Goal: Task Accomplishment & Management: Manage account settings

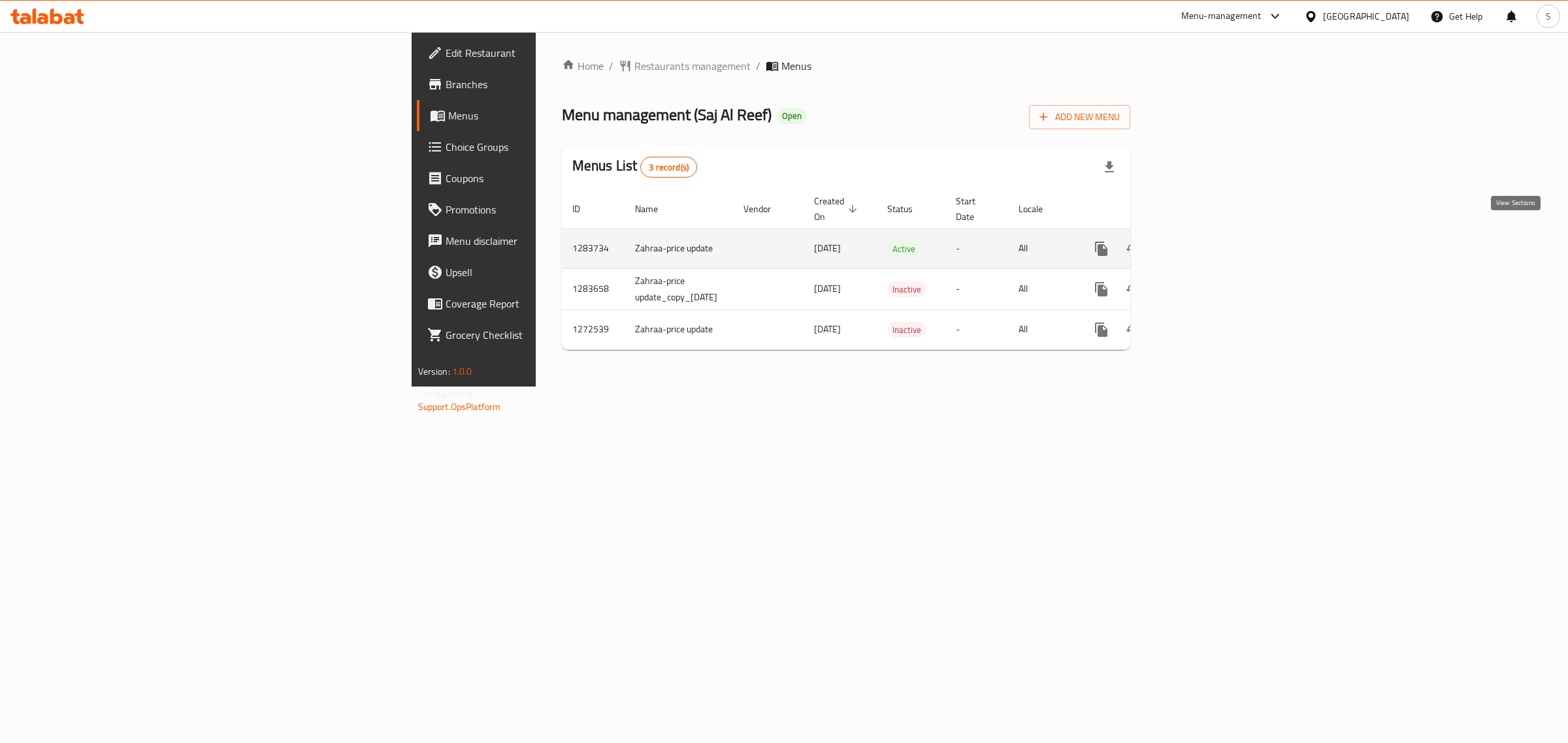
click at [1204, 241] on icon "enhanced table" at bounding box center [1195, 249] width 16 height 16
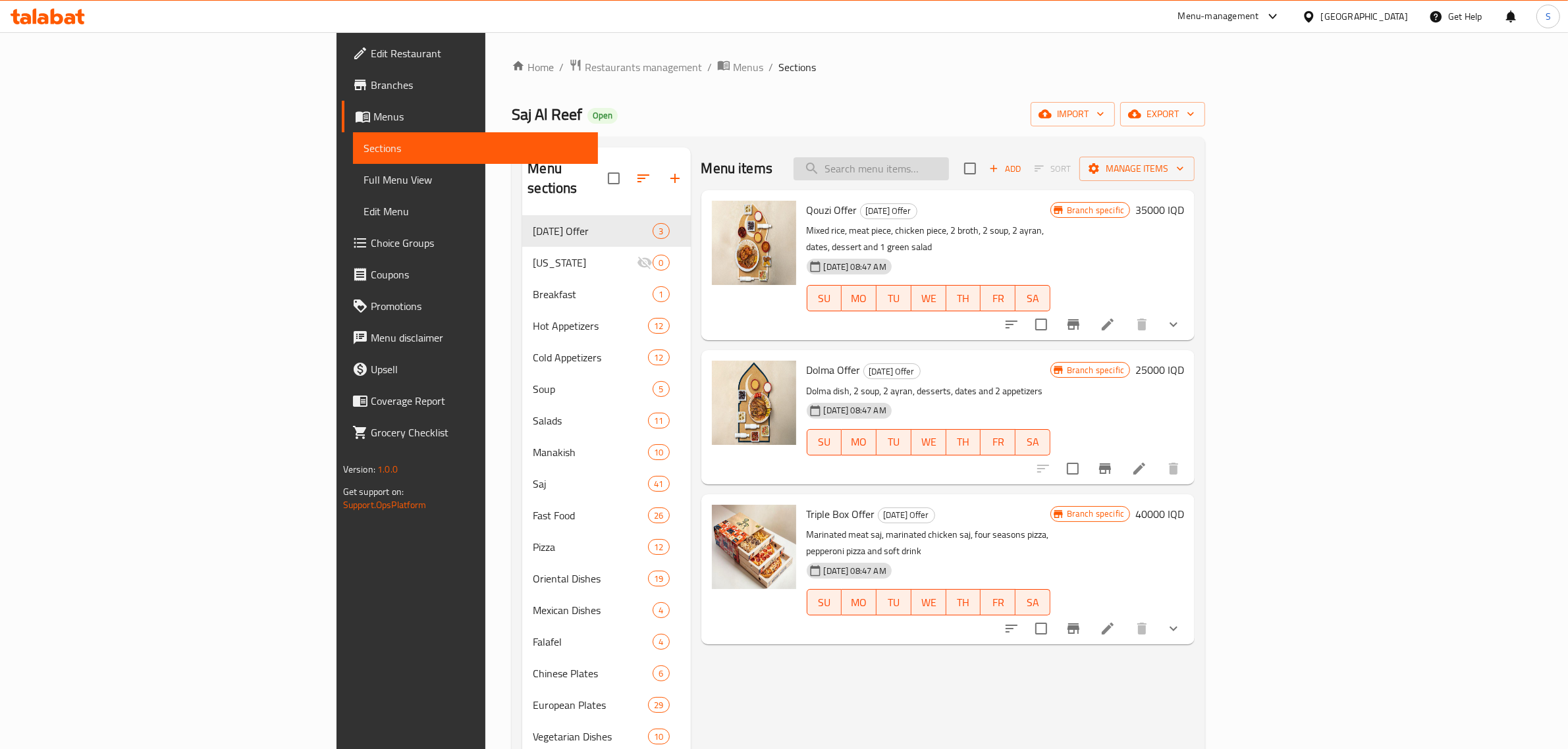
click at [949, 169] on input "search" at bounding box center [872, 168] width 156 height 23
type input "w"
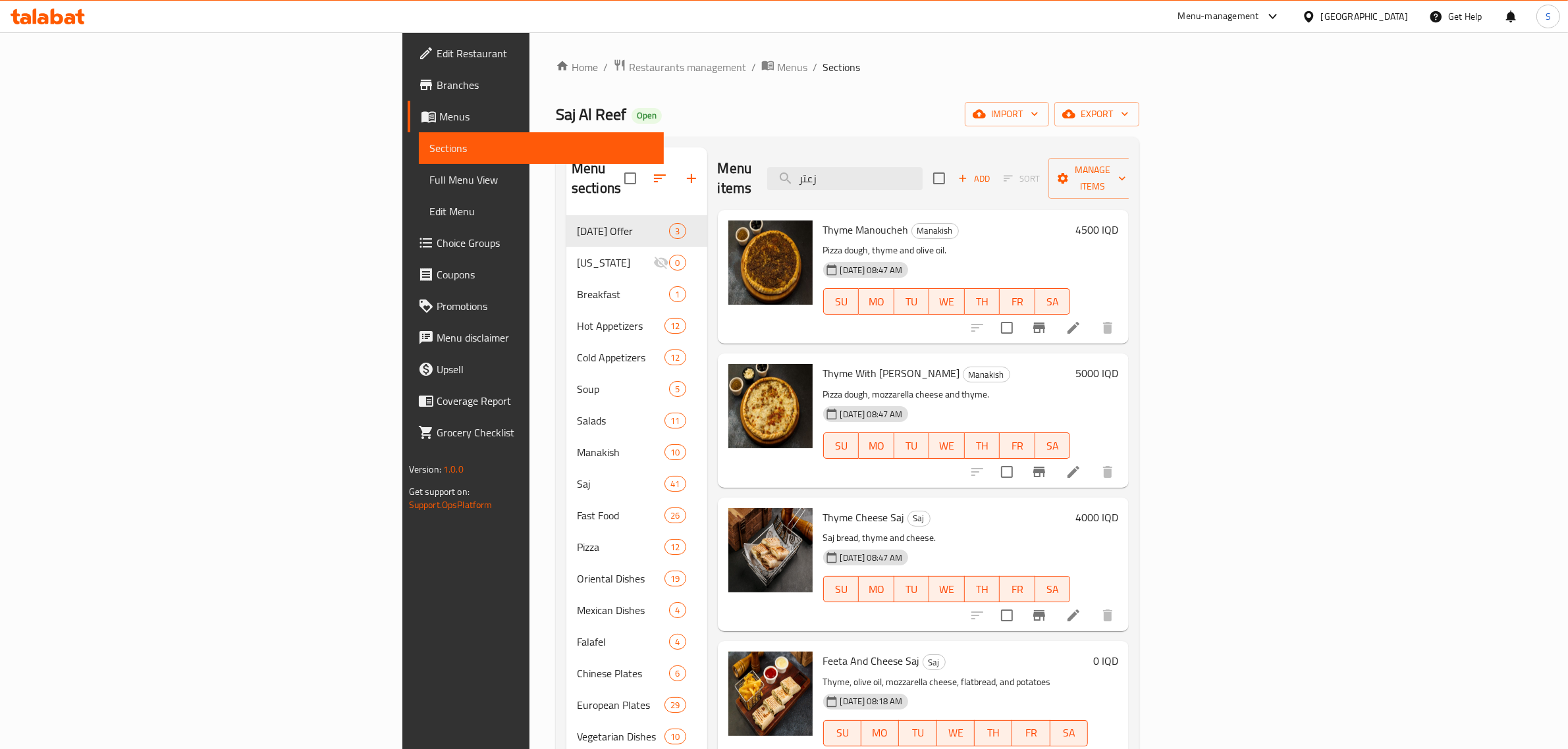
scroll to position [82, 0]
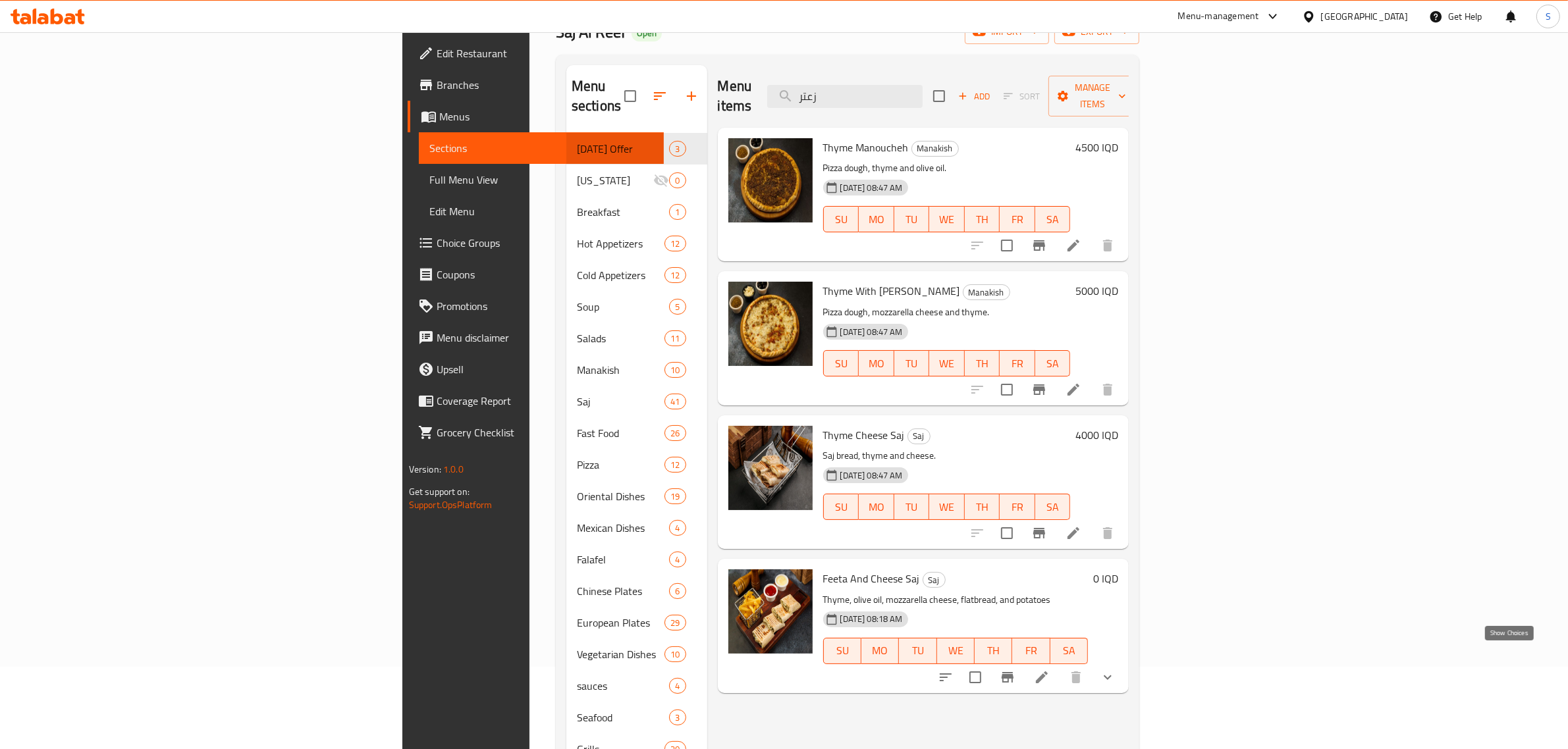
type input "زعتر"
click at [1116, 669] on icon "show more" at bounding box center [1107, 677] width 16 height 16
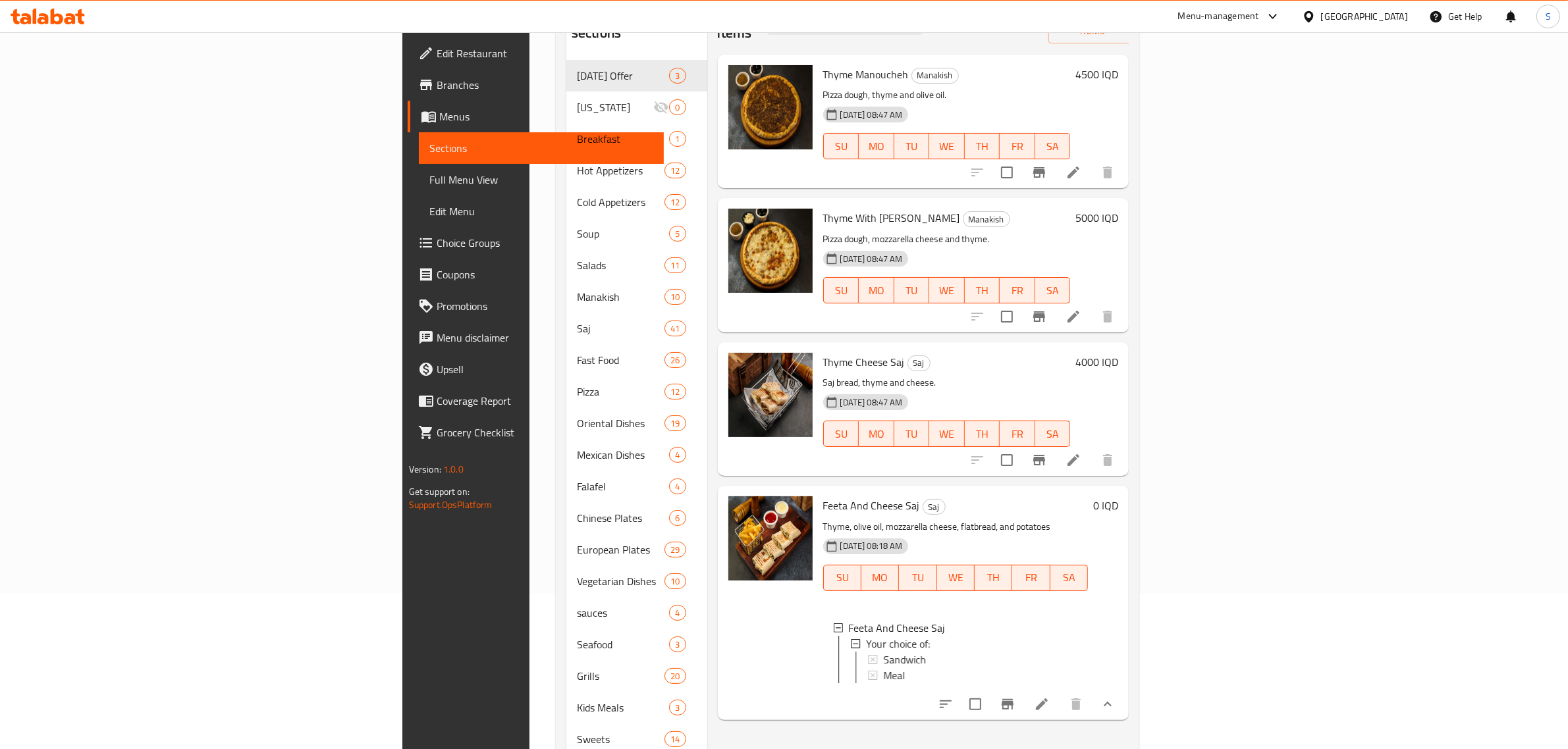
scroll to position [247, 0]
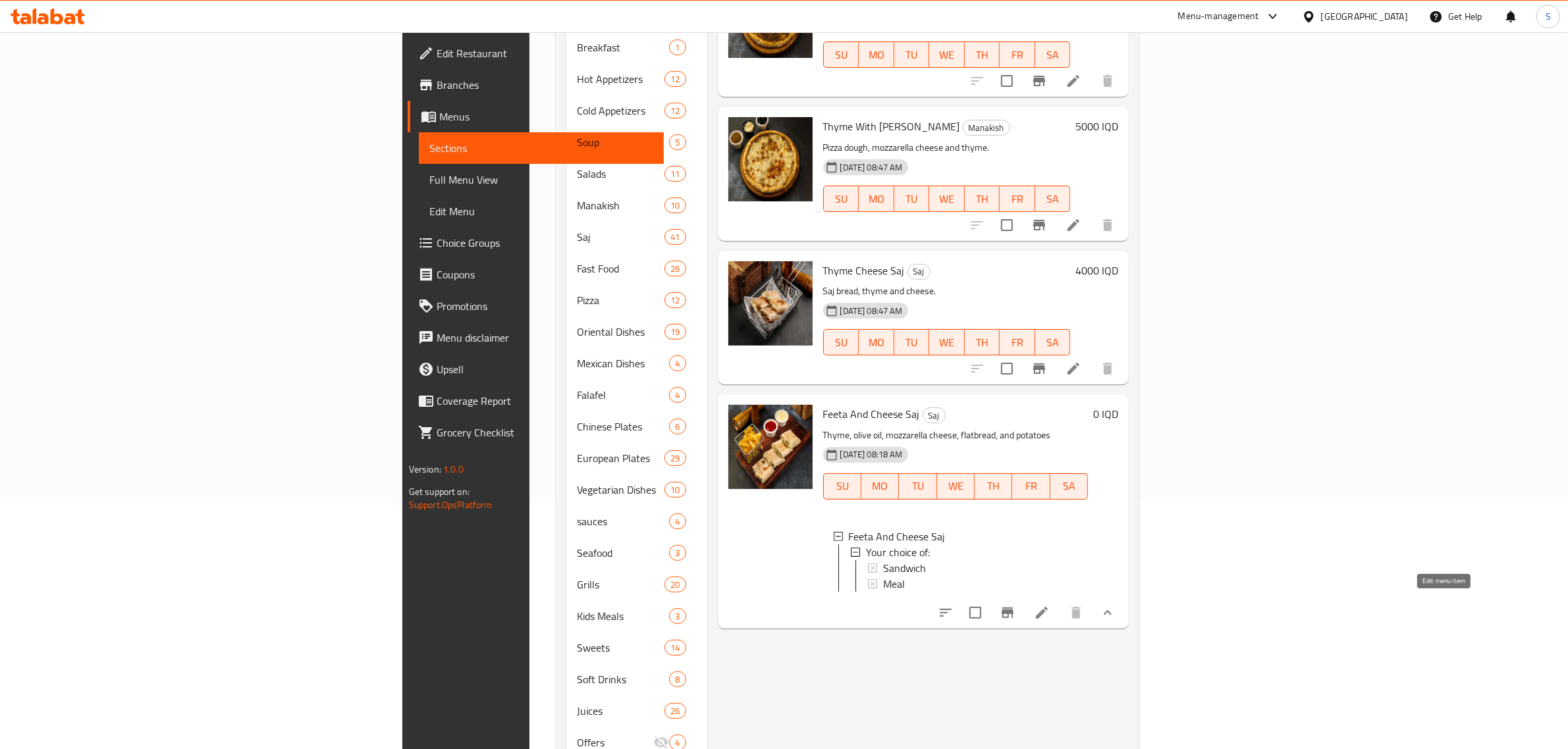
click at [1050, 610] on icon at bounding box center [1041, 613] width 16 height 16
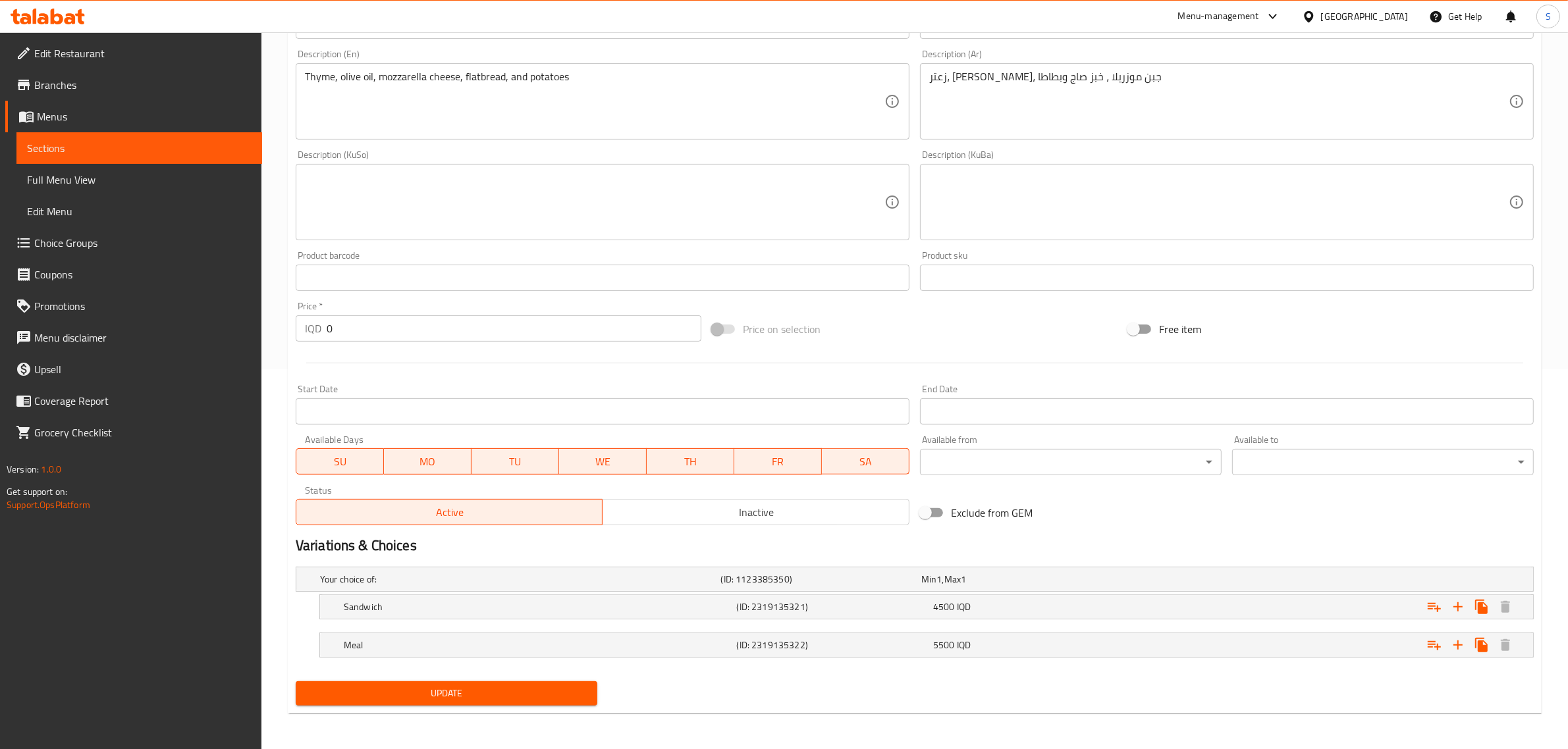
scroll to position [381, 0]
click at [852, 600] on h5 "(ID: 2319135321)" at bounding box center [833, 607] width 191 height 14
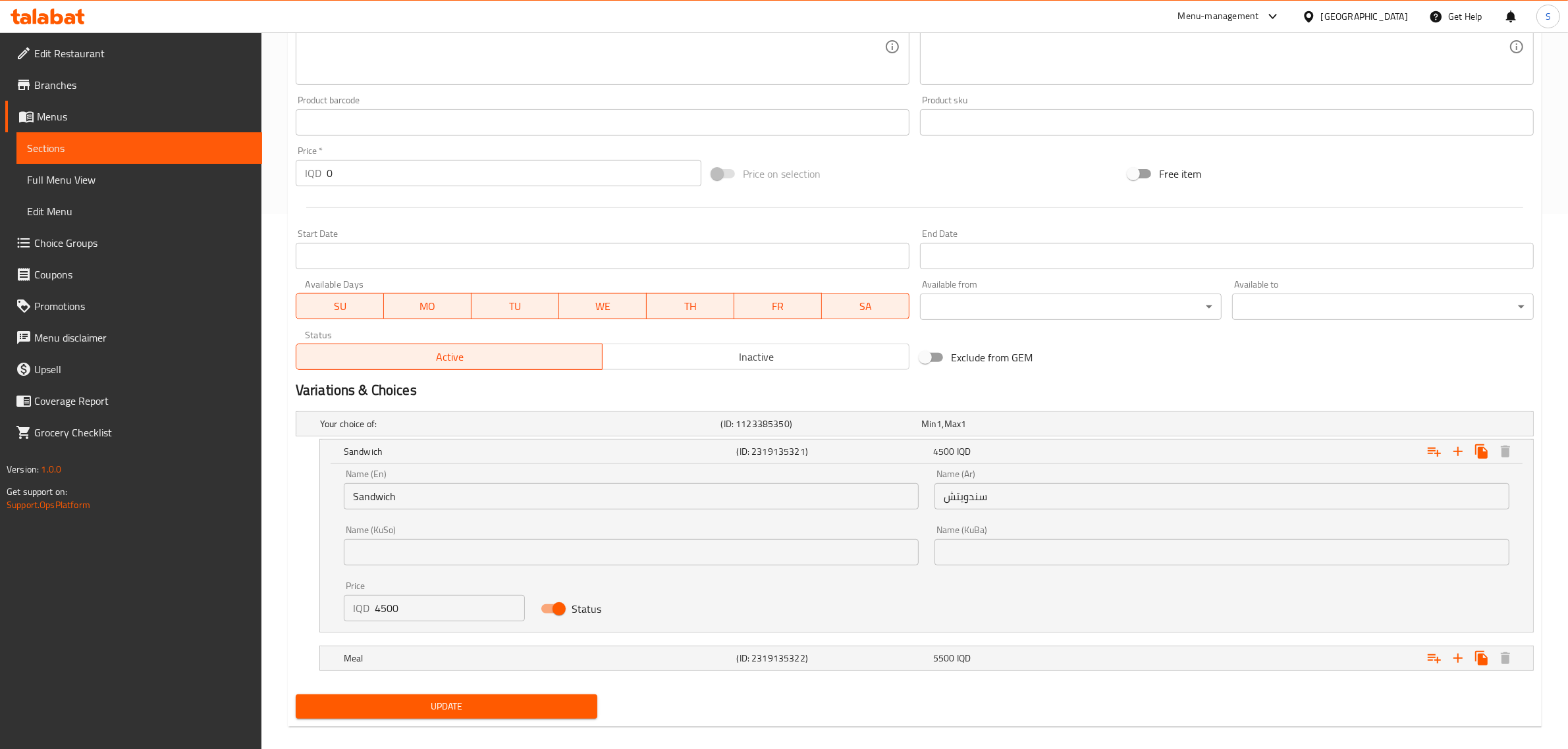
scroll to position [550, 0]
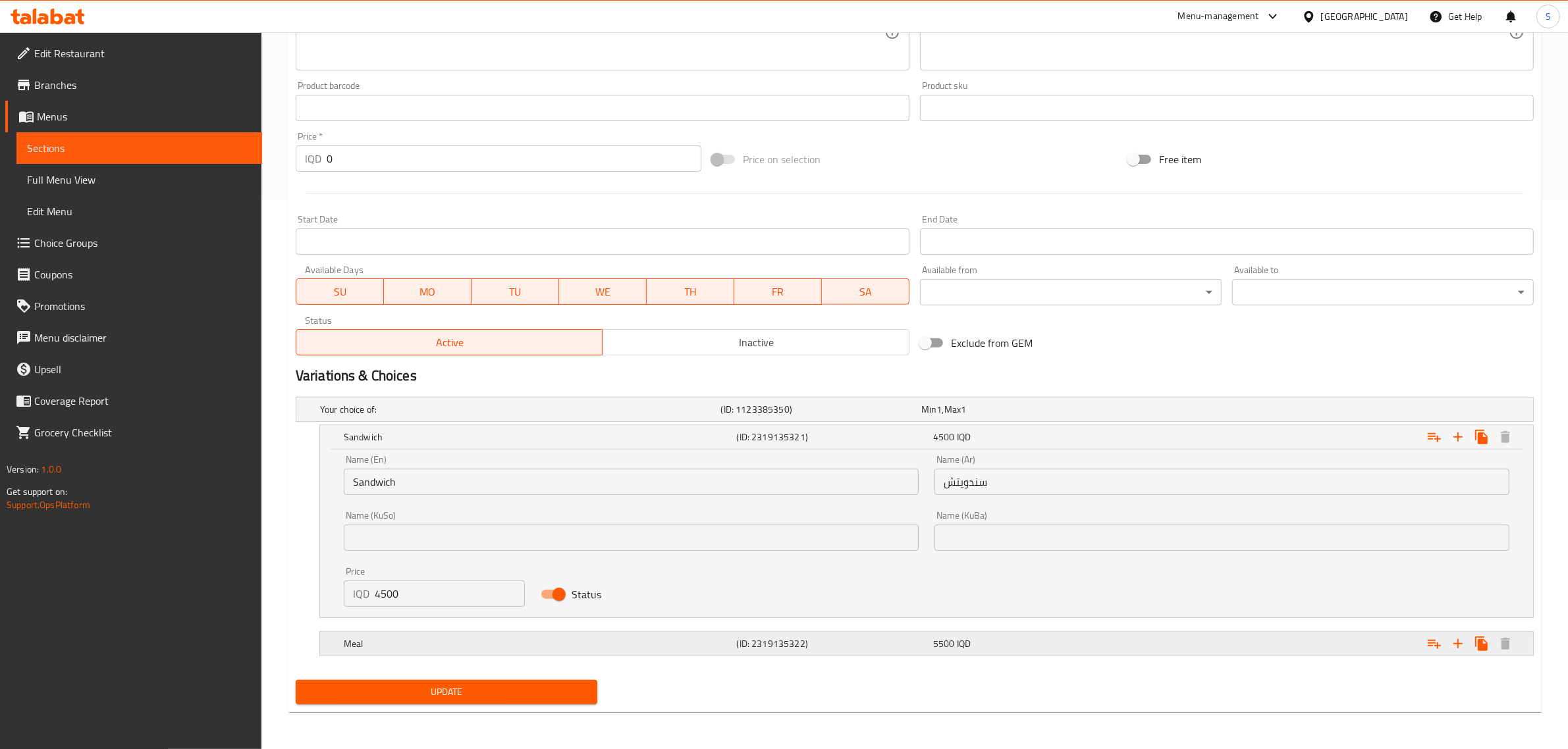
click at [494, 646] on h5 "Meal" at bounding box center [538, 644] width 388 height 14
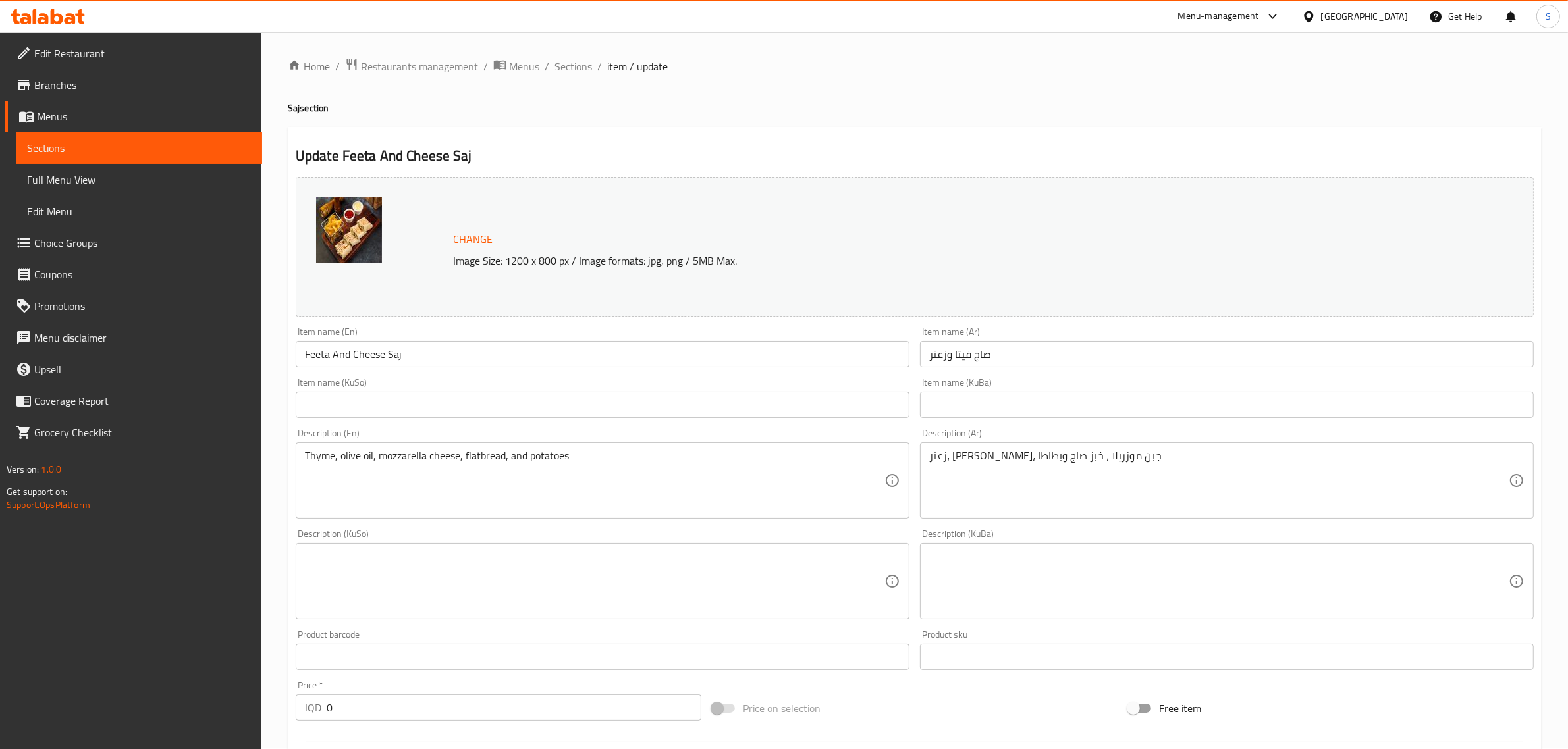
scroll to position [0, 0]
click at [580, 60] on span "Sections" at bounding box center [573, 67] width 37 height 16
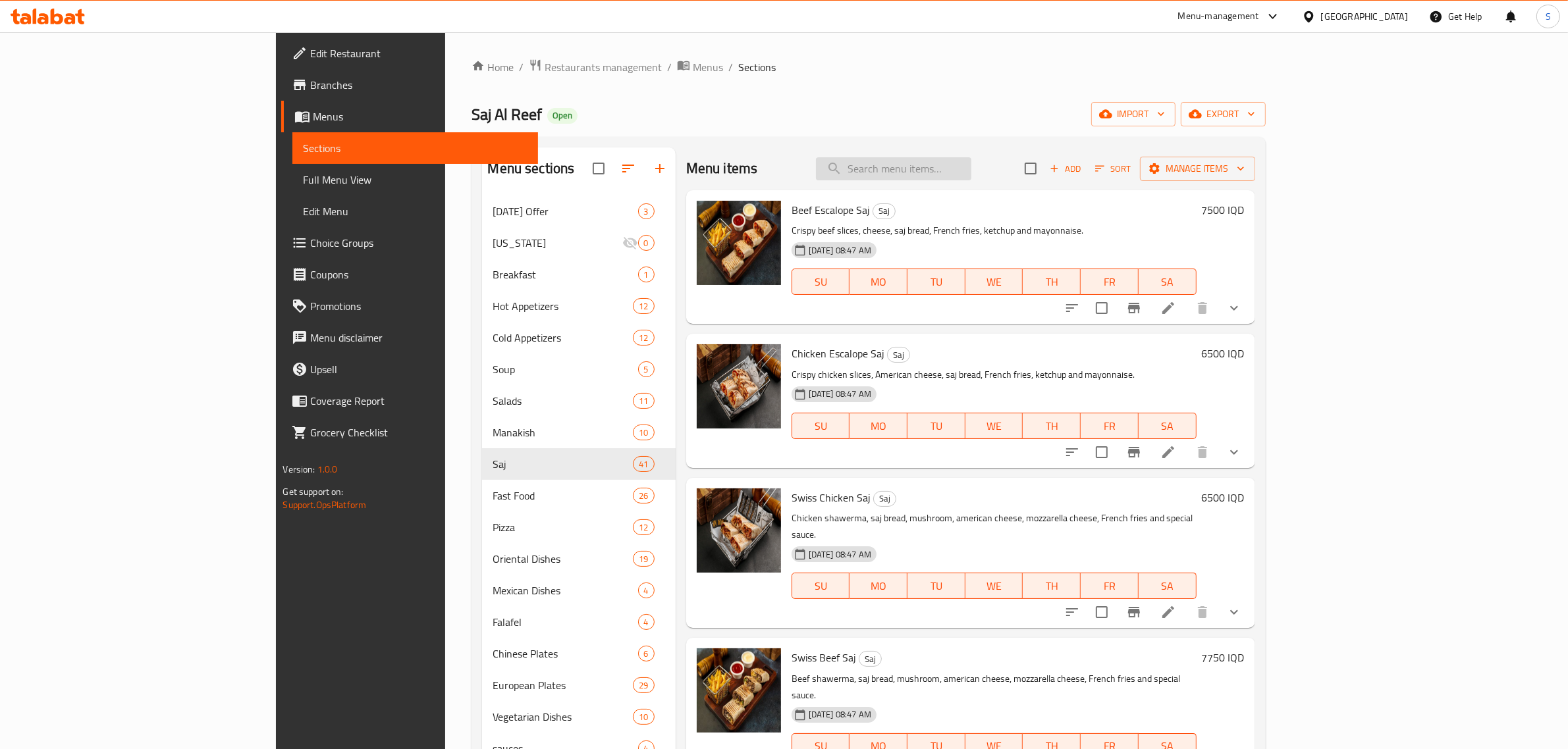
click at [972, 166] on input "search" at bounding box center [894, 168] width 156 height 23
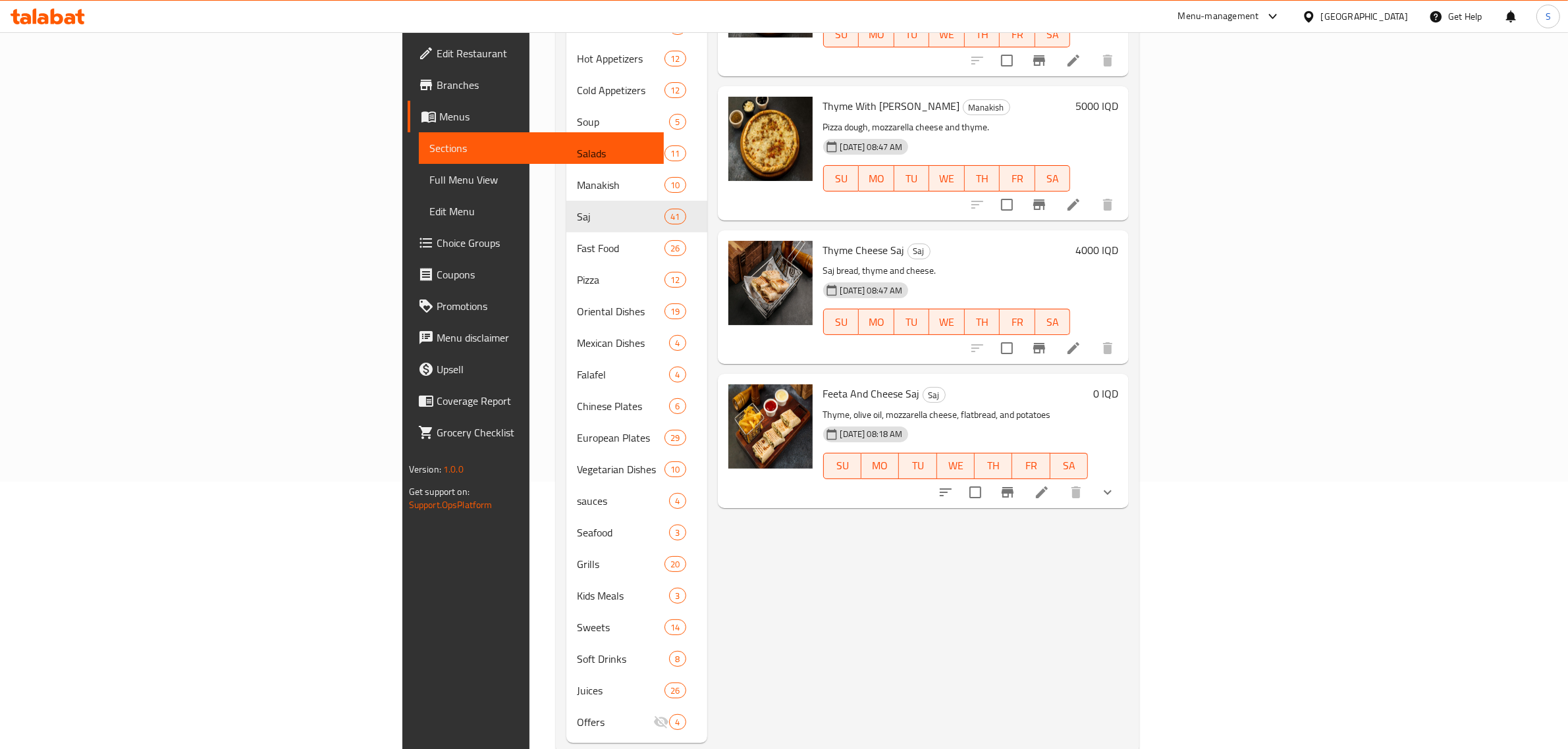
scroll to position [278, 0]
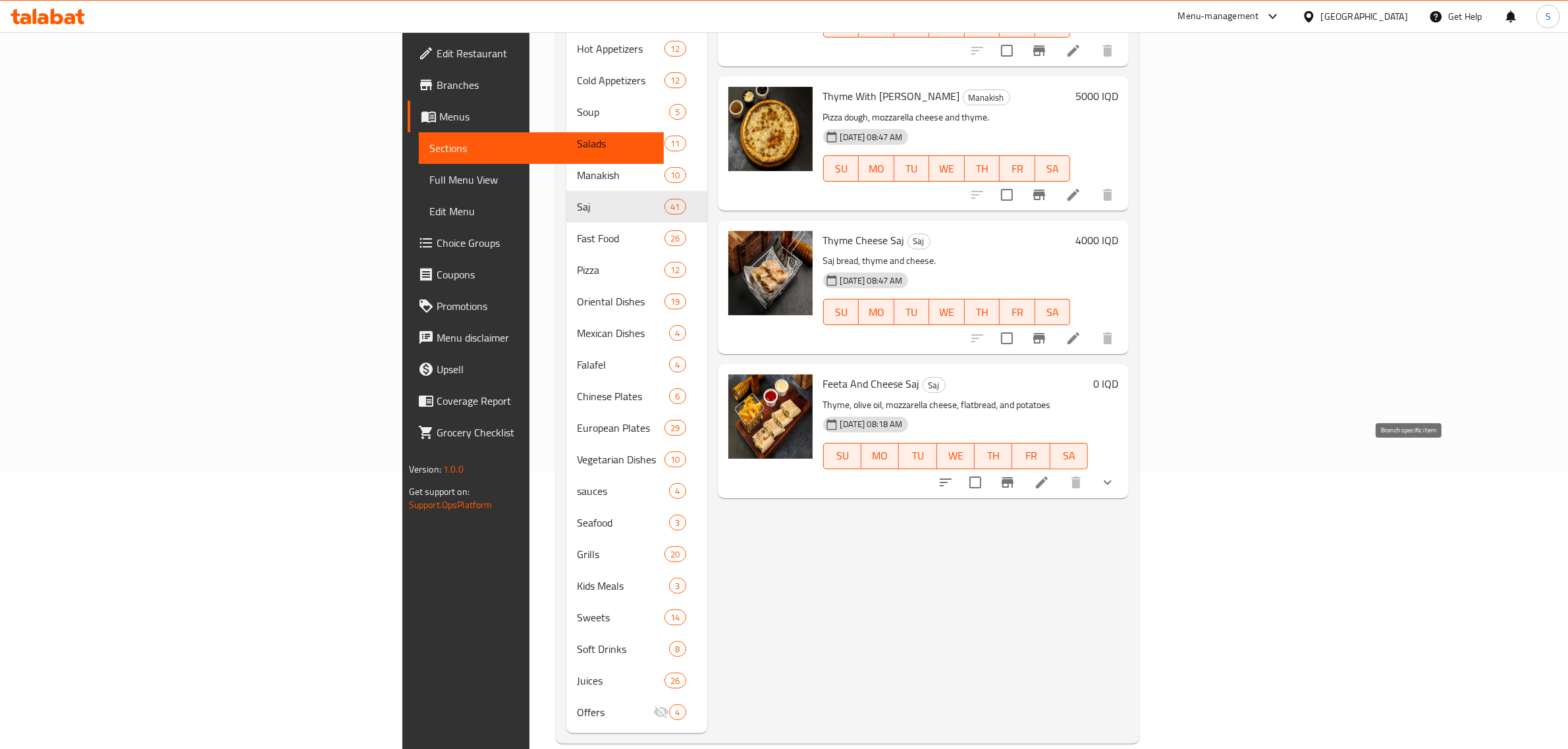
type input "زعتر"
click at [1016, 475] on icon "Branch-specific-item" at bounding box center [1008, 482] width 16 height 16
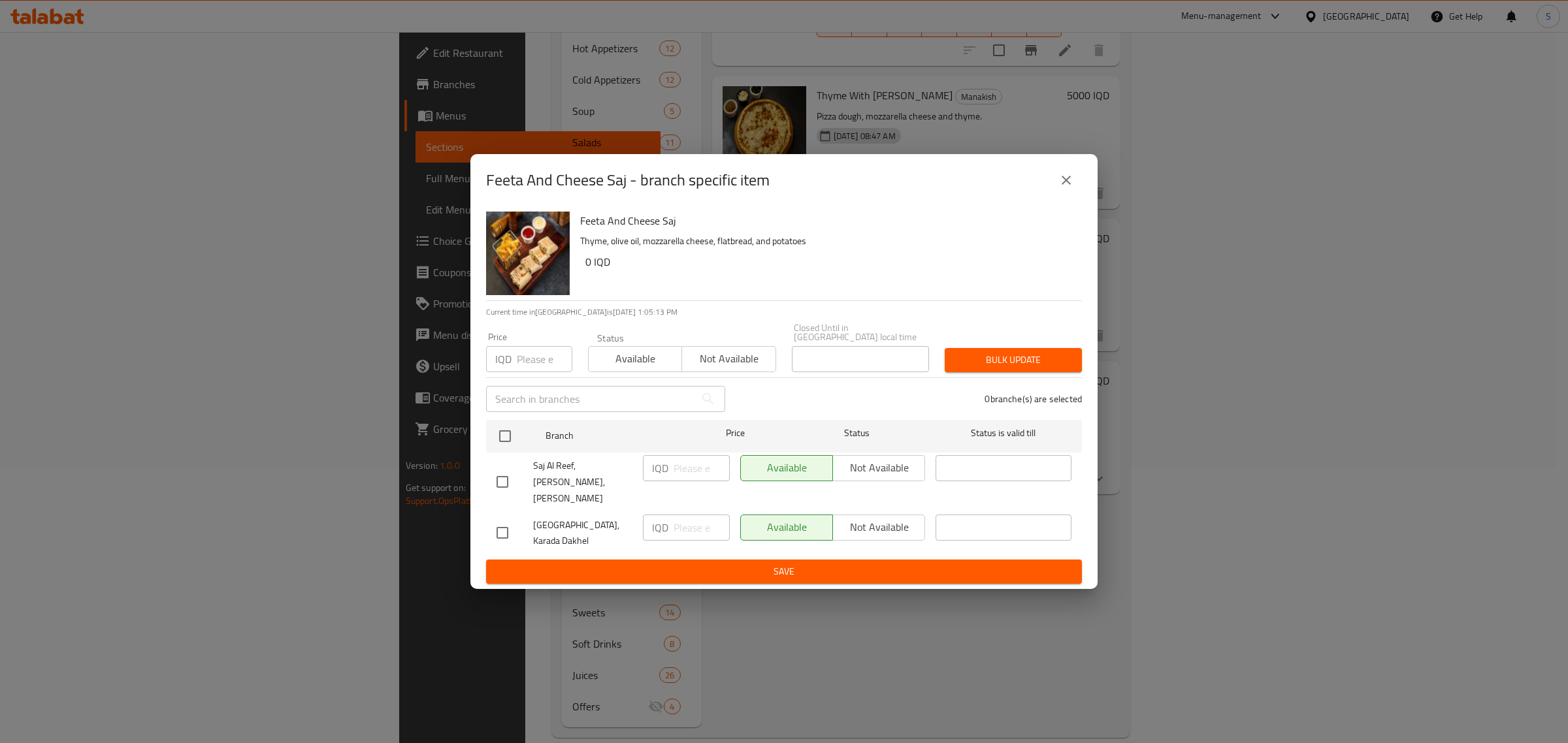
click at [1068, 187] on icon "close" at bounding box center [1066, 180] width 16 height 16
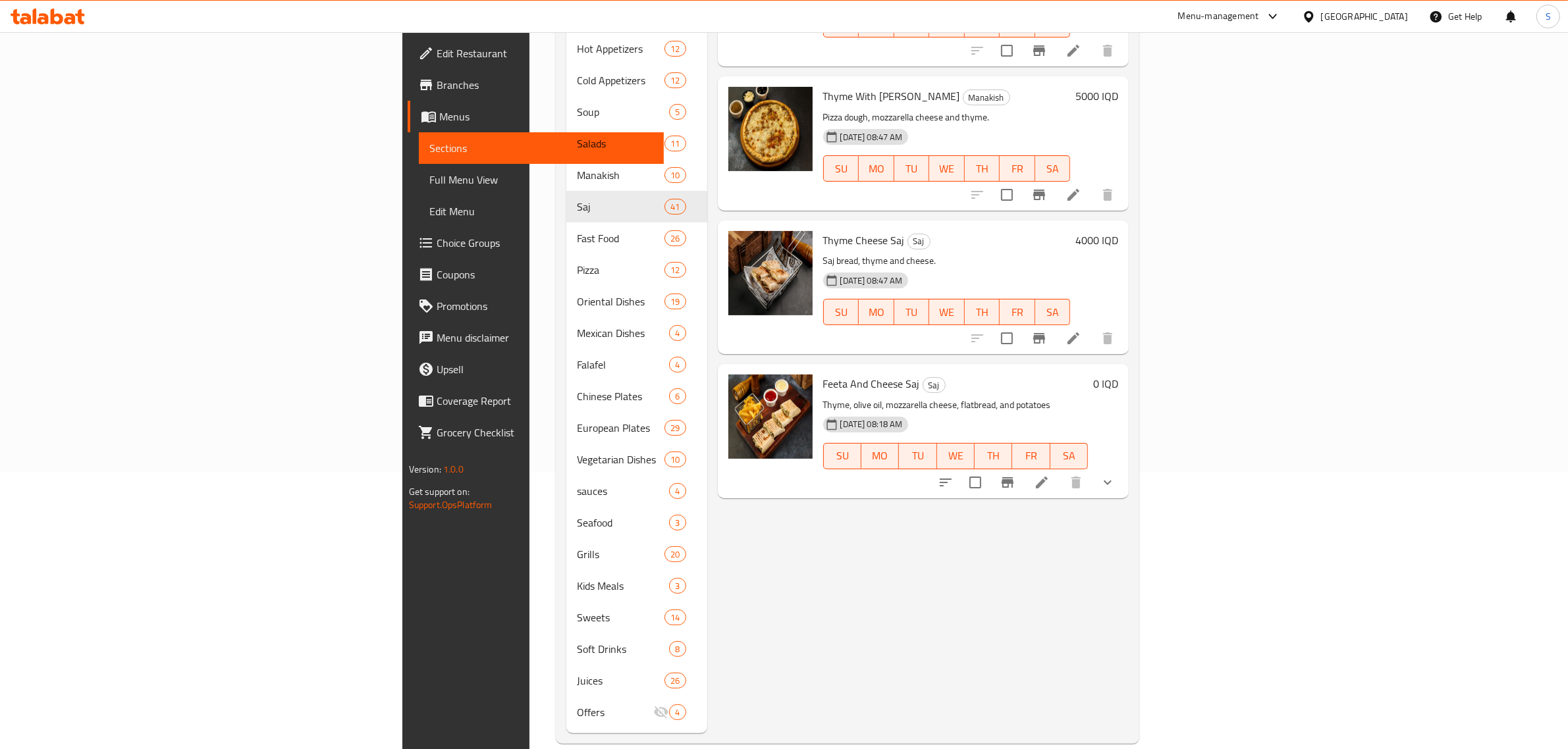
click at [1013, 477] on icon "Branch-specific-item" at bounding box center [1008, 482] width 12 height 10
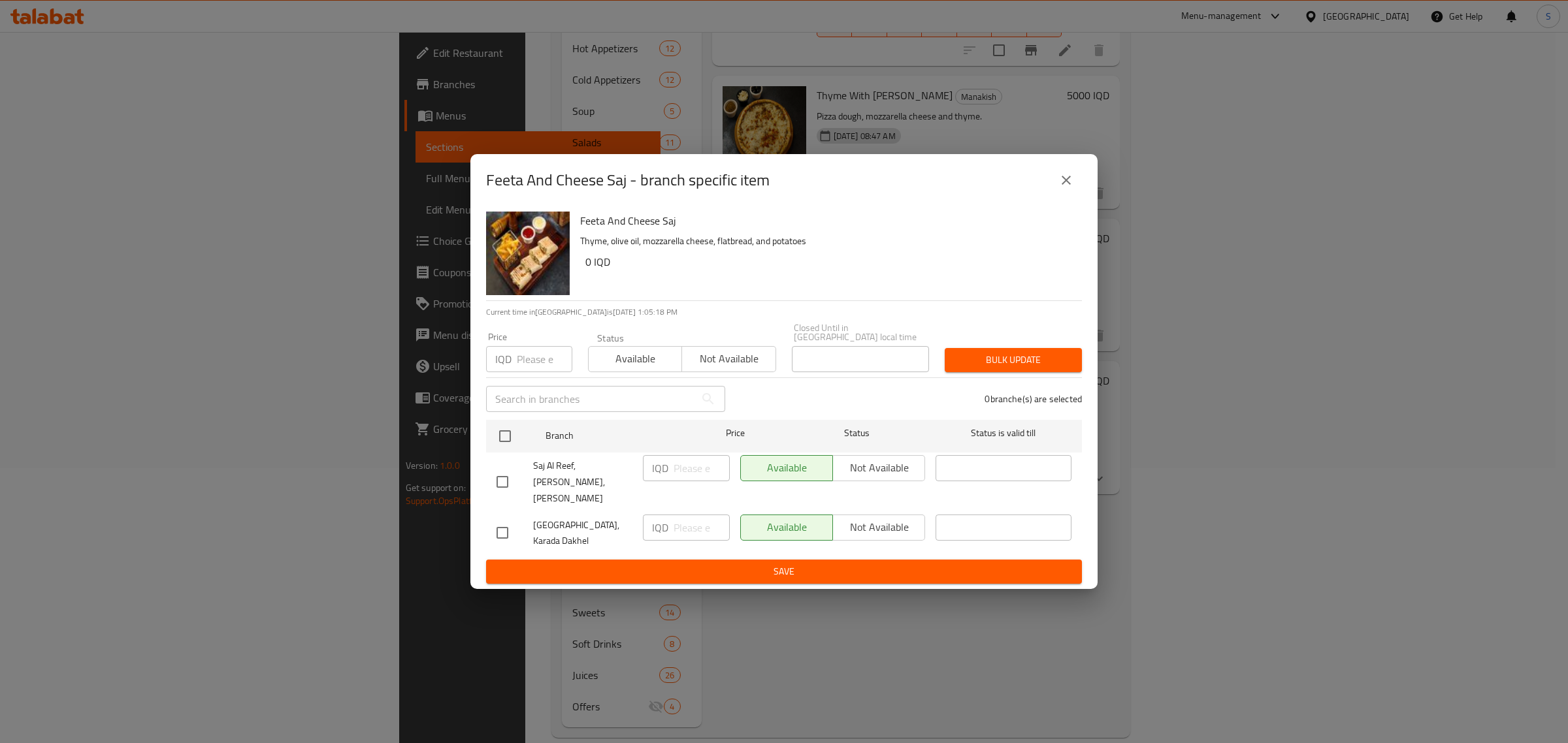
click at [596, 269] on h6 "0 IQD" at bounding box center [828, 262] width 486 height 18
click at [1067, 185] on icon "close" at bounding box center [1066, 180] width 9 height 9
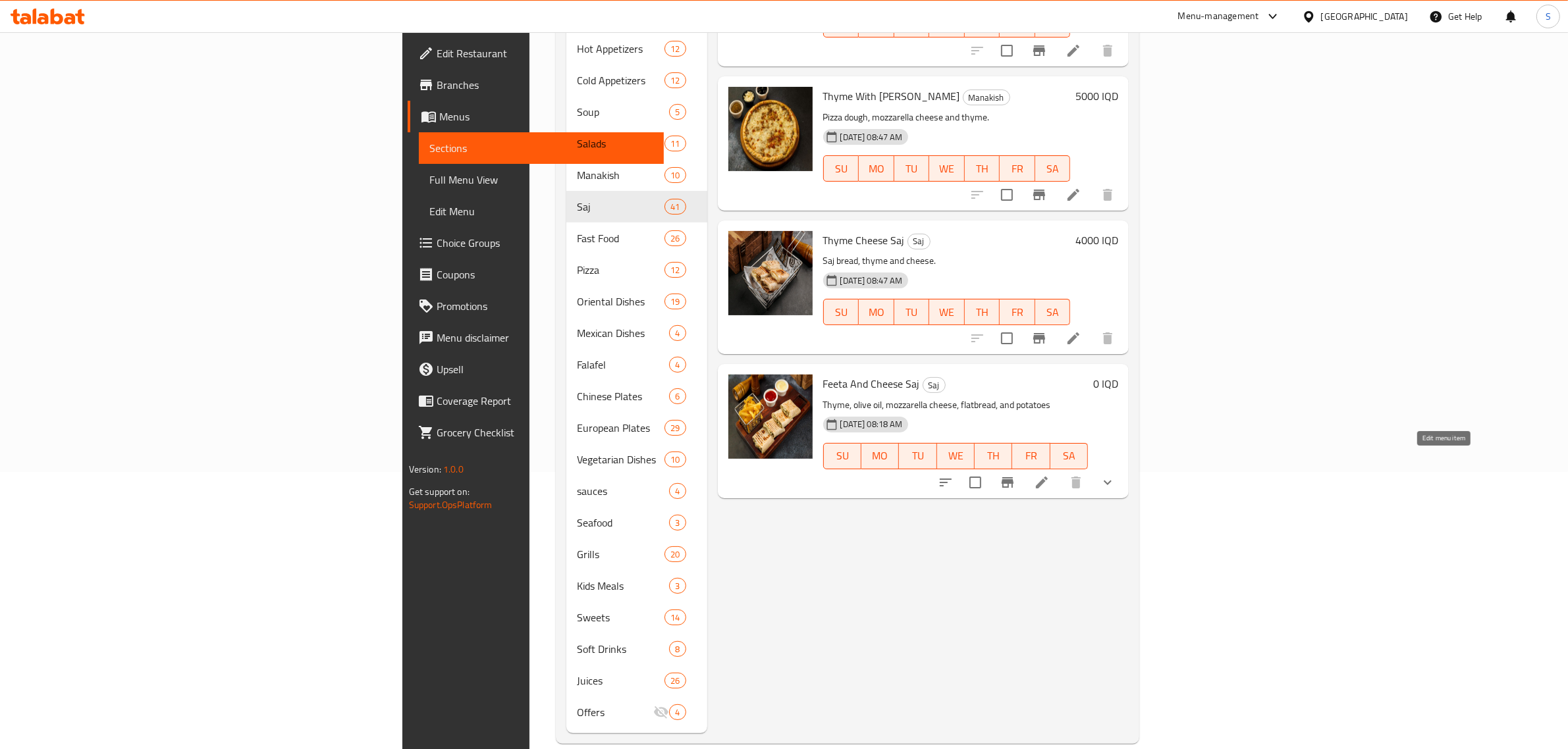
click at [1050, 475] on icon at bounding box center [1041, 482] width 16 height 16
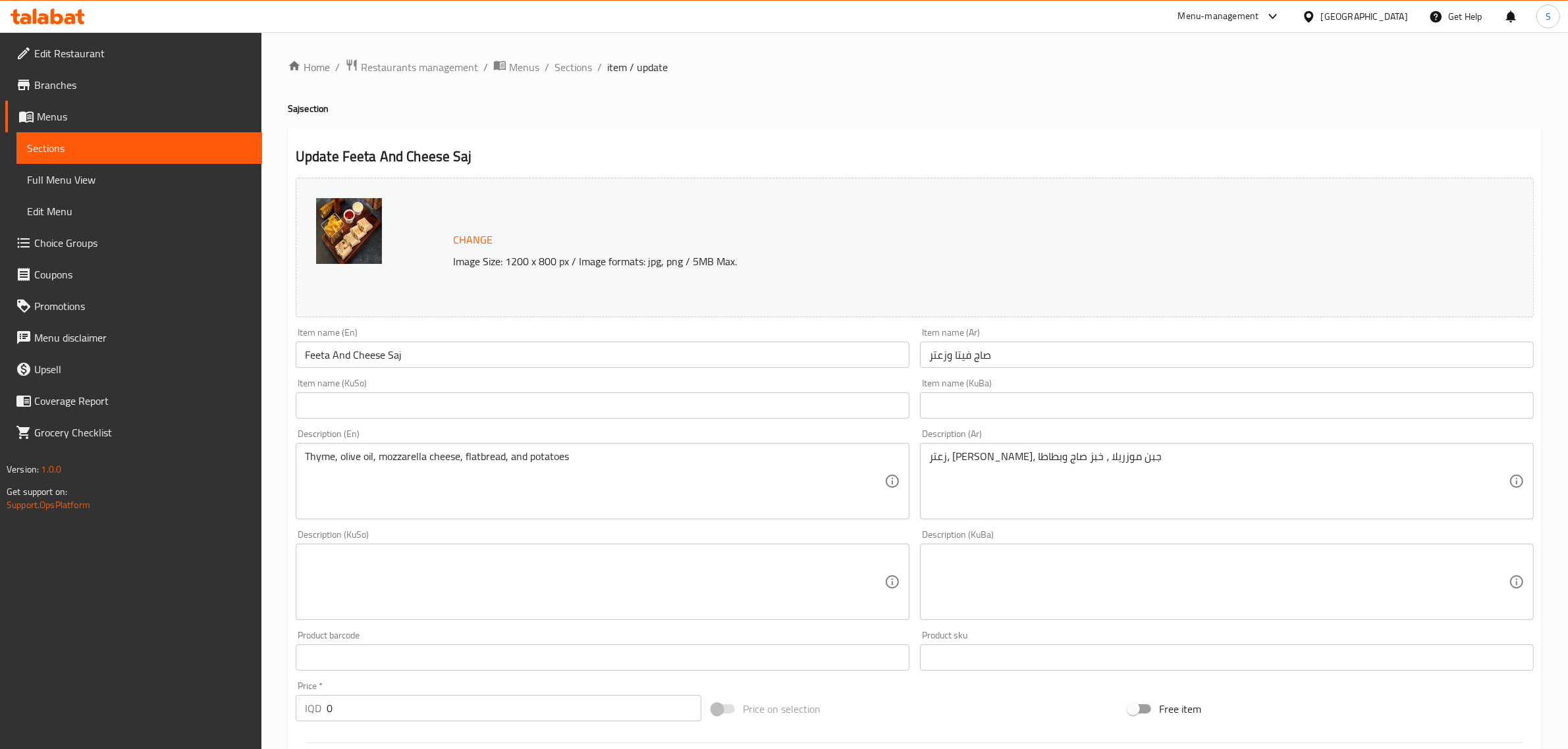
scroll to position [381, 0]
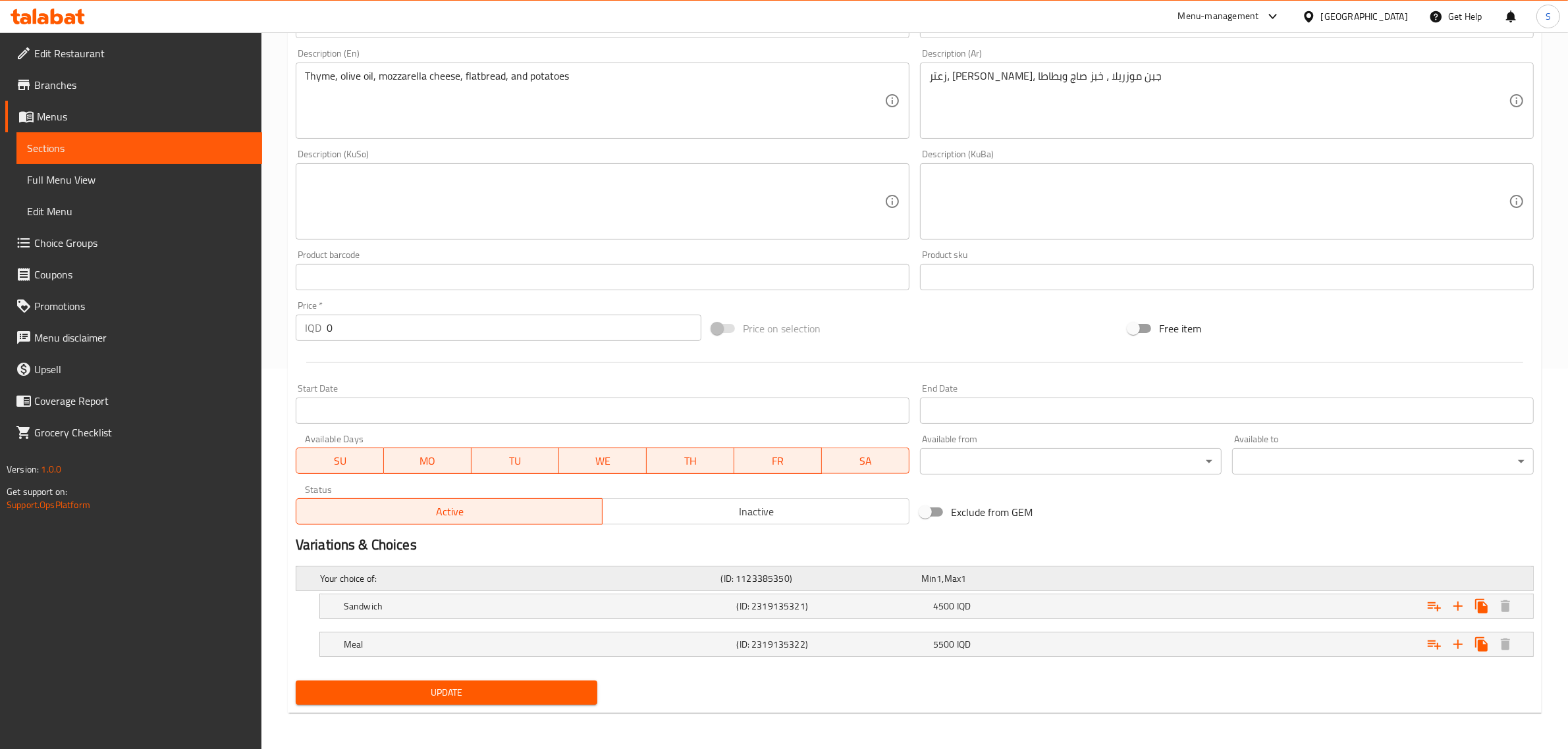
click at [453, 574] on h5 "Your choice of:" at bounding box center [518, 579] width 396 height 14
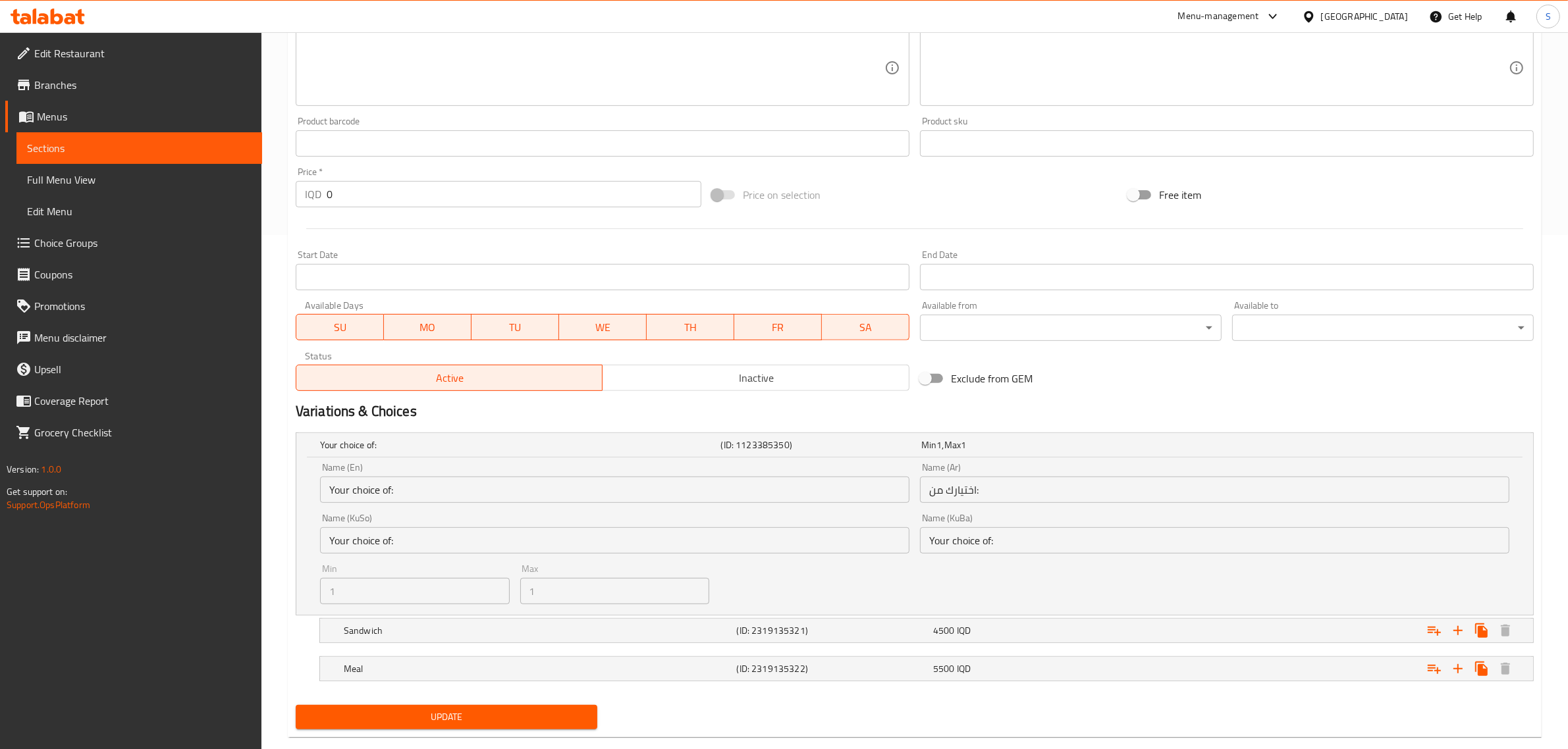
scroll to position [538, 0]
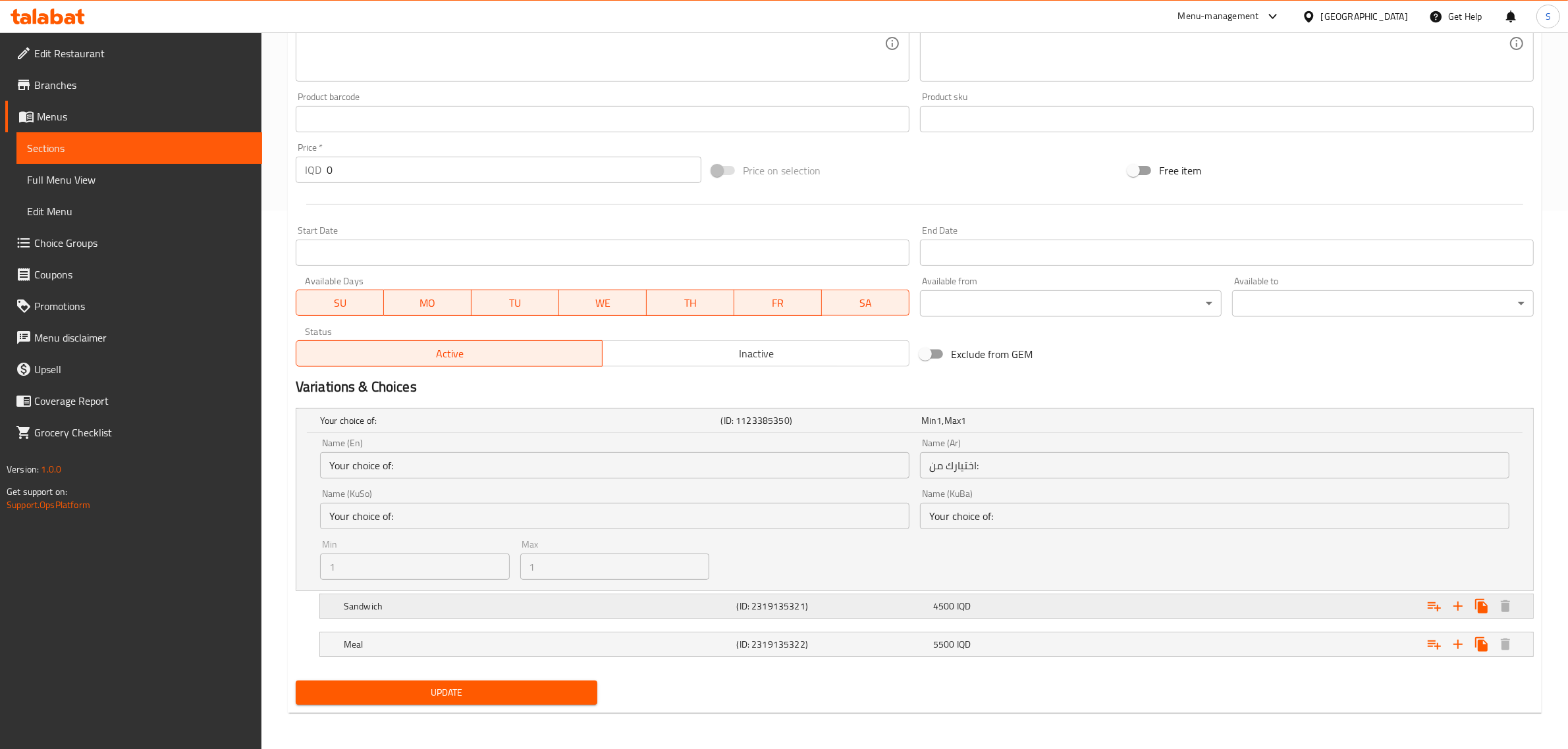
click at [824, 607] on h5 "(ID: 2319135321)" at bounding box center [833, 607] width 191 height 14
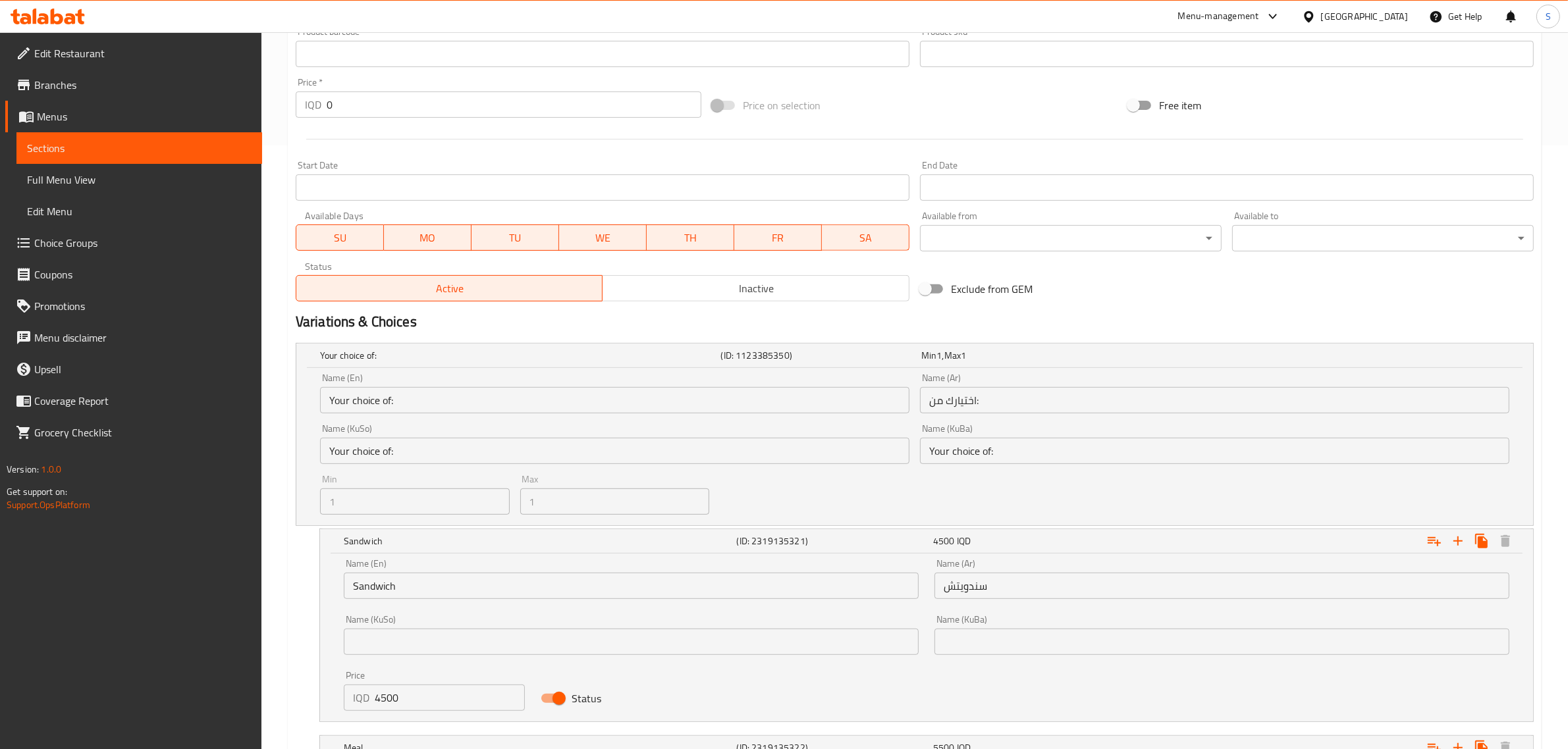
scroll to position [708, 0]
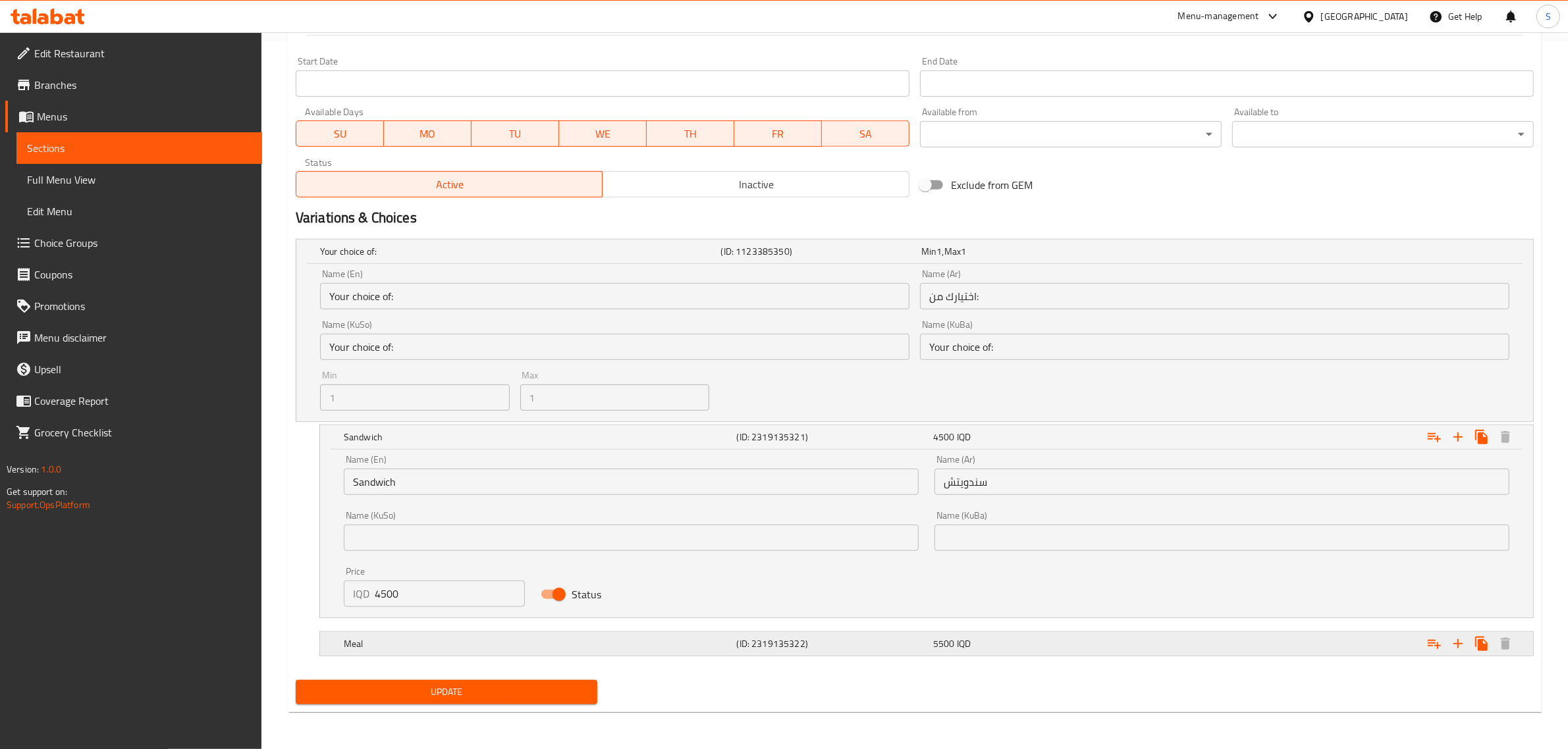
click at [622, 647] on h5 "Meal" at bounding box center [538, 644] width 388 height 14
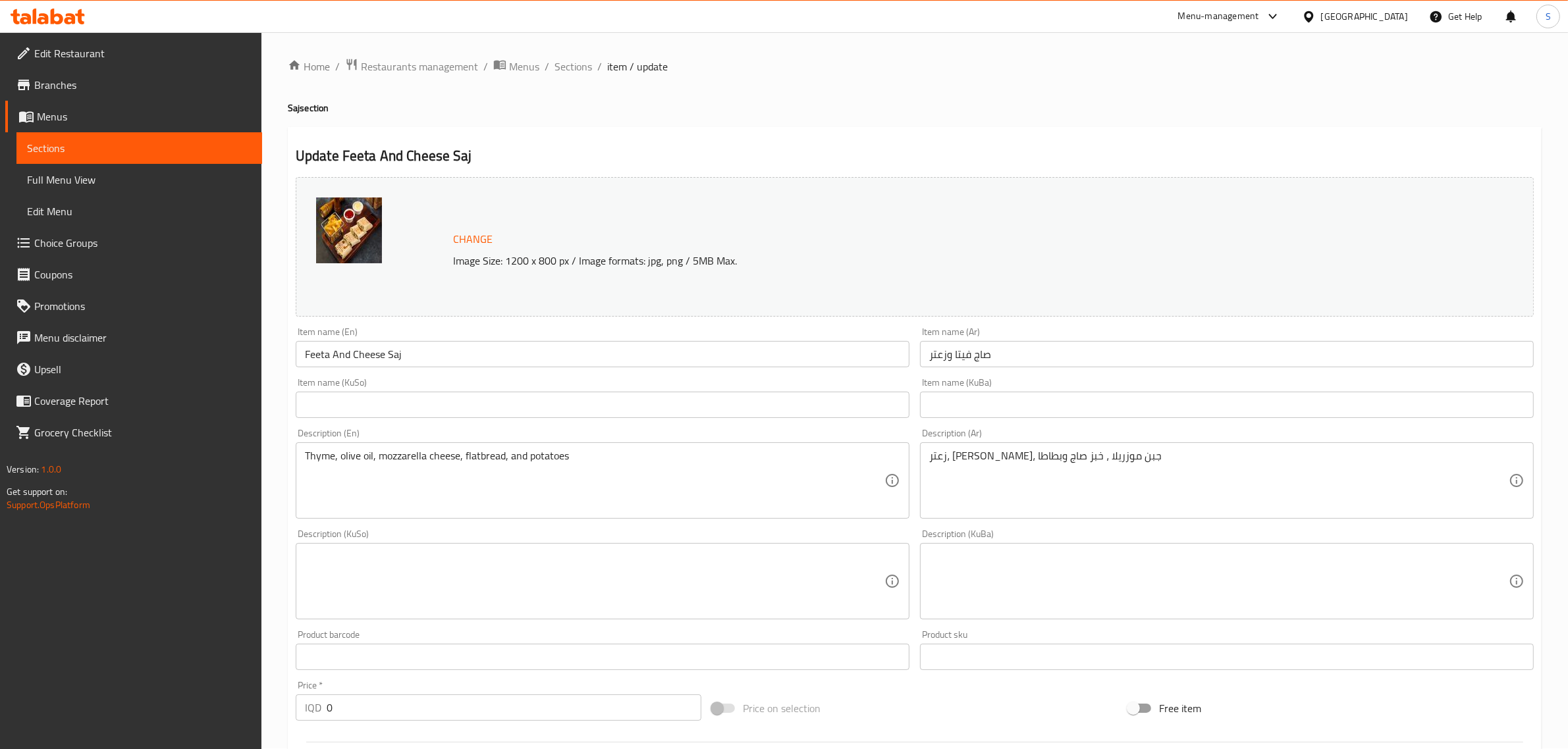
scroll to position [0, 0]
click at [571, 63] on span "Sections" at bounding box center [573, 67] width 37 height 16
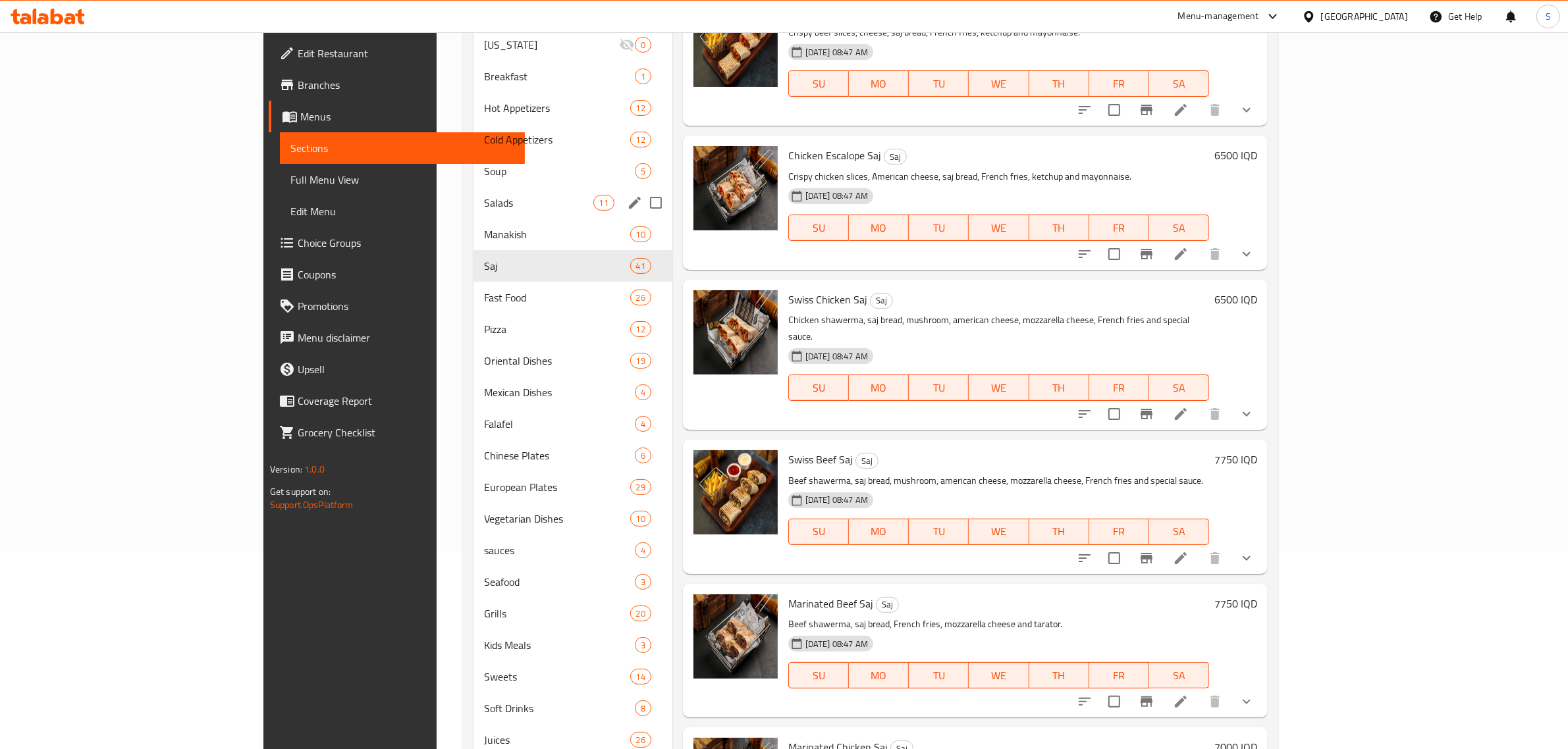
scroll to position [278, 0]
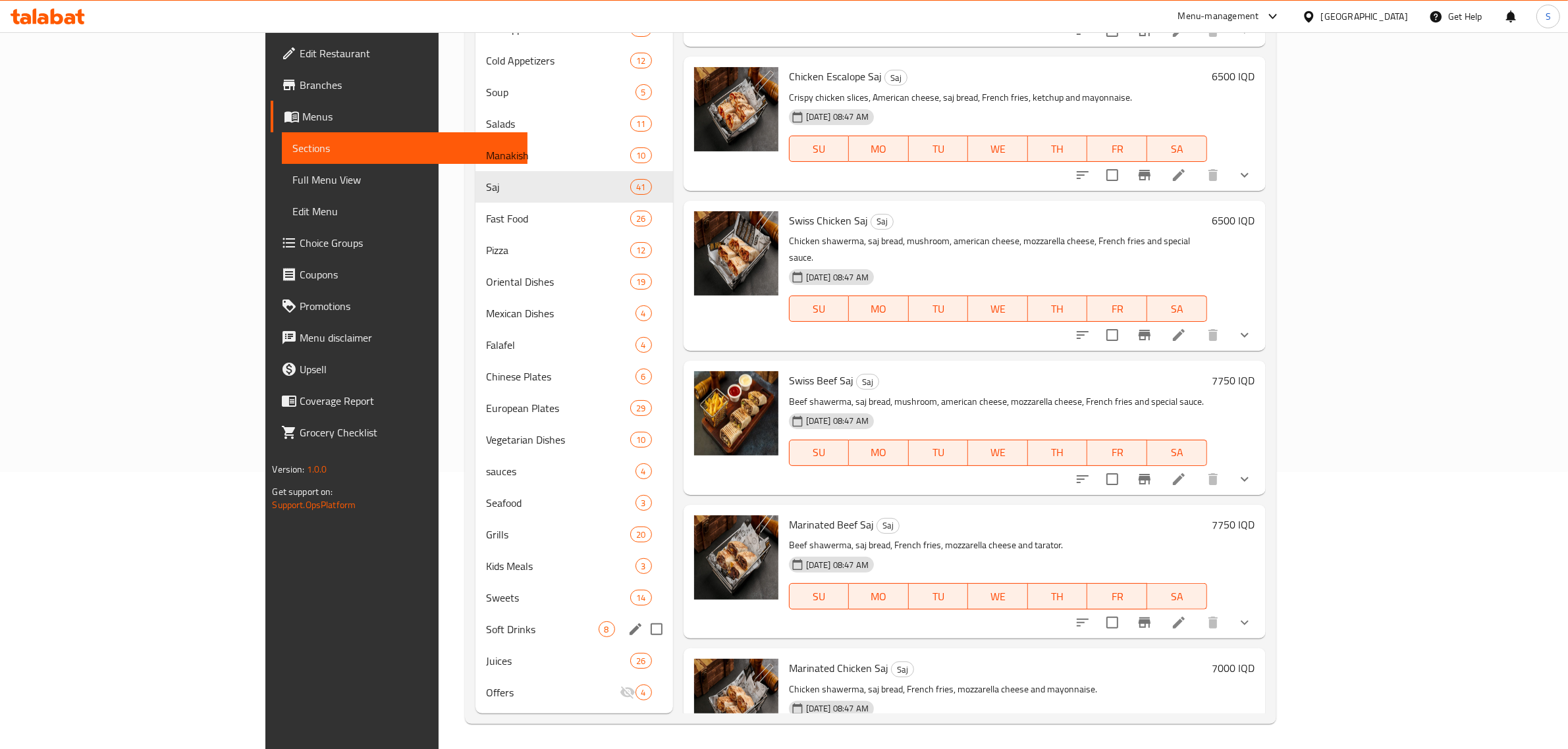
drag, startPoint x: 414, startPoint y: 616, endPoint x: 606, endPoint y: 409, distance: 282.3
click at [476, 616] on div "Soft Drinks 8" at bounding box center [574, 629] width 197 height 31
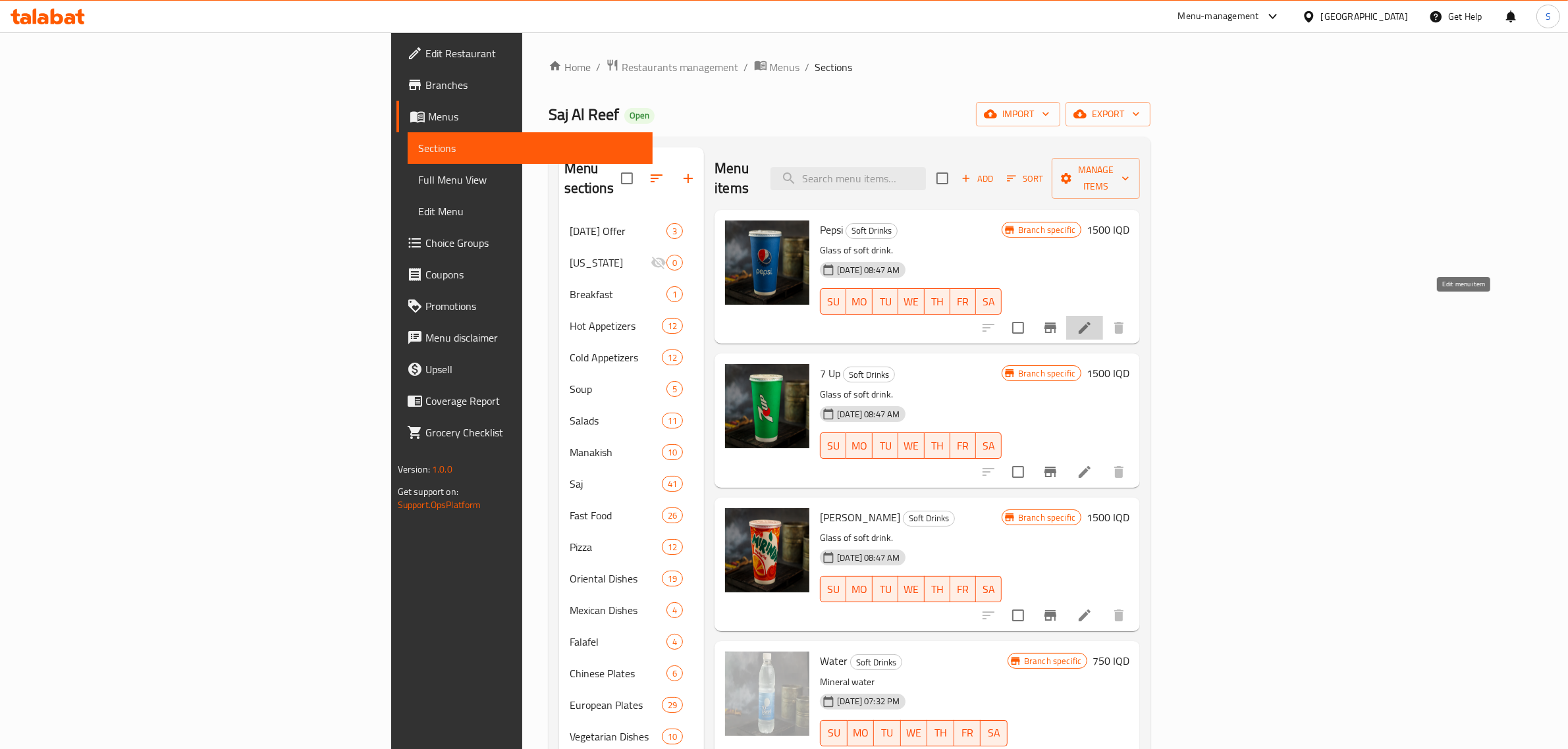
click at [1093, 320] on icon at bounding box center [1085, 328] width 16 height 16
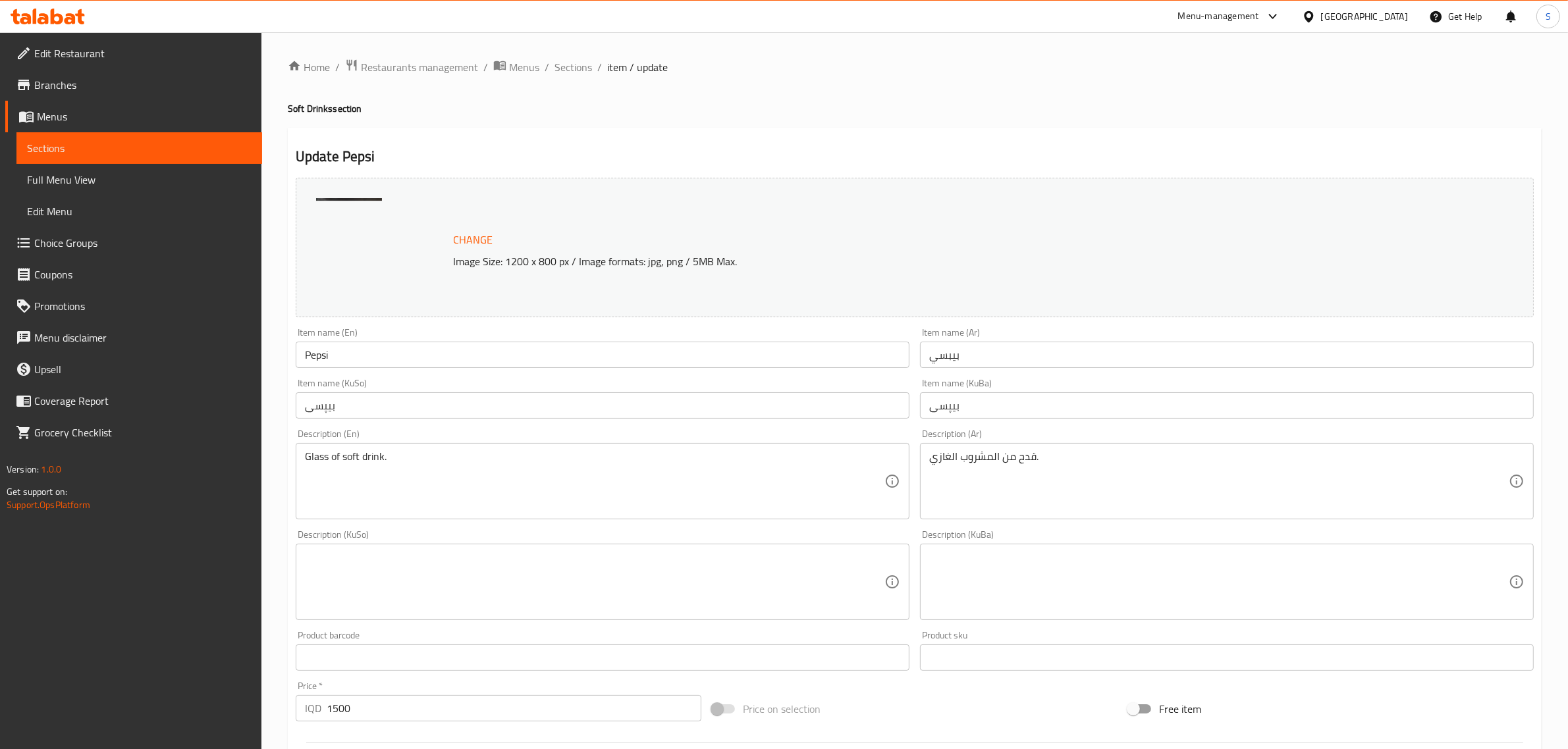
click at [378, 354] on input "Pepsi" at bounding box center [602, 355] width 614 height 26
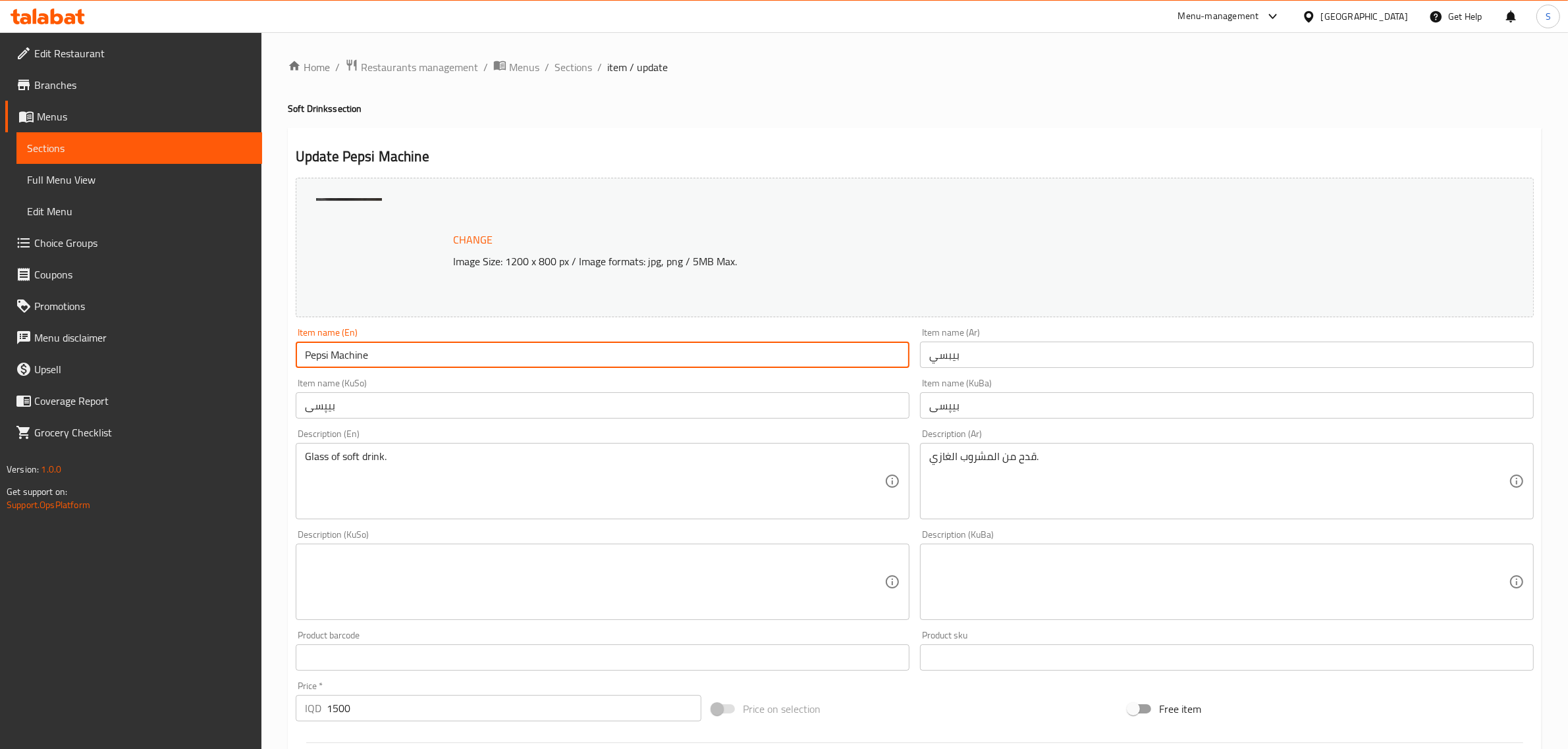
type input "Pepsi Machine"
click at [930, 360] on input "بيبسي" at bounding box center [1227, 355] width 614 height 26
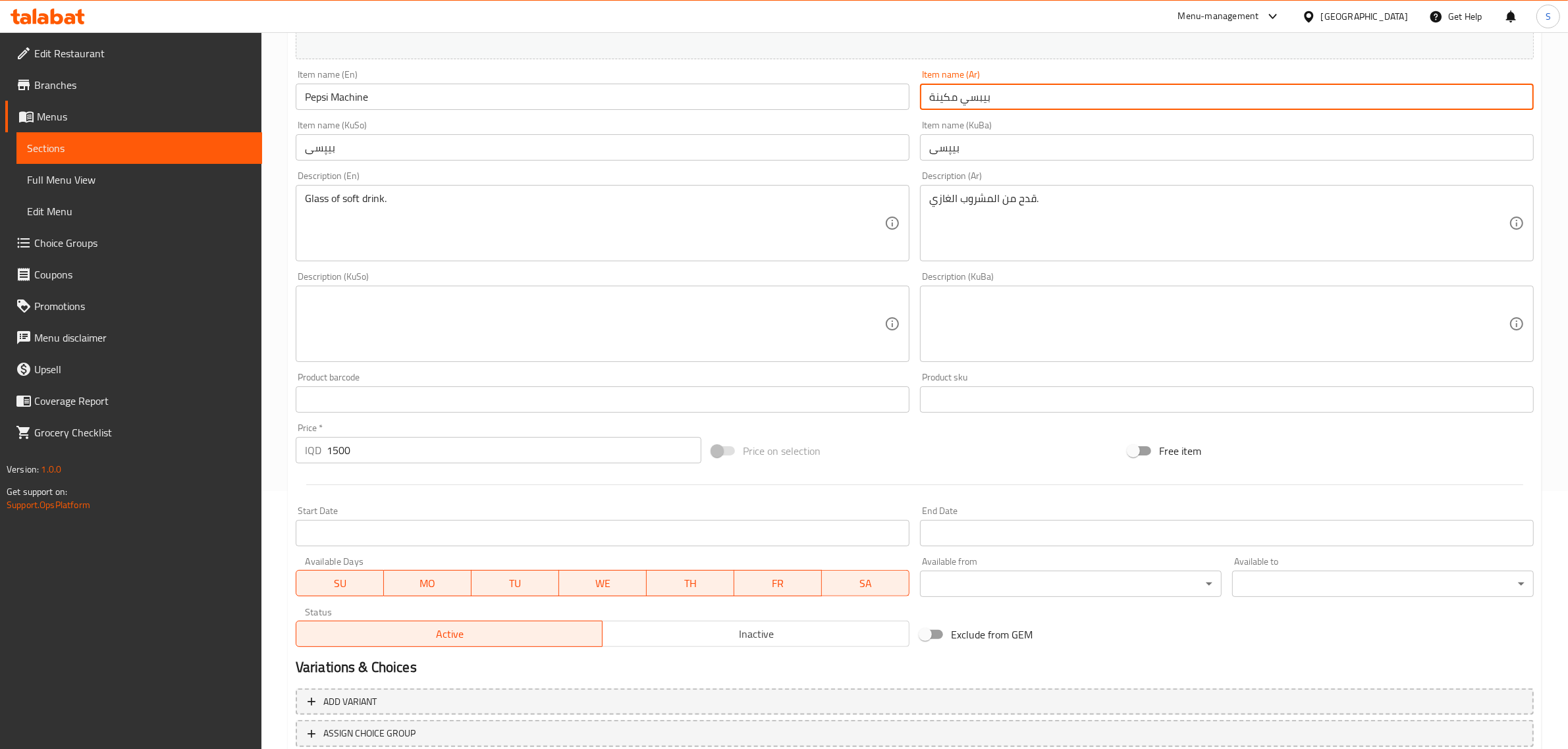
scroll to position [350, 0]
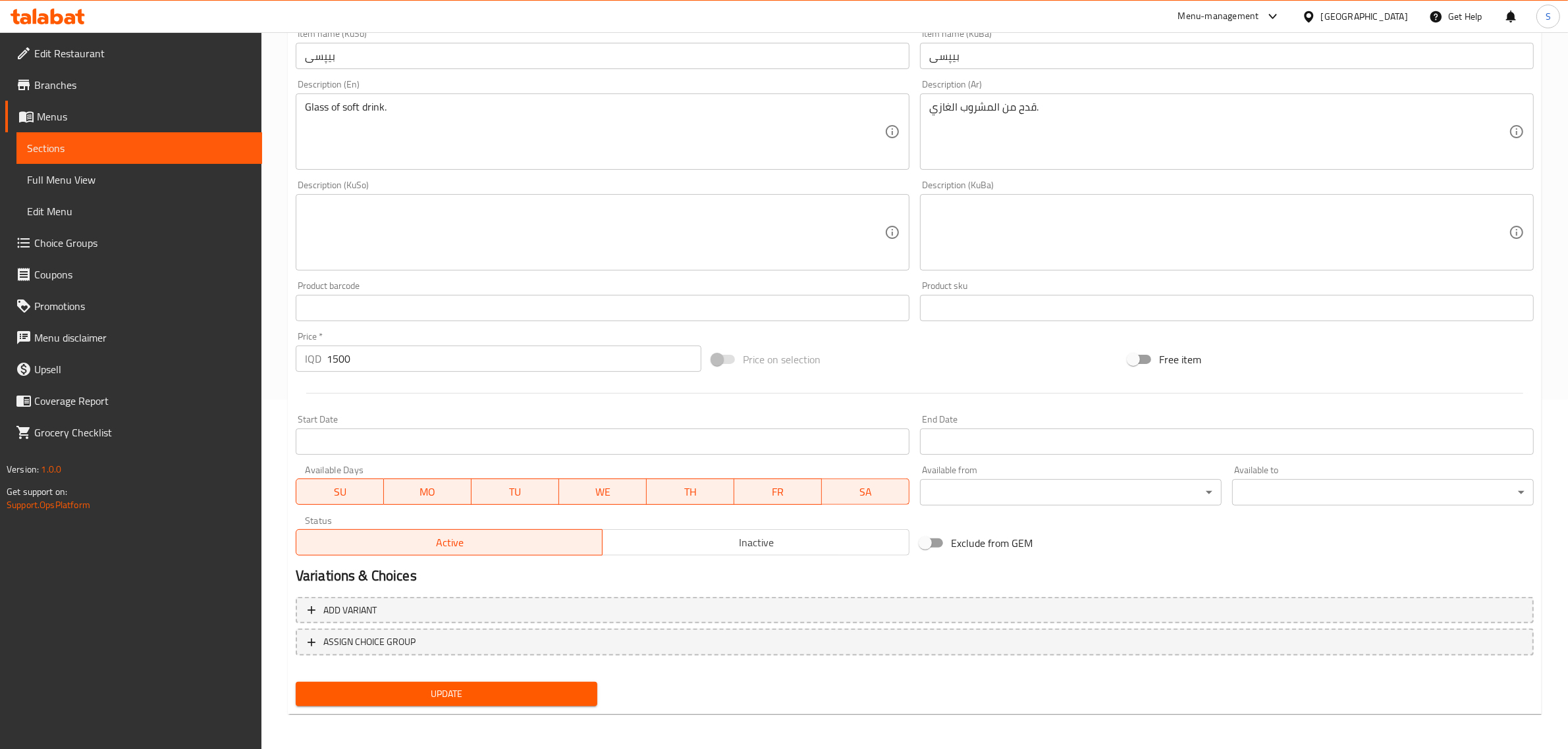
type input "بيبسي مكينة"
click at [542, 689] on span "Update" at bounding box center [446, 694] width 280 height 16
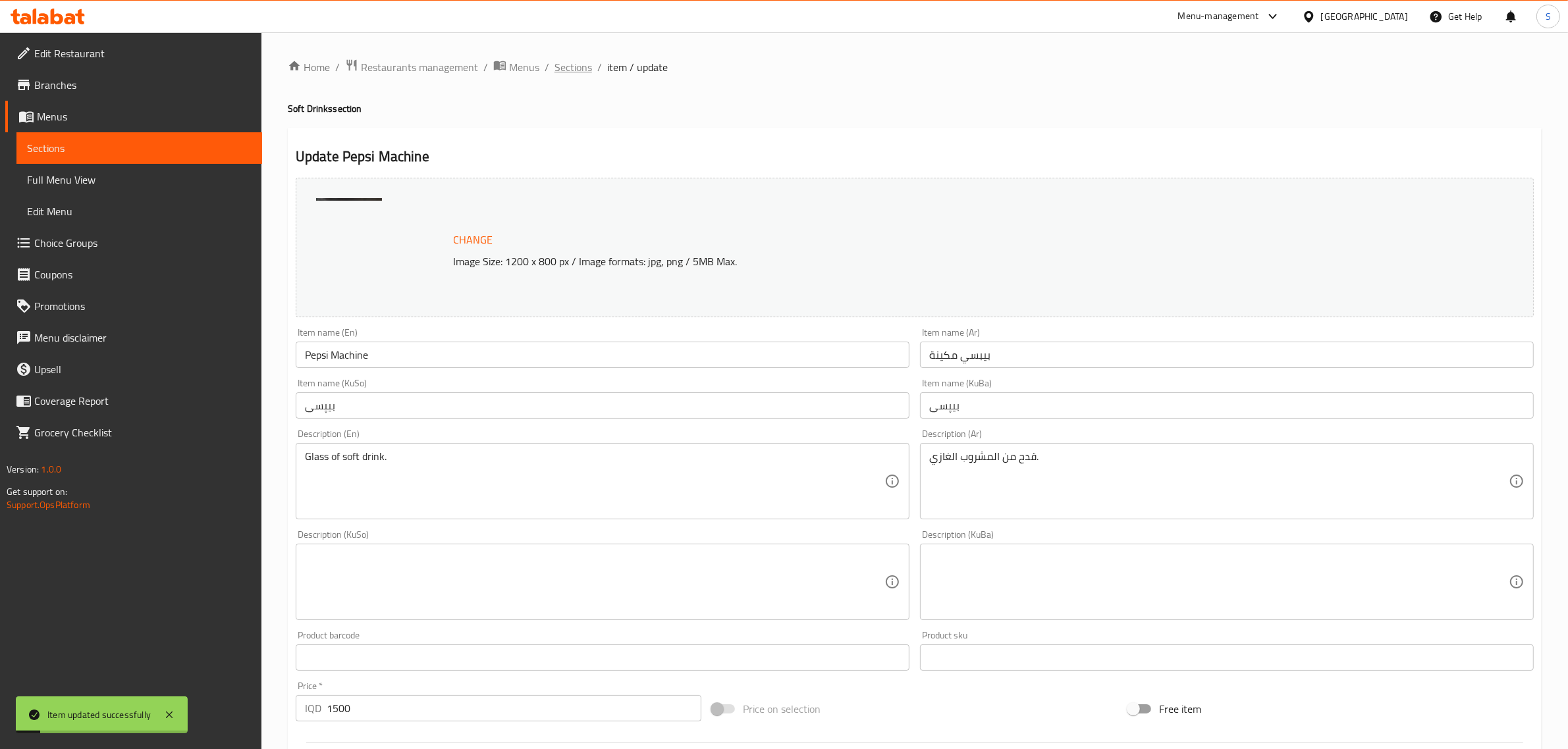
click at [582, 66] on span "Sections" at bounding box center [573, 67] width 37 height 16
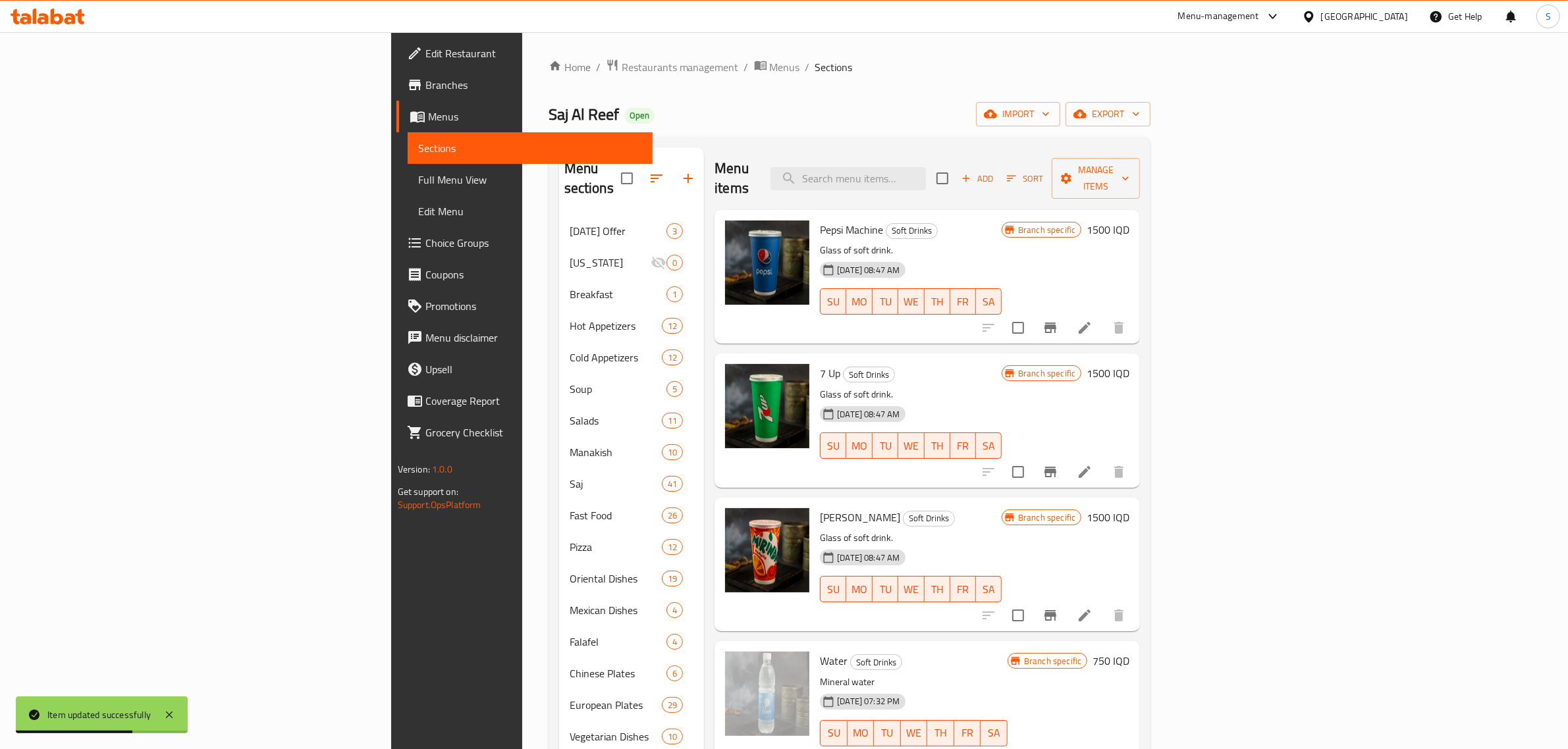
click at [1093, 465] on icon at bounding box center [1085, 472] width 16 height 16
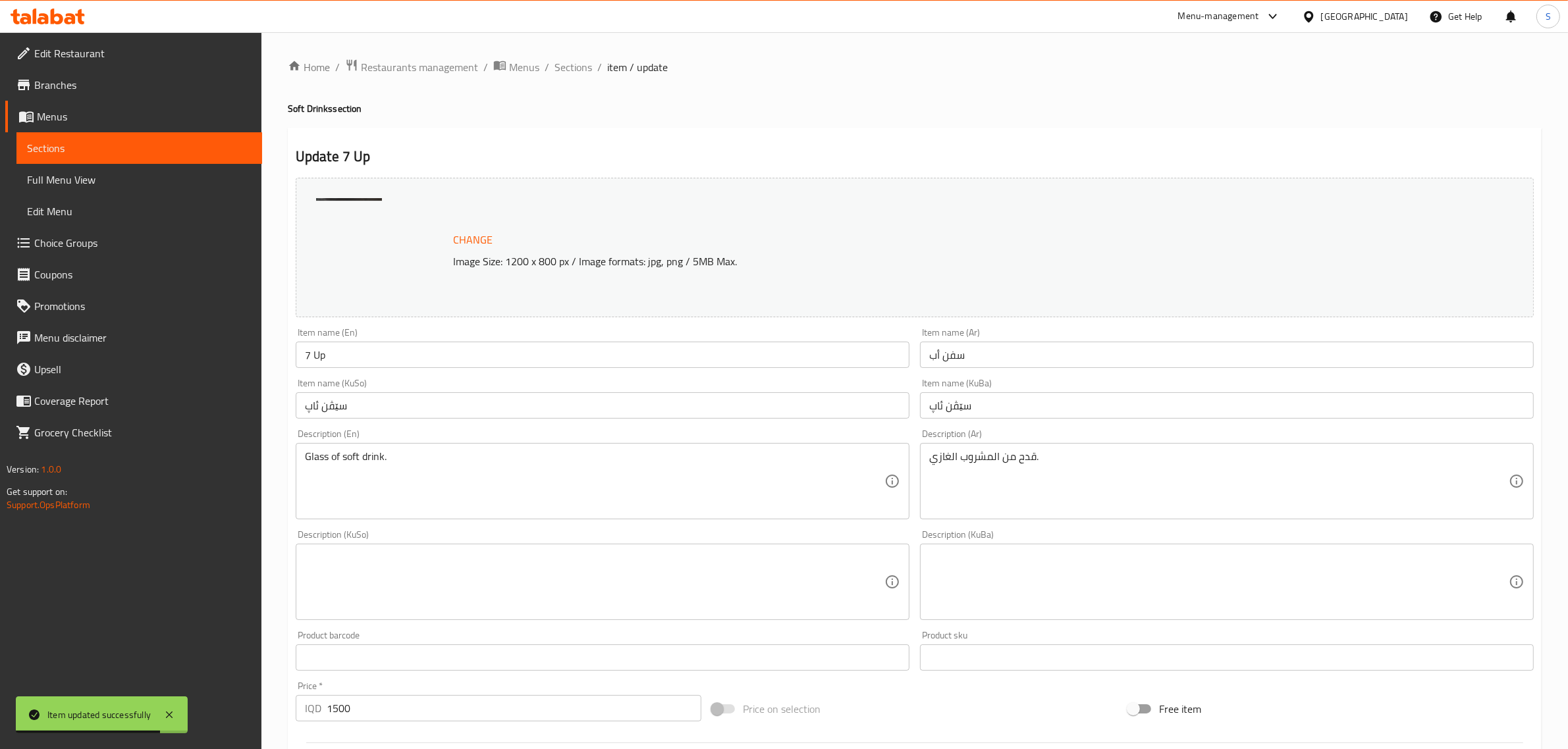
click at [397, 354] on input "7 Up" at bounding box center [602, 355] width 614 height 26
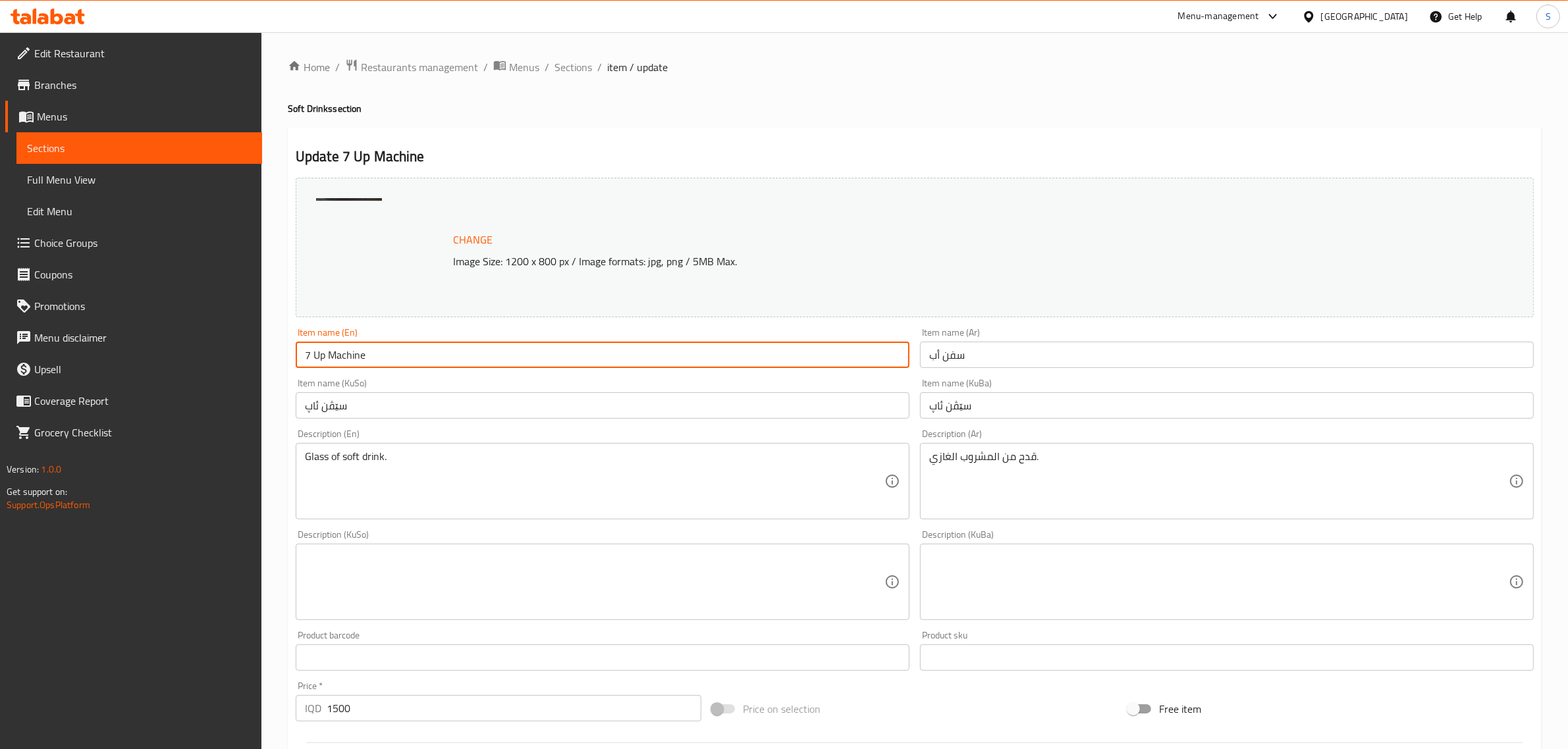
type input "7 Up Machine"
click at [936, 353] on input "سفن أب" at bounding box center [1227, 355] width 614 height 26
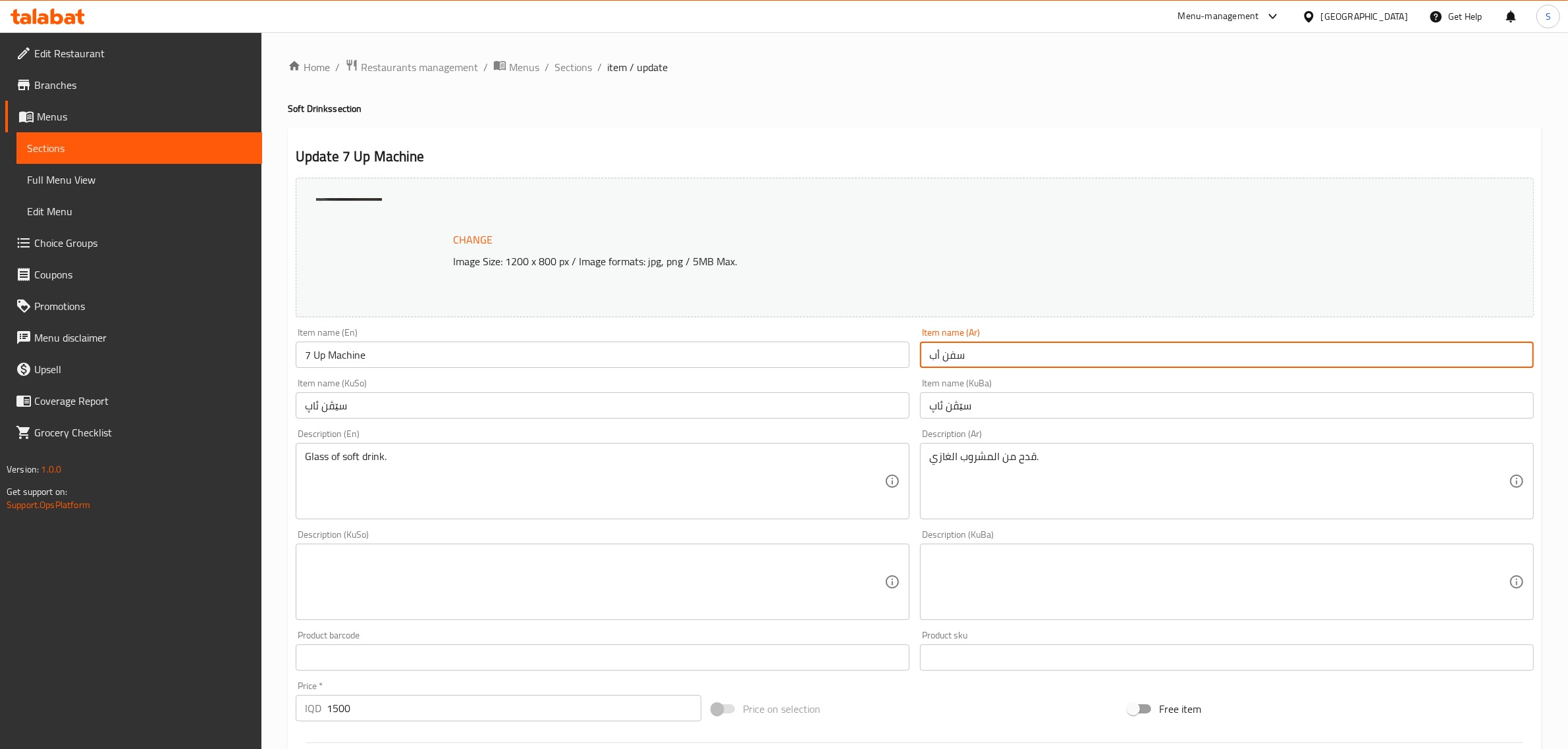
click at [936, 353] on input "سفن أب" at bounding box center [1227, 355] width 614 height 26
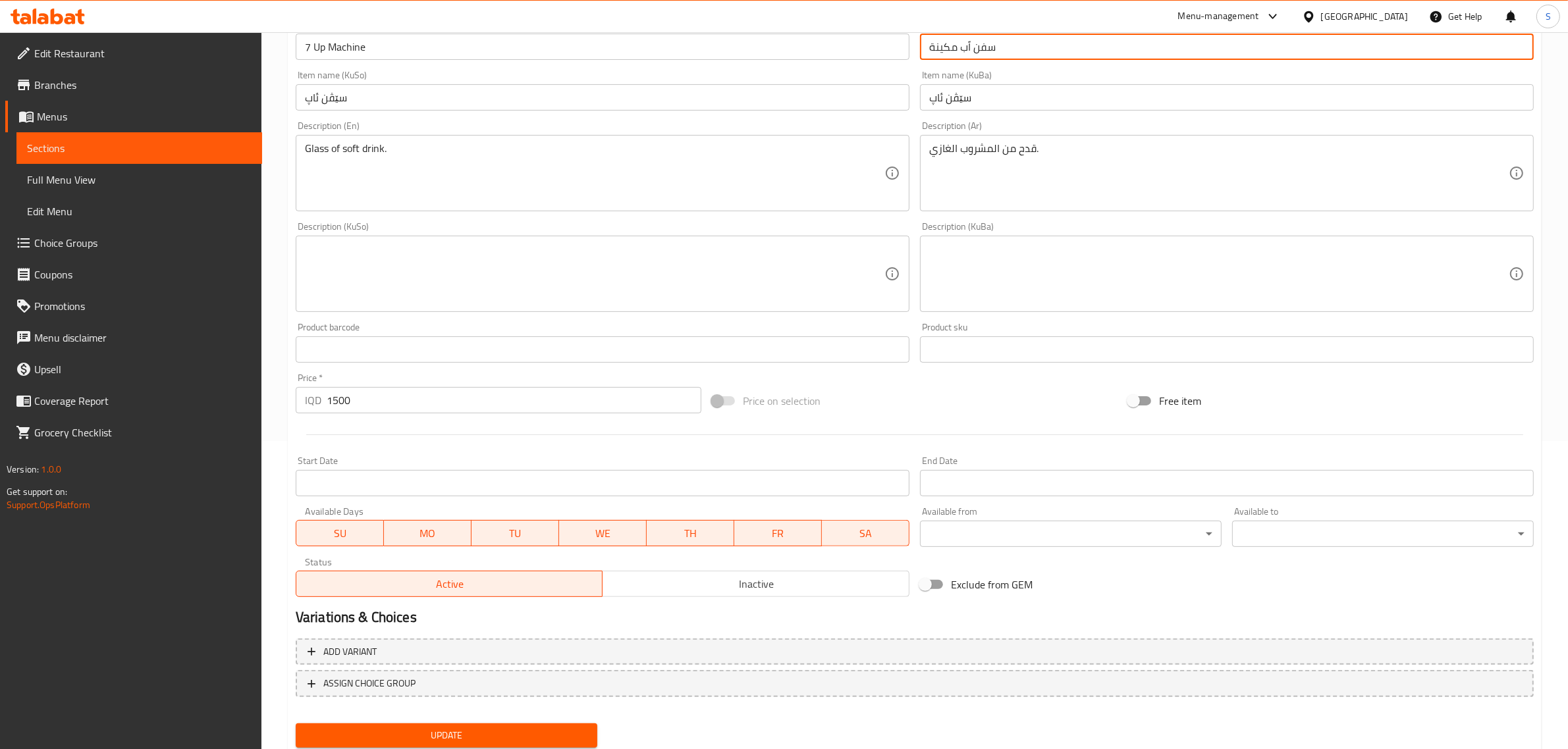
scroll to position [350, 0]
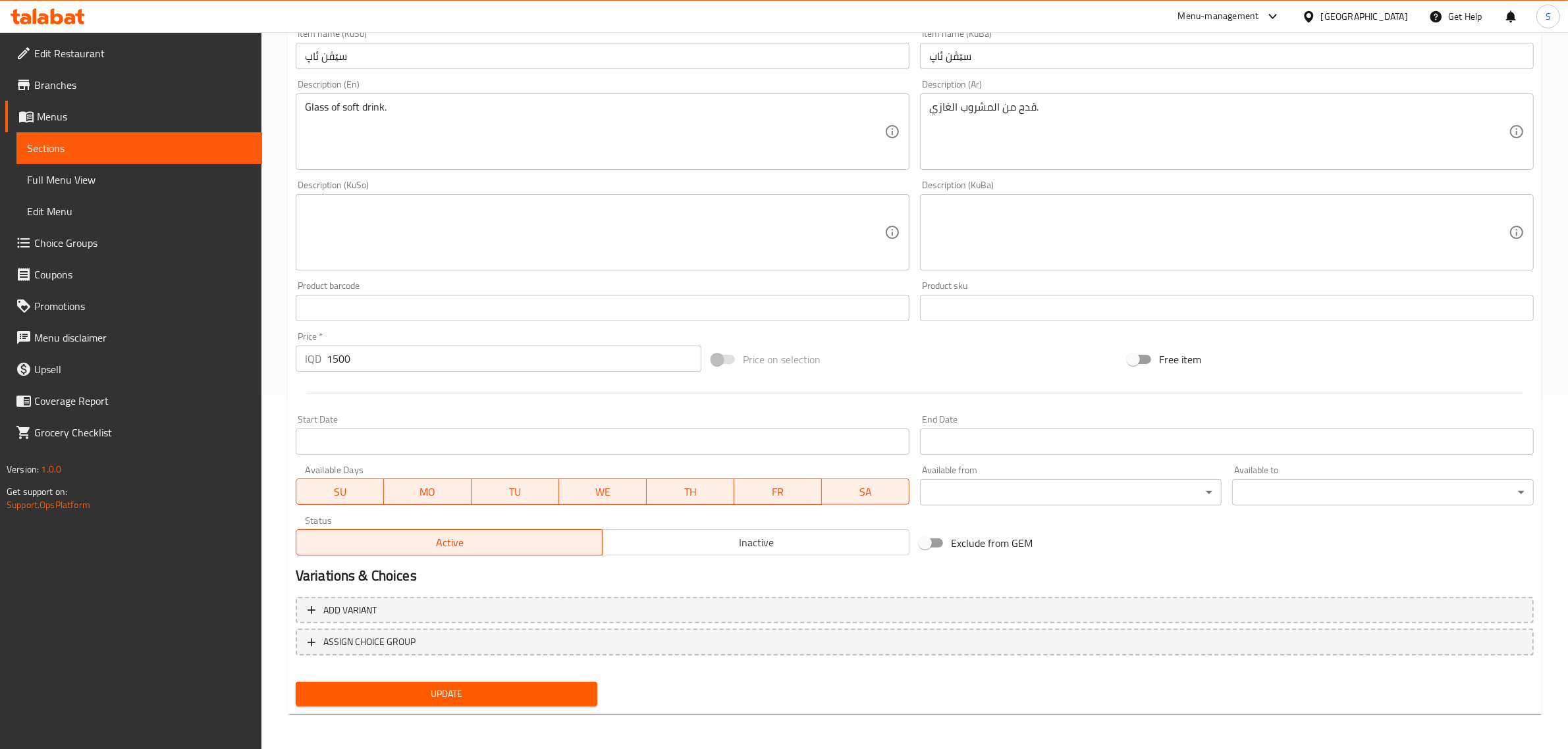
type input "سفن اًب مكينة"
click at [506, 696] on span "Update" at bounding box center [446, 694] width 280 height 16
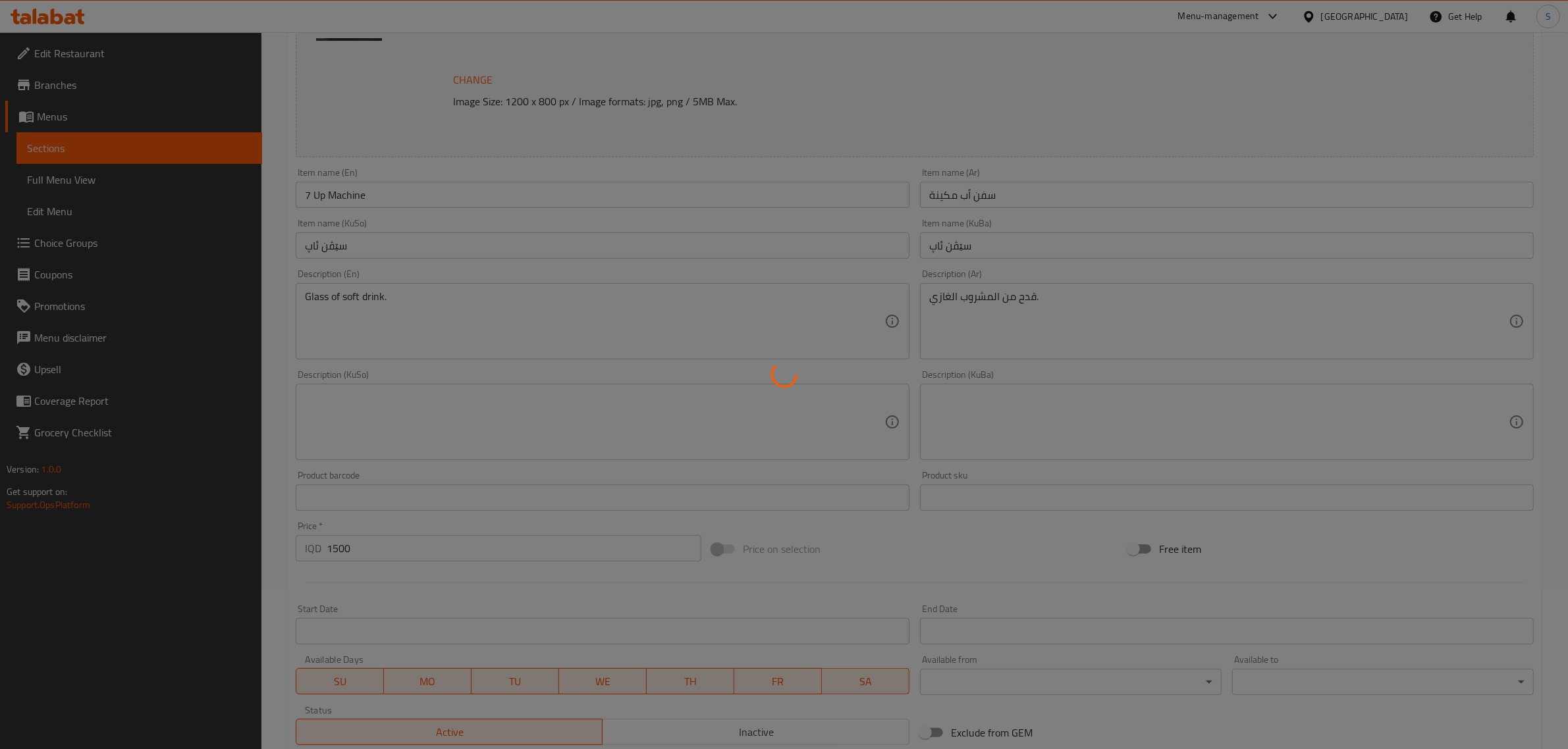
scroll to position [0, 0]
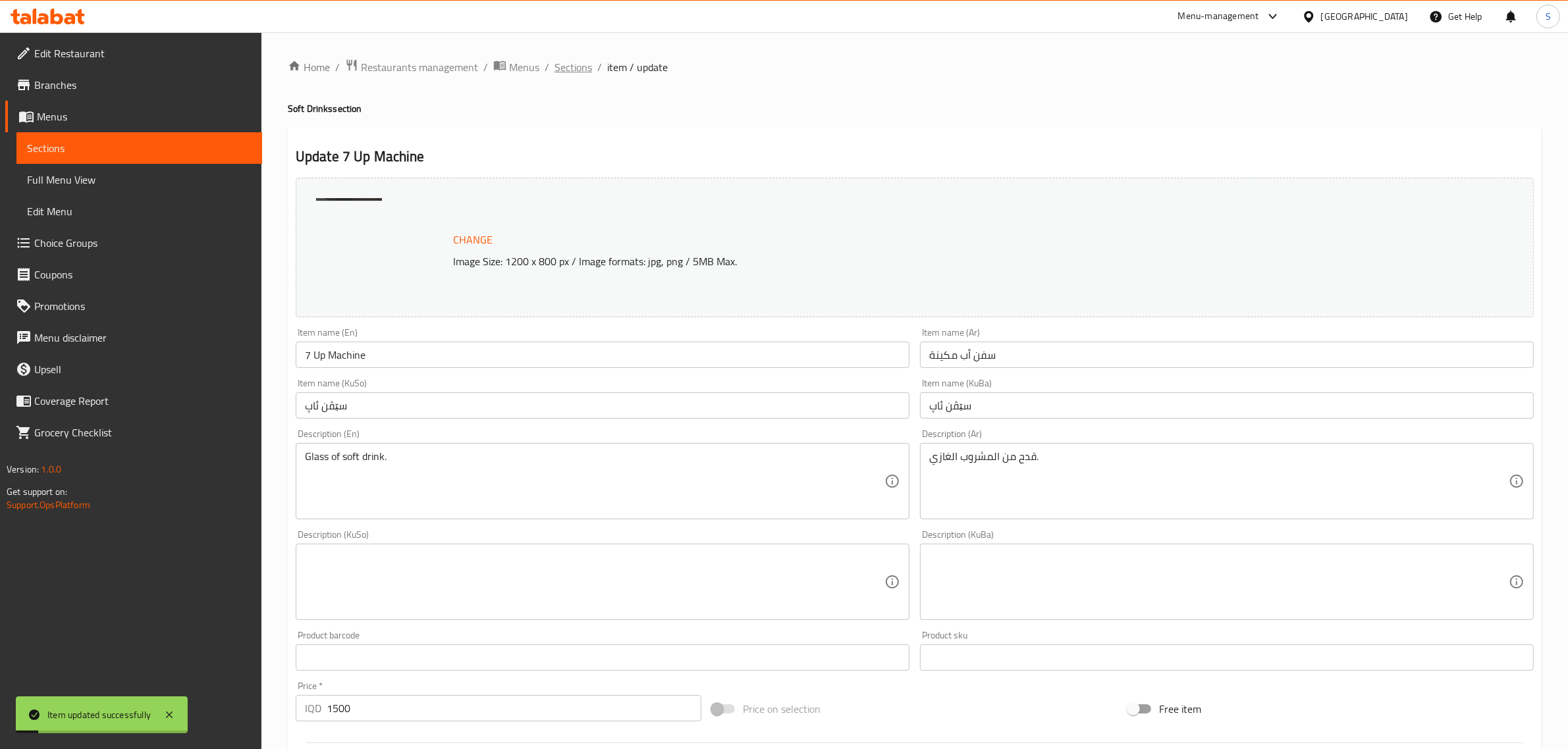
click at [565, 74] on span "Sections" at bounding box center [573, 67] width 37 height 16
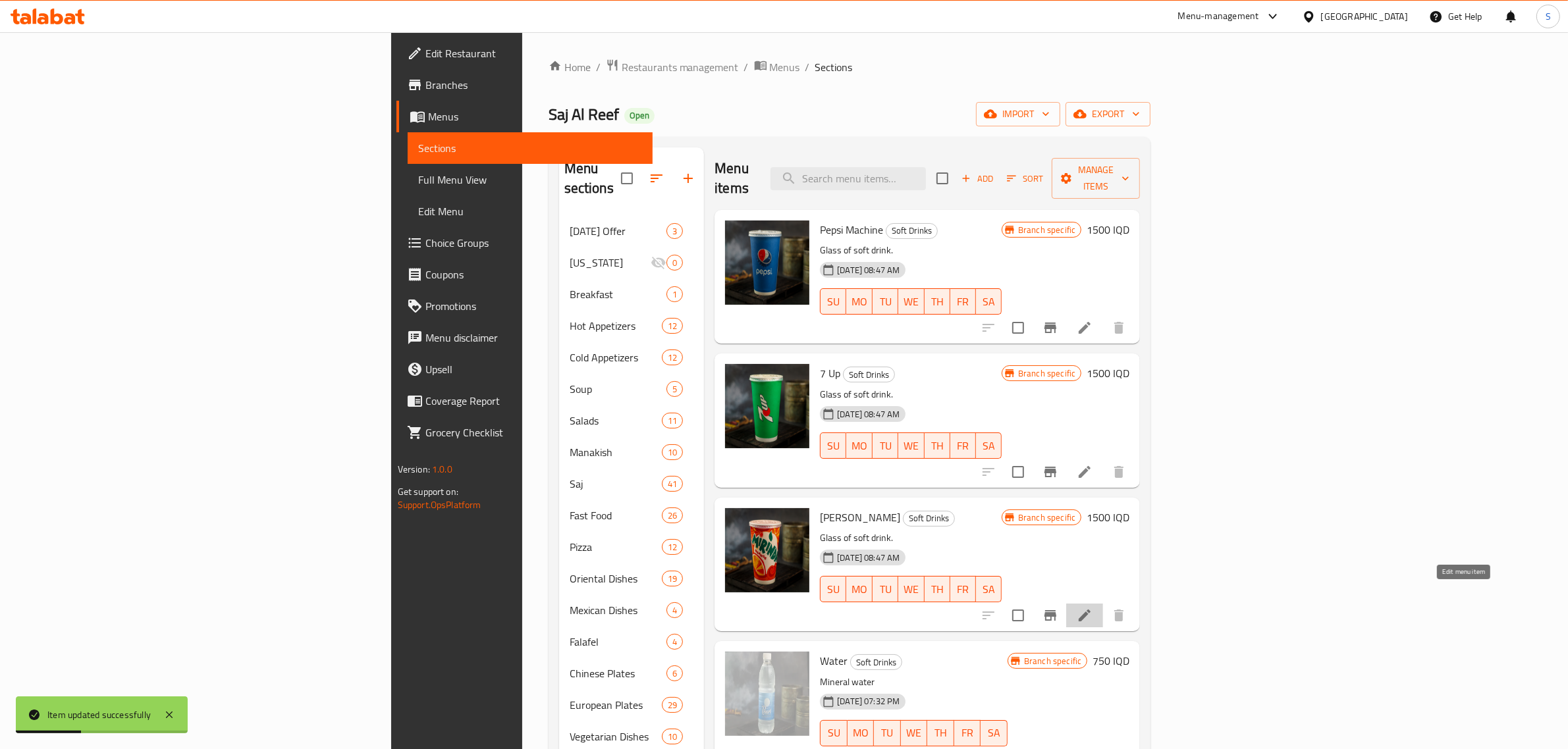
click at [1090, 609] on icon at bounding box center [1085, 615] width 12 height 12
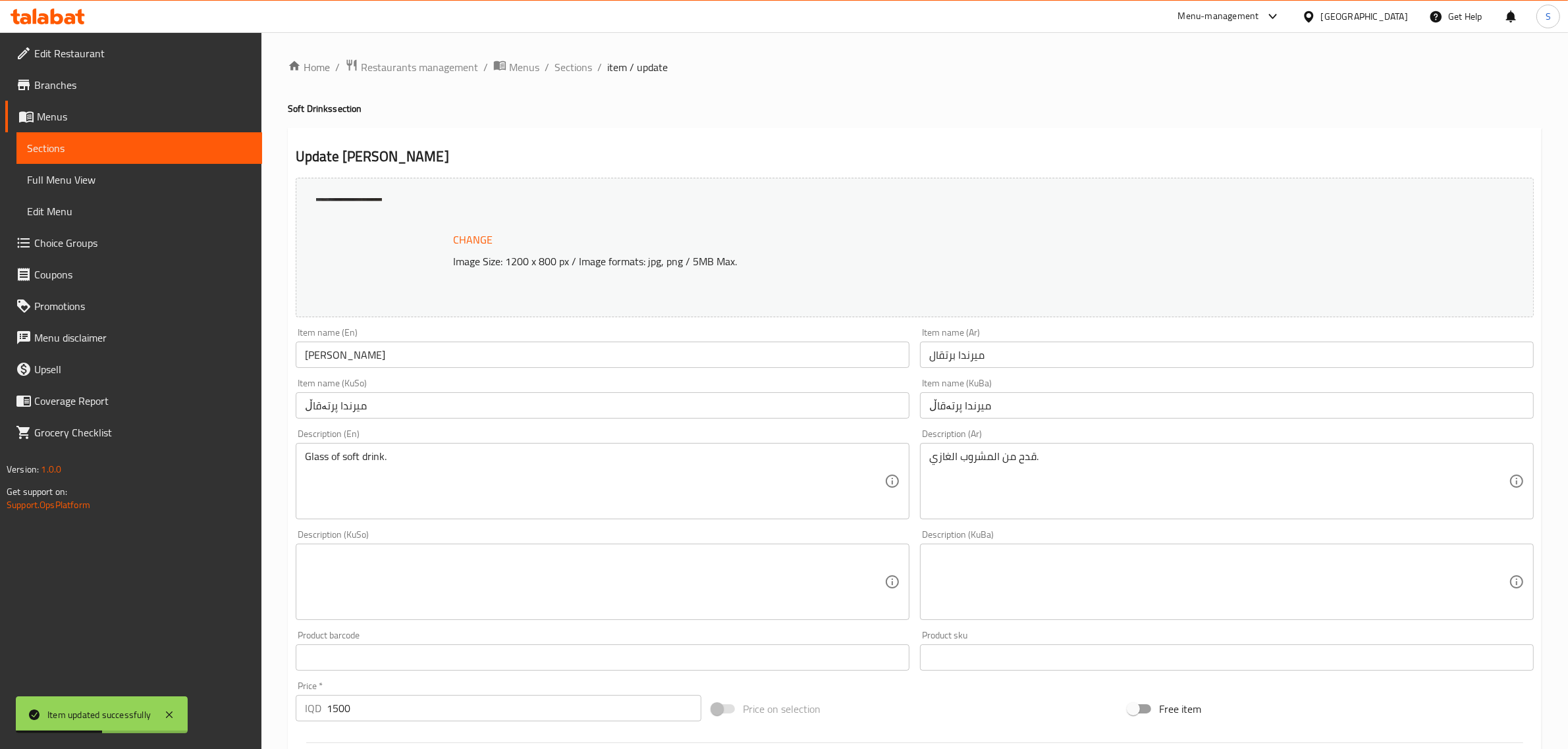
click at [376, 360] on input "[PERSON_NAME]" at bounding box center [602, 355] width 614 height 26
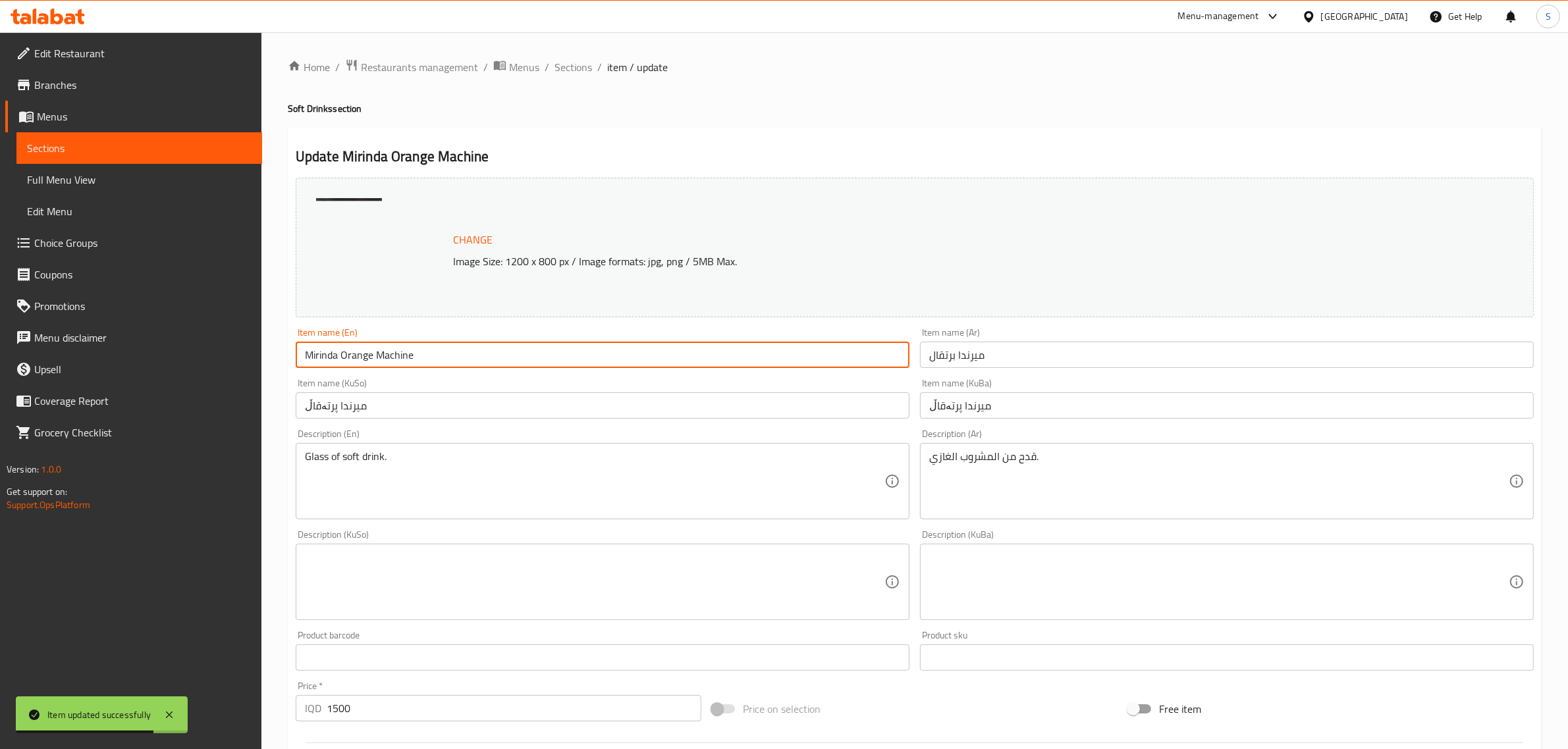
type input "Mirinda Orange Machine"
click at [953, 363] on input "ميرندا برتقال" at bounding box center [1227, 355] width 614 height 26
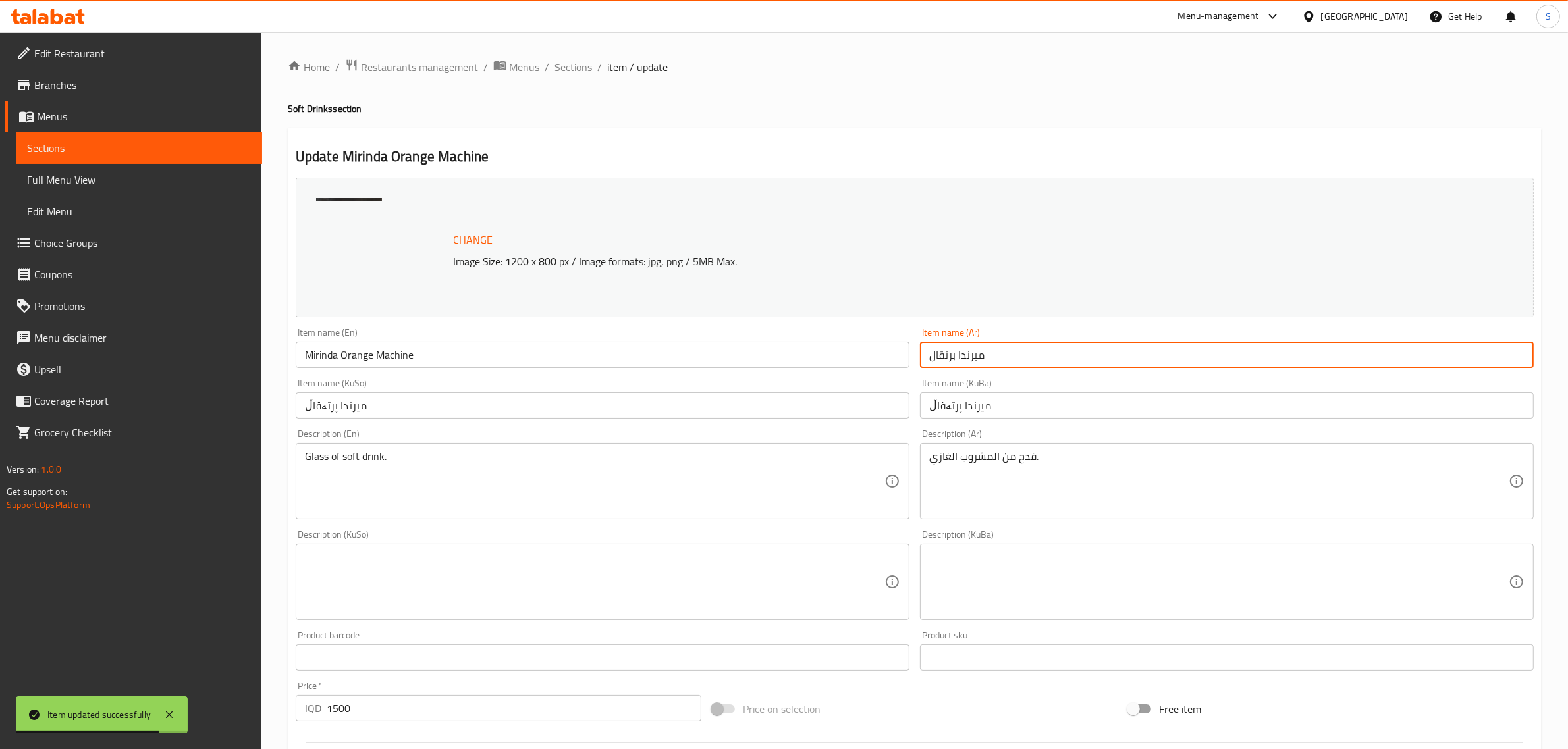
click at [953, 363] on input "ميرندا برتقال" at bounding box center [1227, 355] width 614 height 26
paste input "text"
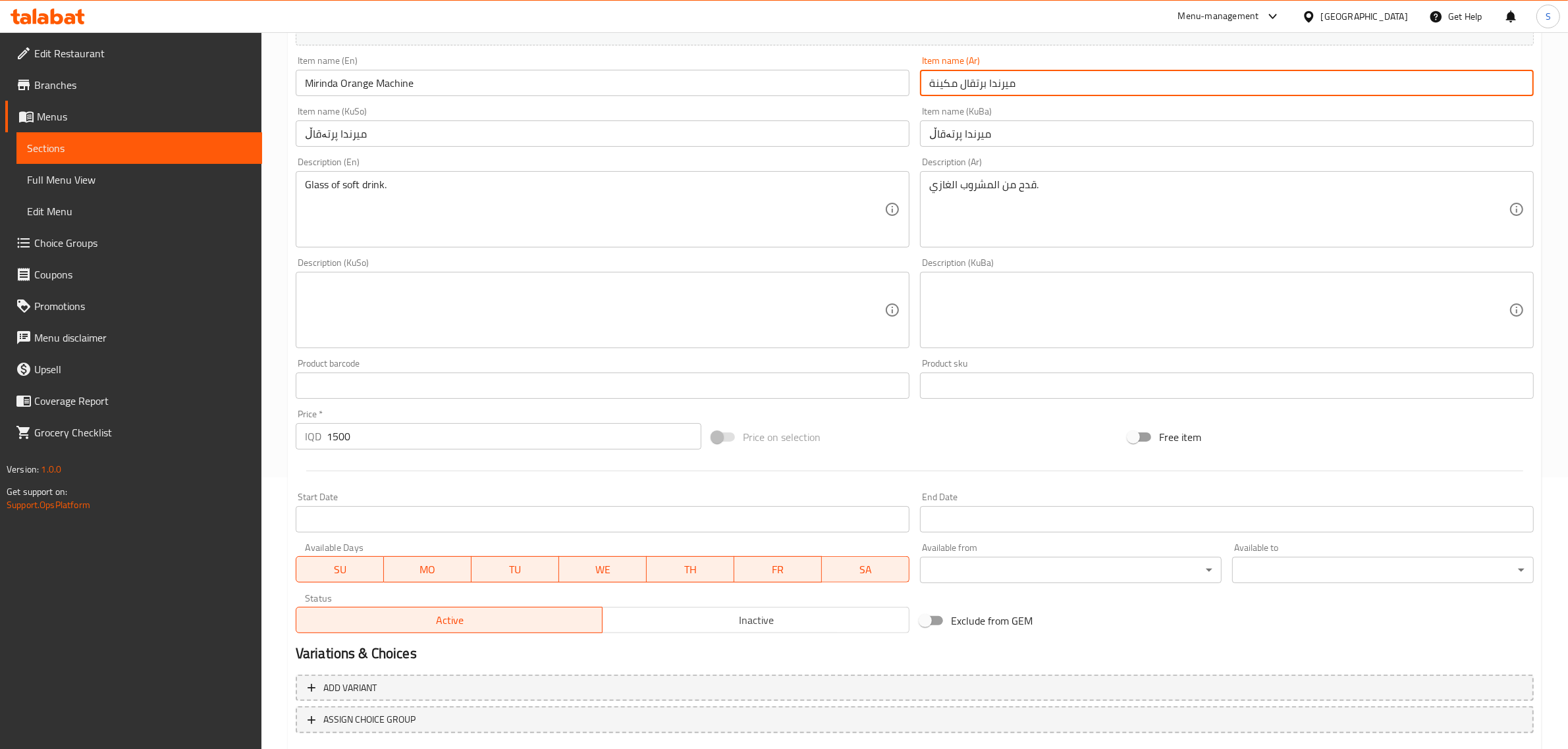
scroll to position [350, 0]
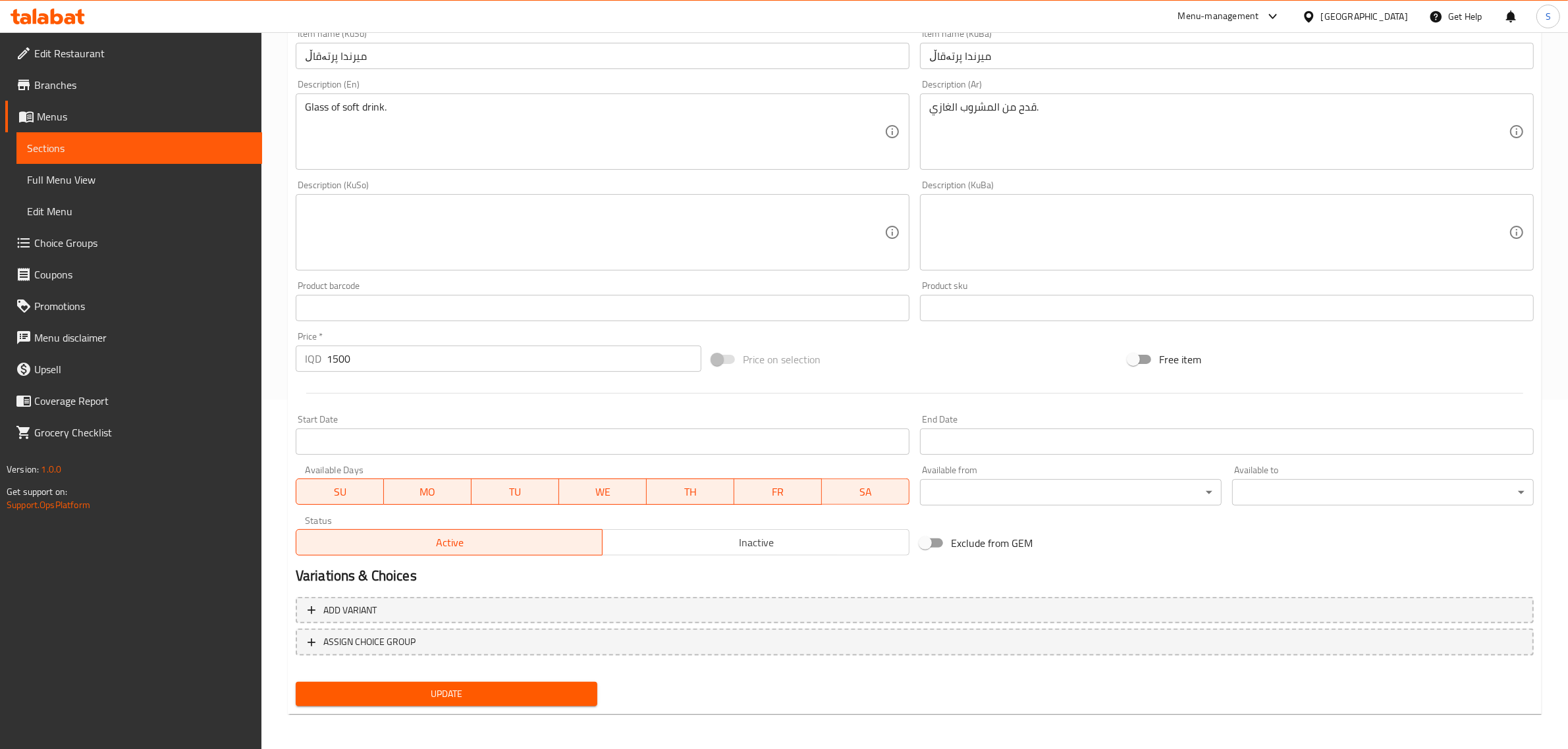
type input "ميرندا برتقال مكينة"
click at [550, 688] on span "Update" at bounding box center [446, 694] width 280 height 16
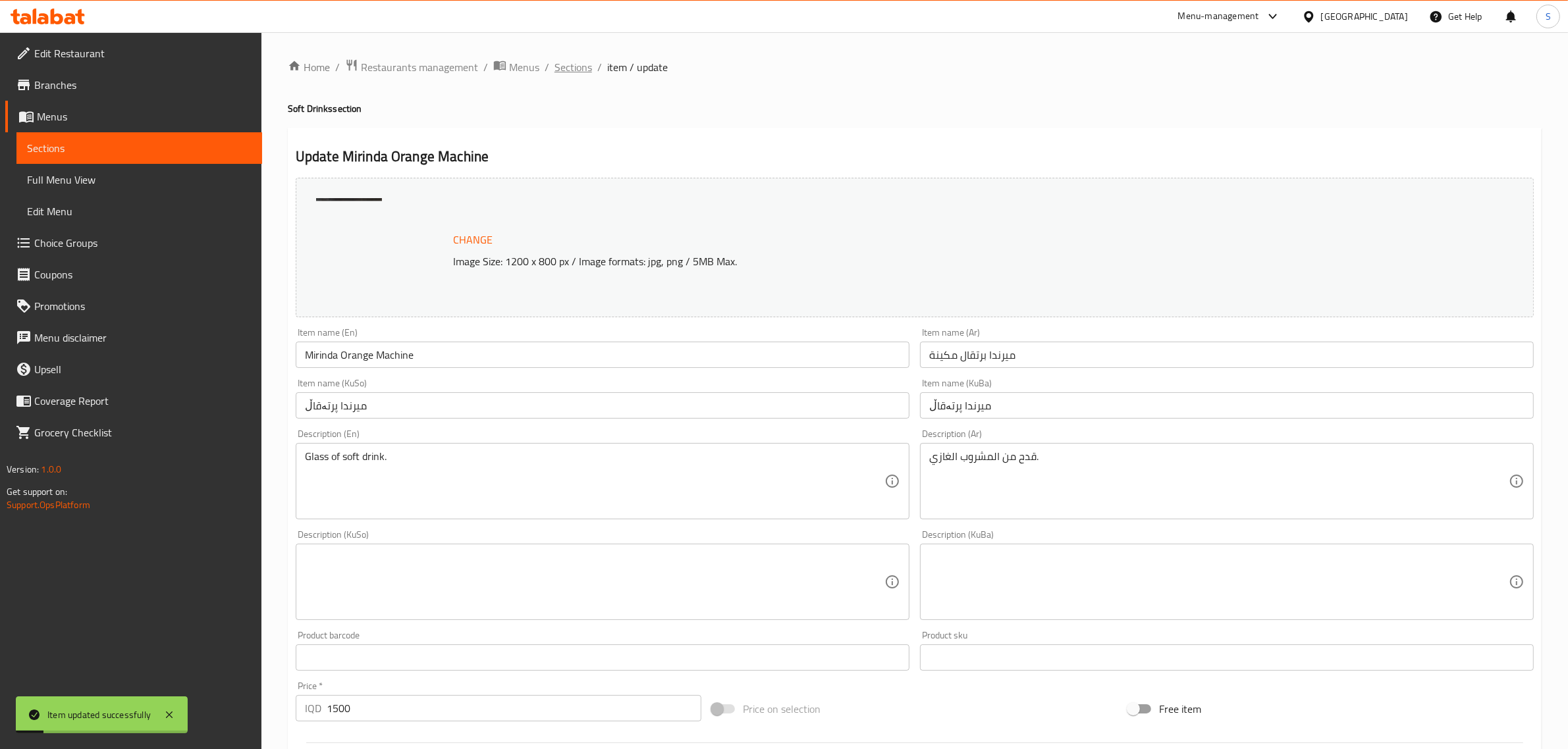
click at [571, 67] on span "Sections" at bounding box center [573, 67] width 37 height 16
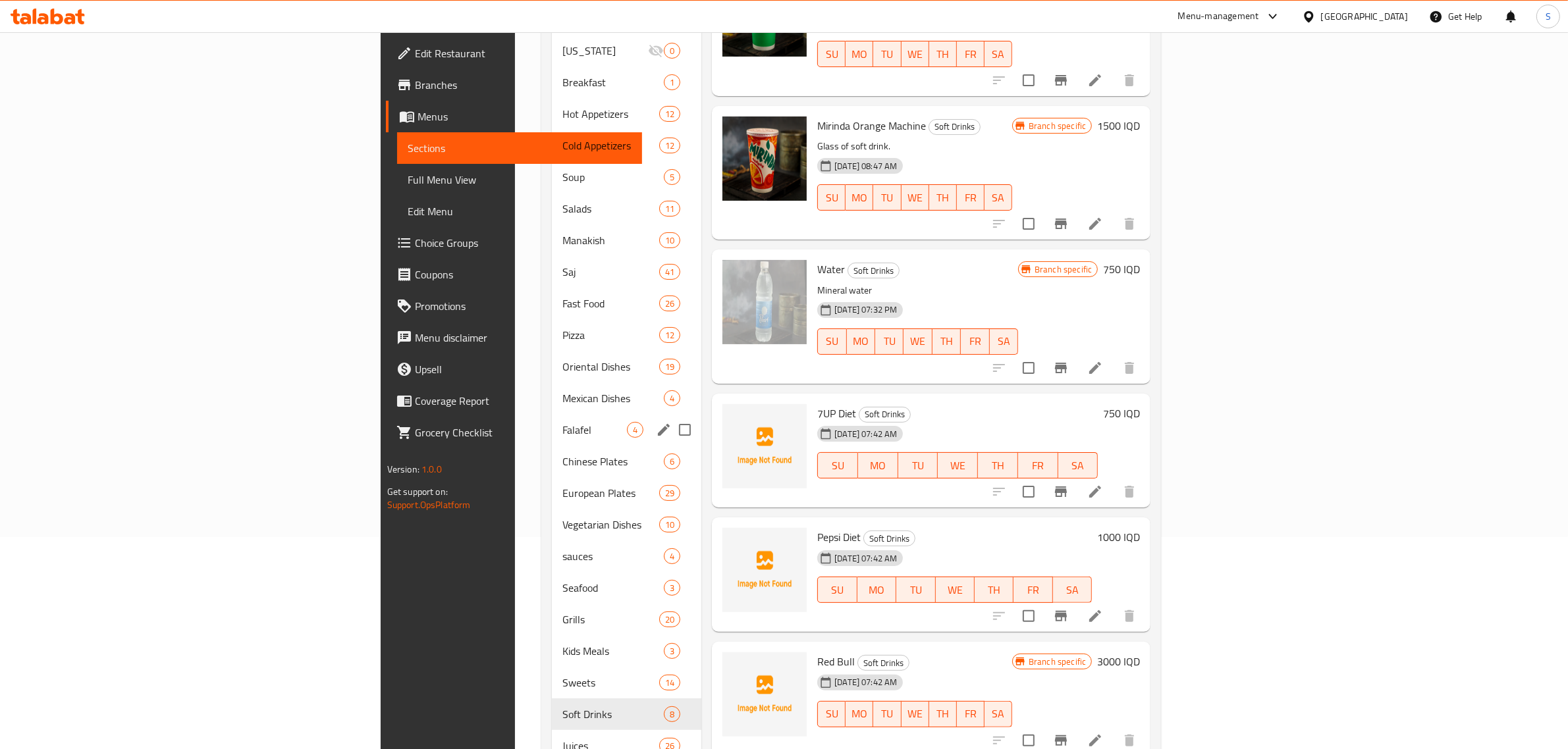
scroll to position [113, 0]
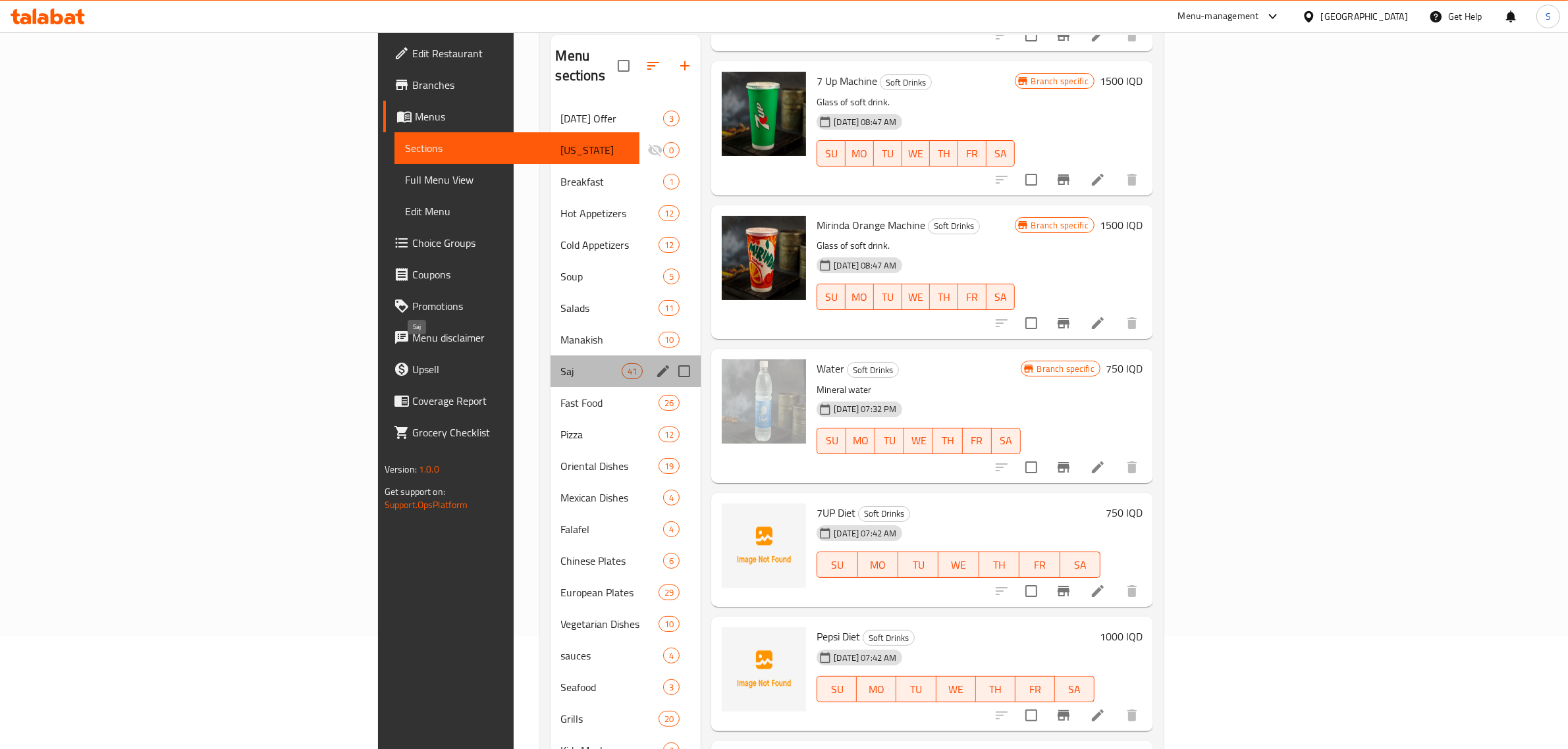
click at [561, 363] on span "Saj" at bounding box center [592, 371] width 61 height 16
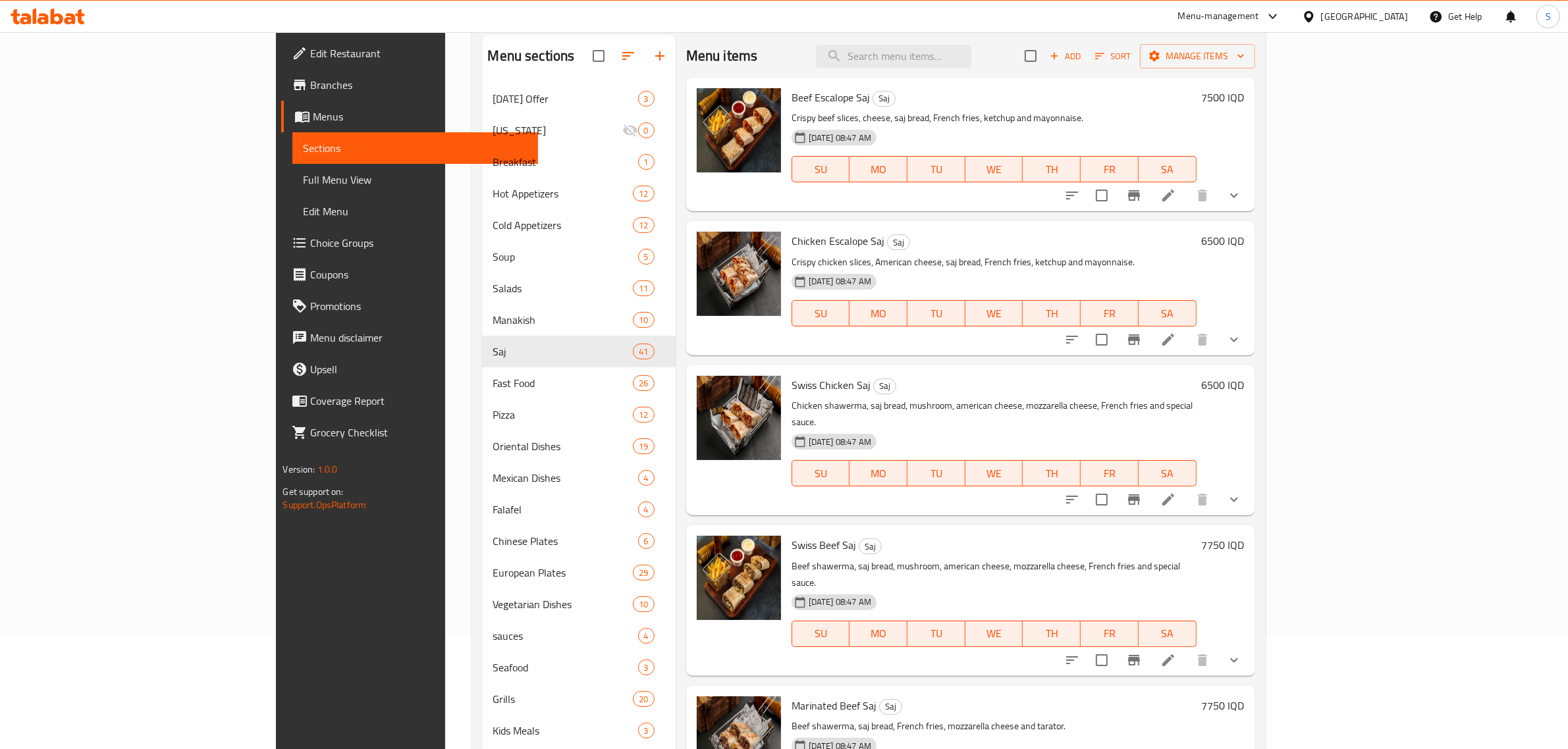
click at [1242, 334] on icon "show more" at bounding box center [1234, 339] width 16 height 16
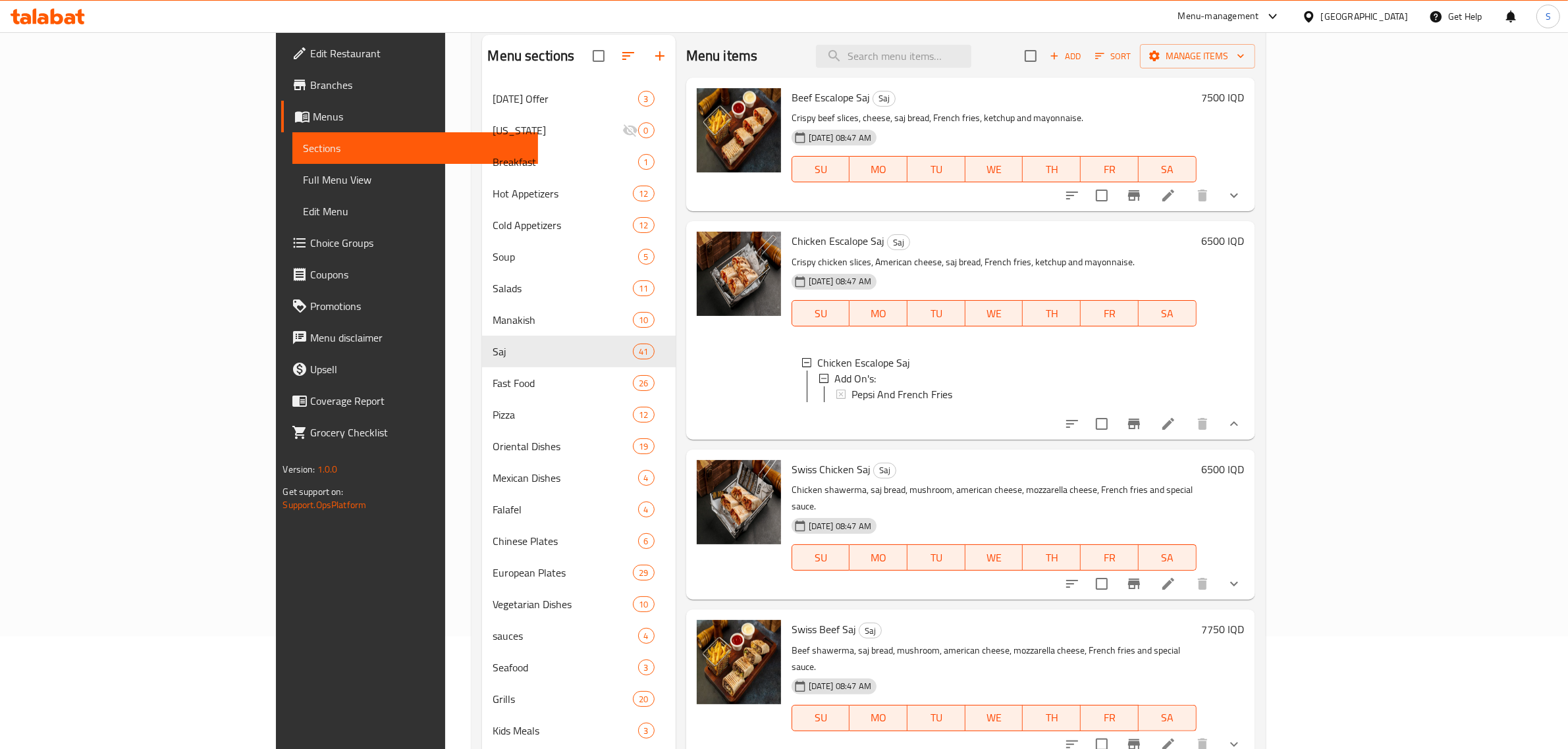
scroll to position [82, 0]
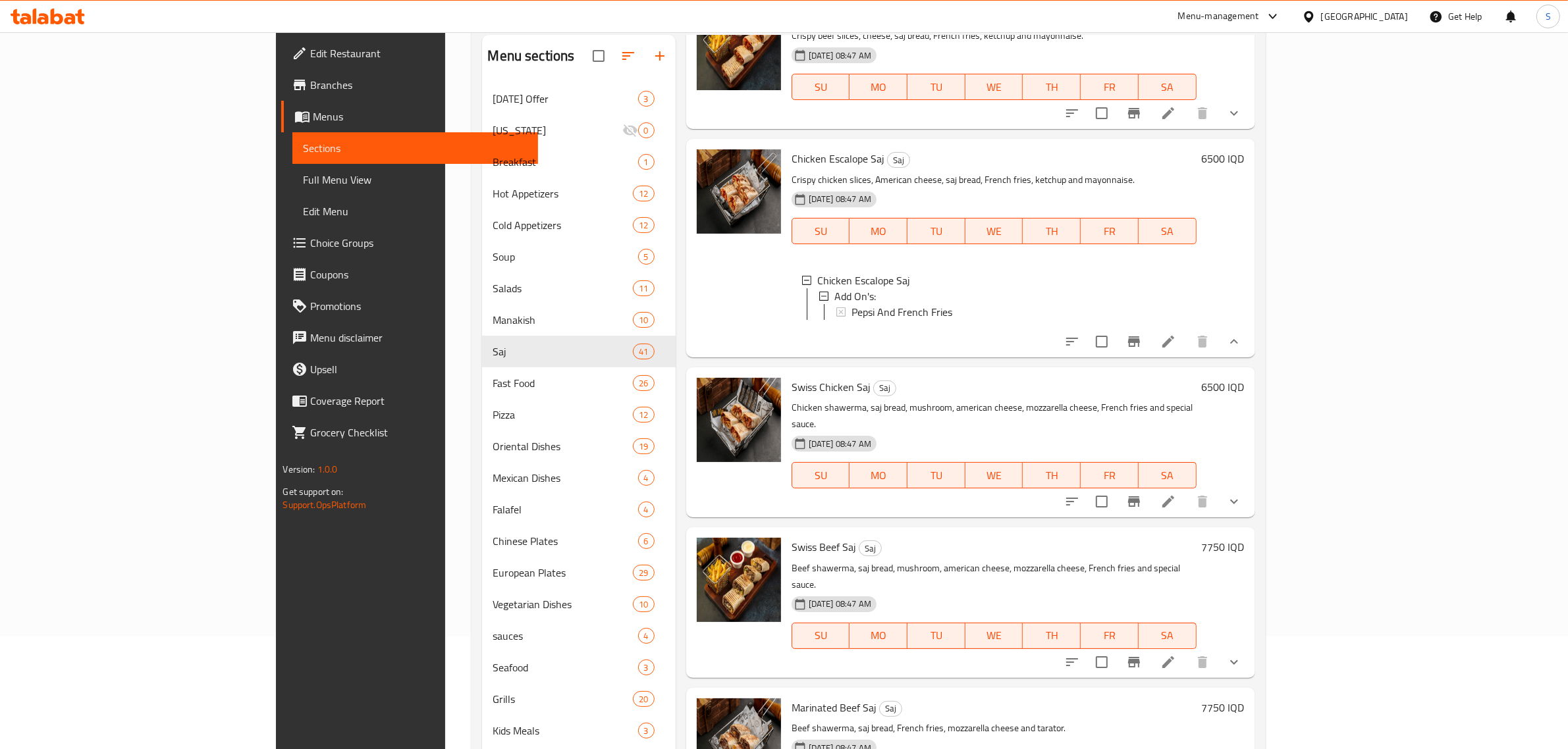
click at [1242, 495] on icon "show more" at bounding box center [1234, 502] width 16 height 16
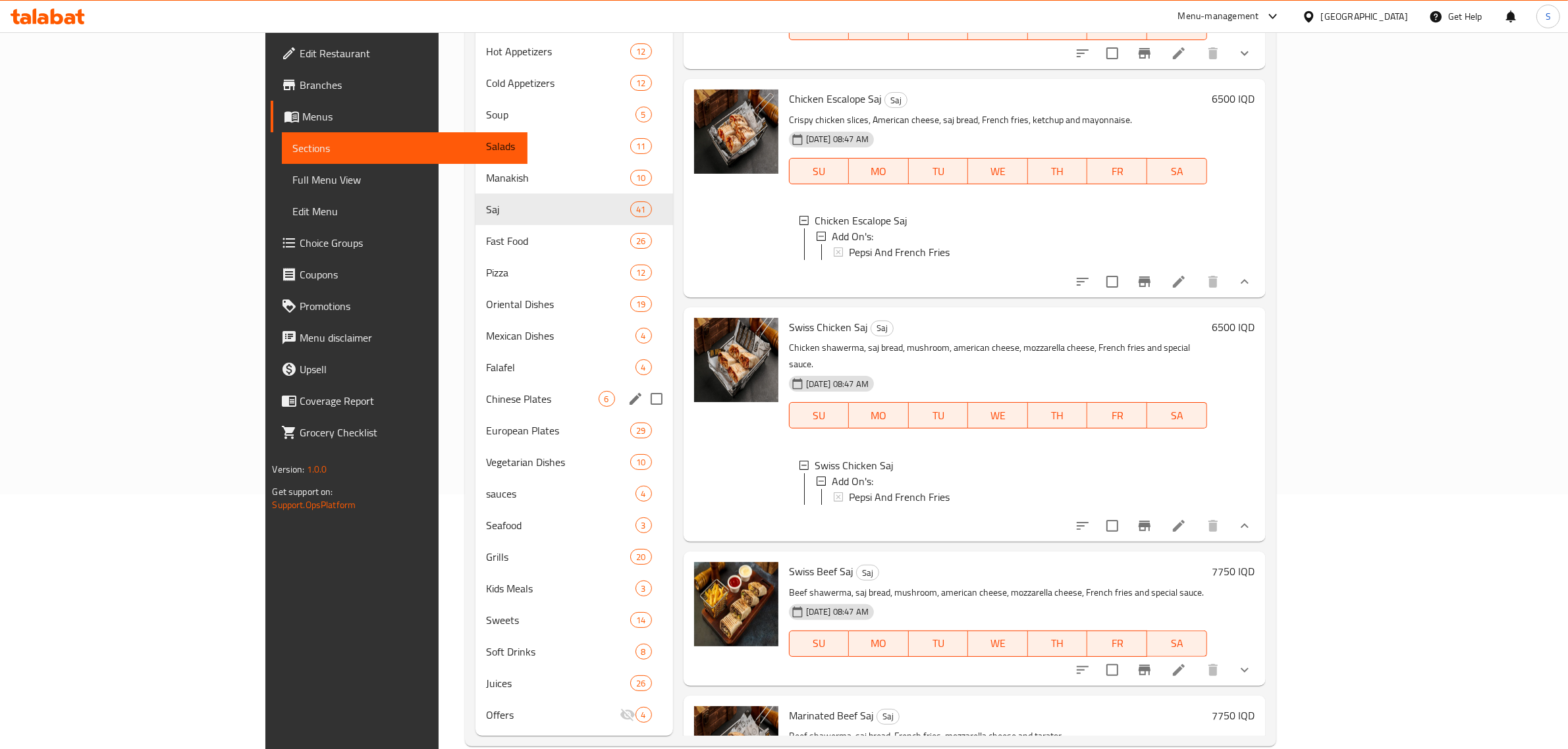
scroll to position [0, 0]
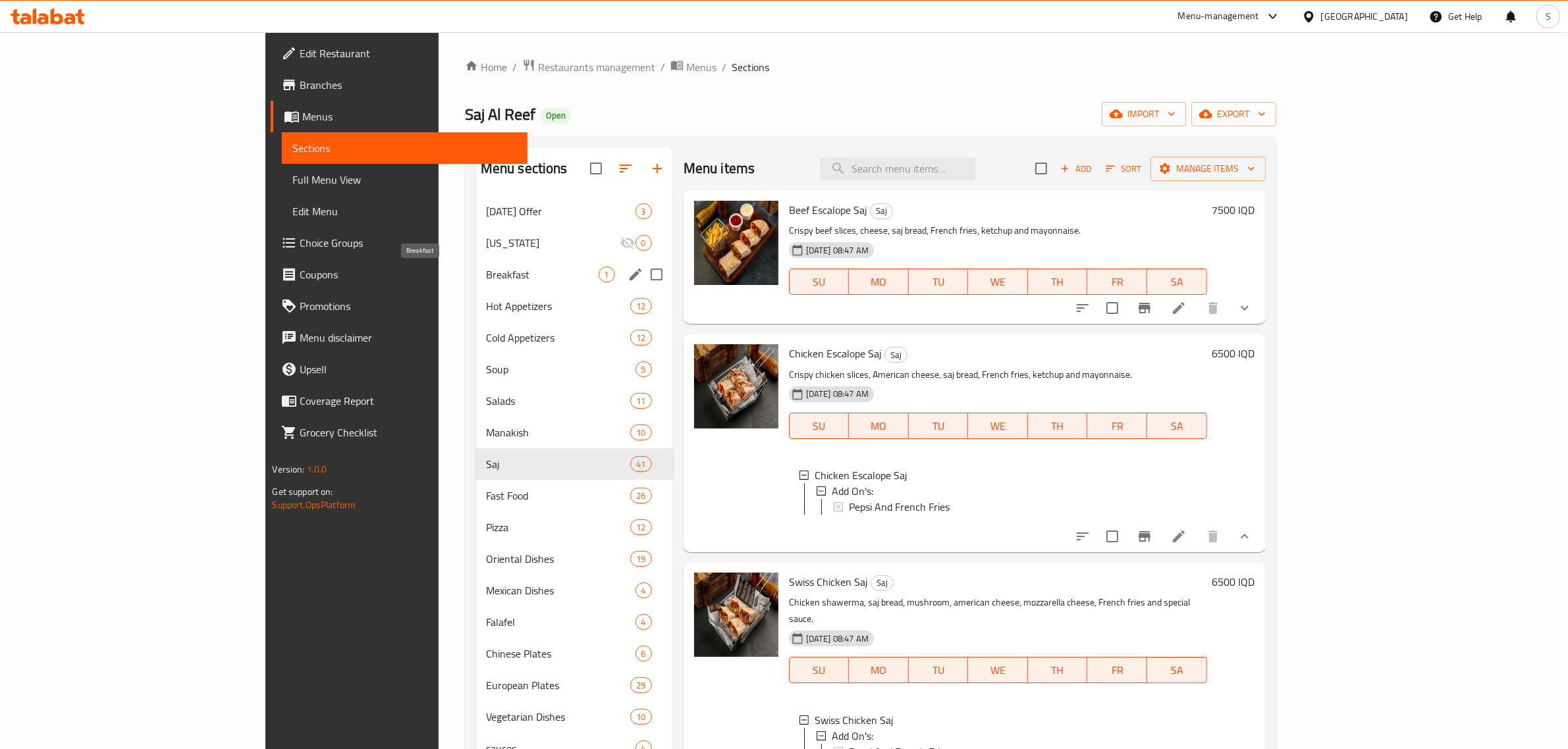
click at [486, 270] on span "Breakfast" at bounding box center [542, 274] width 113 height 16
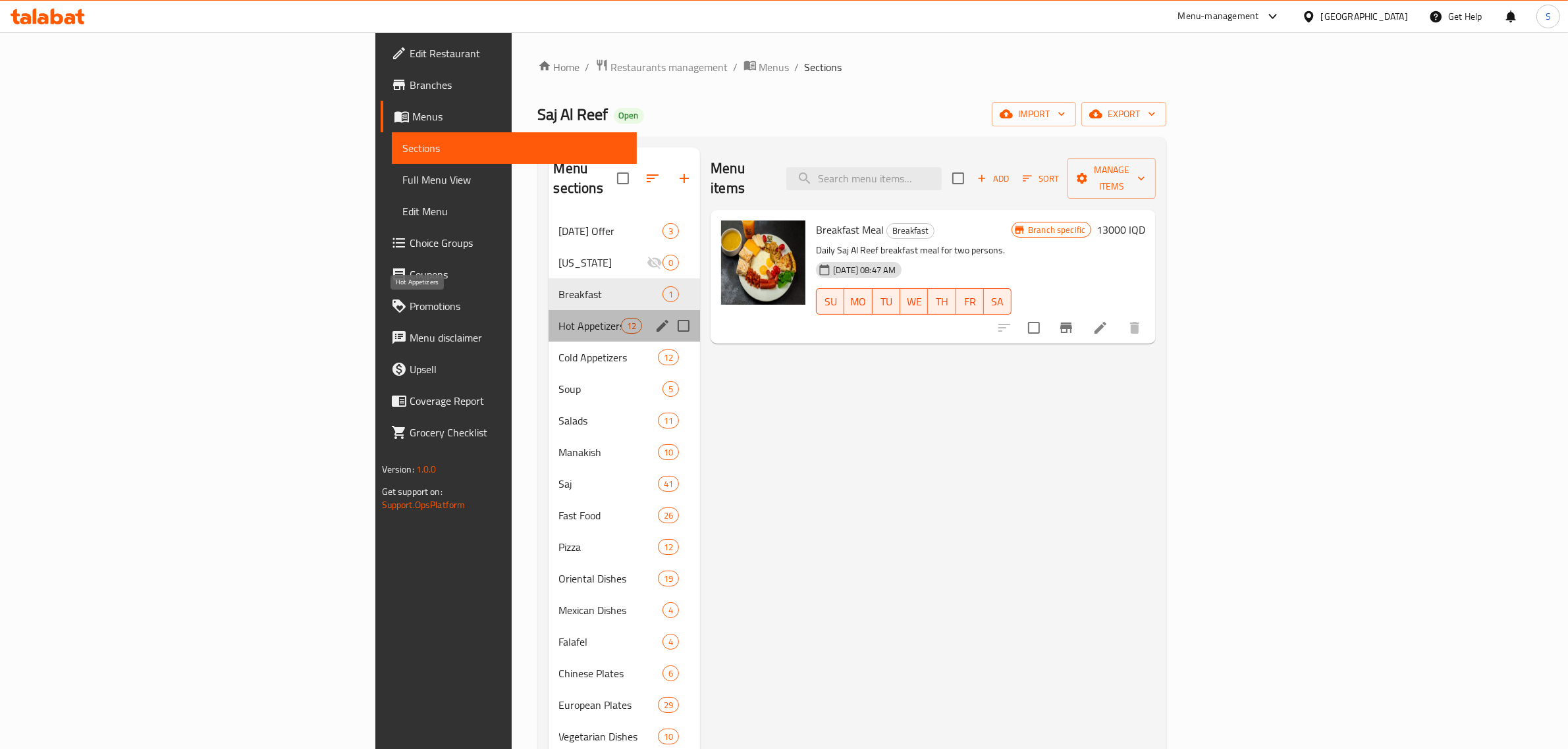
click at [560, 318] on span "Hot Appetizers" at bounding box center [590, 326] width 62 height 16
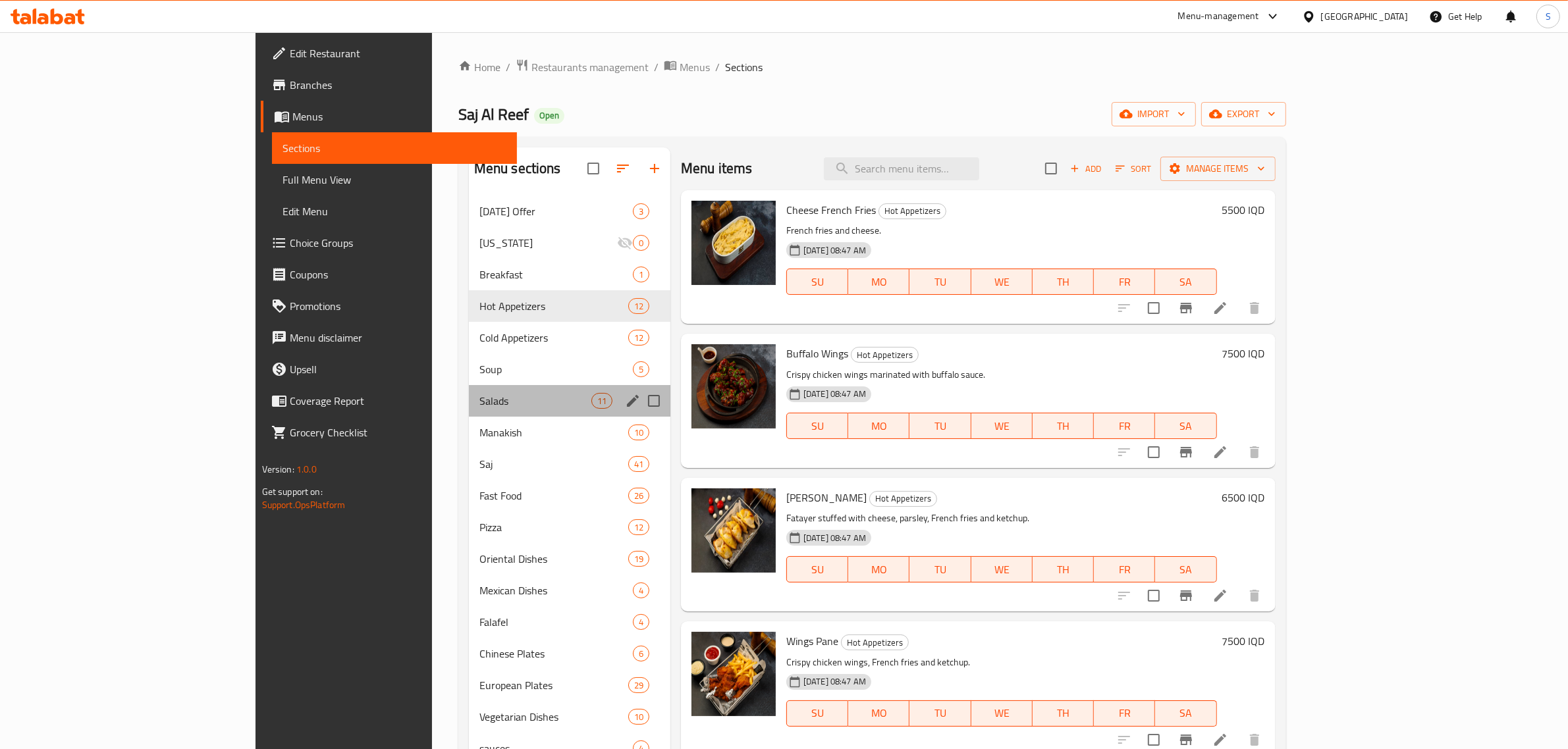
click at [479, 399] on span "Salads" at bounding box center [535, 400] width 112 height 16
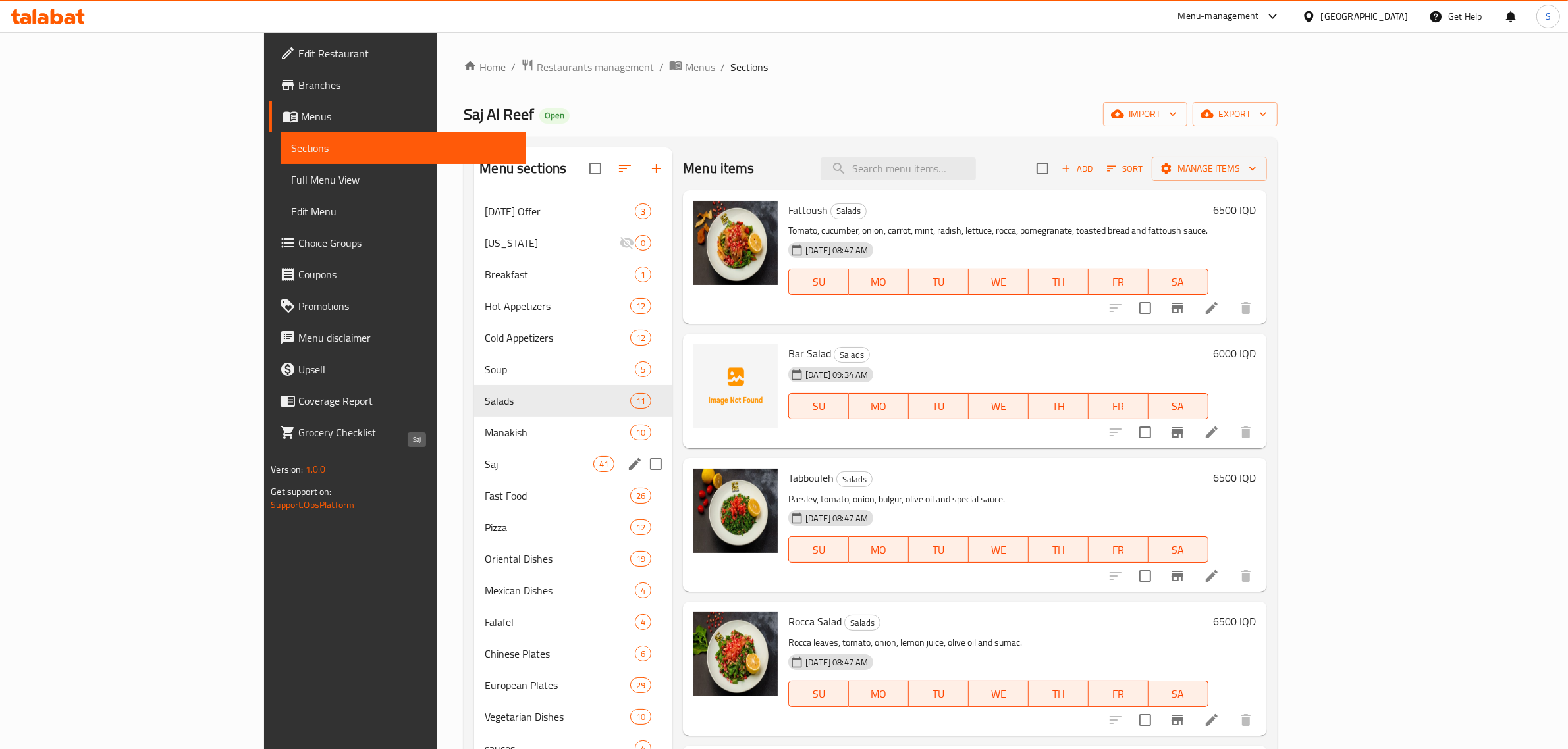
click at [485, 471] on span "Saj" at bounding box center [539, 464] width 108 height 16
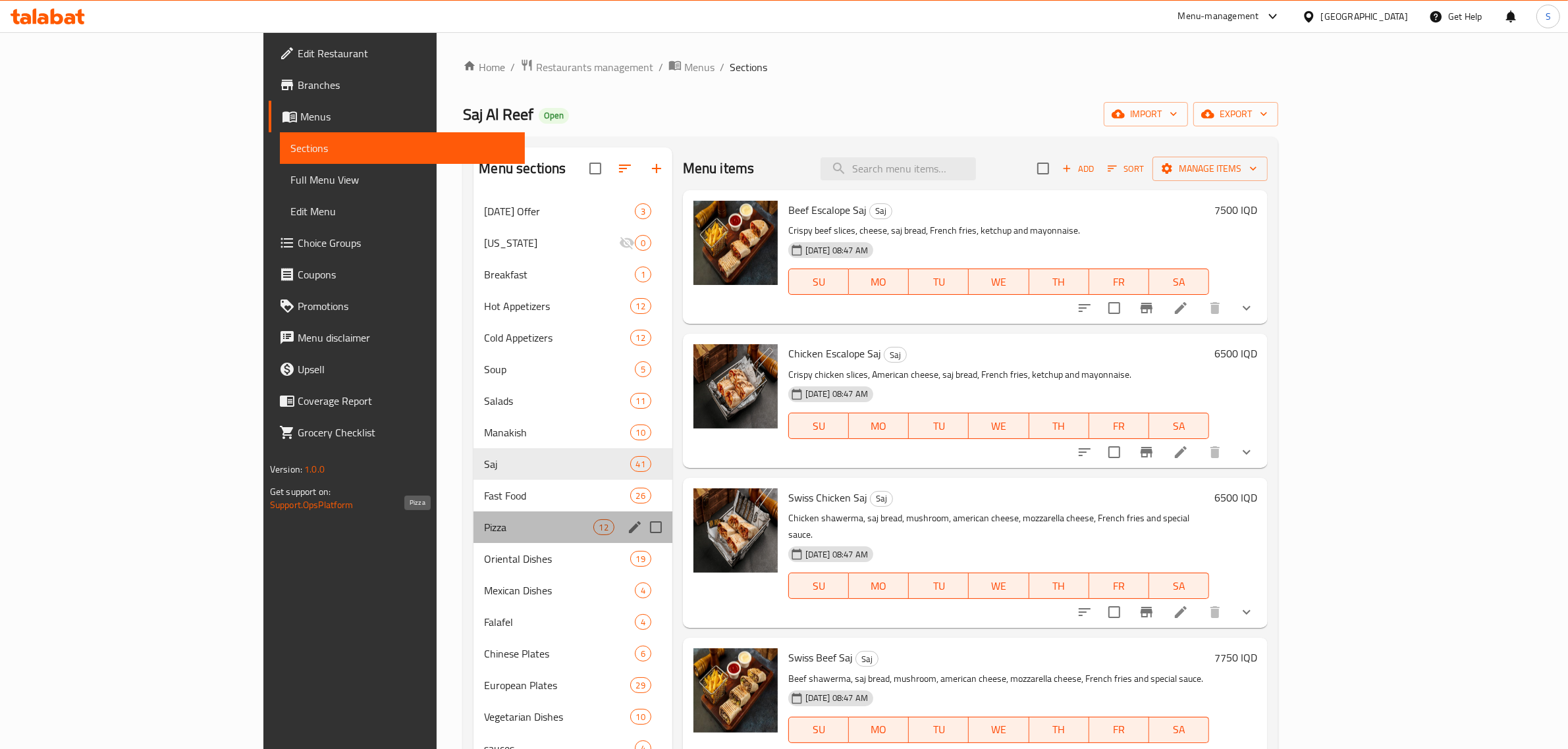
click at [484, 529] on span "Pizza" at bounding box center [538, 527] width 108 height 16
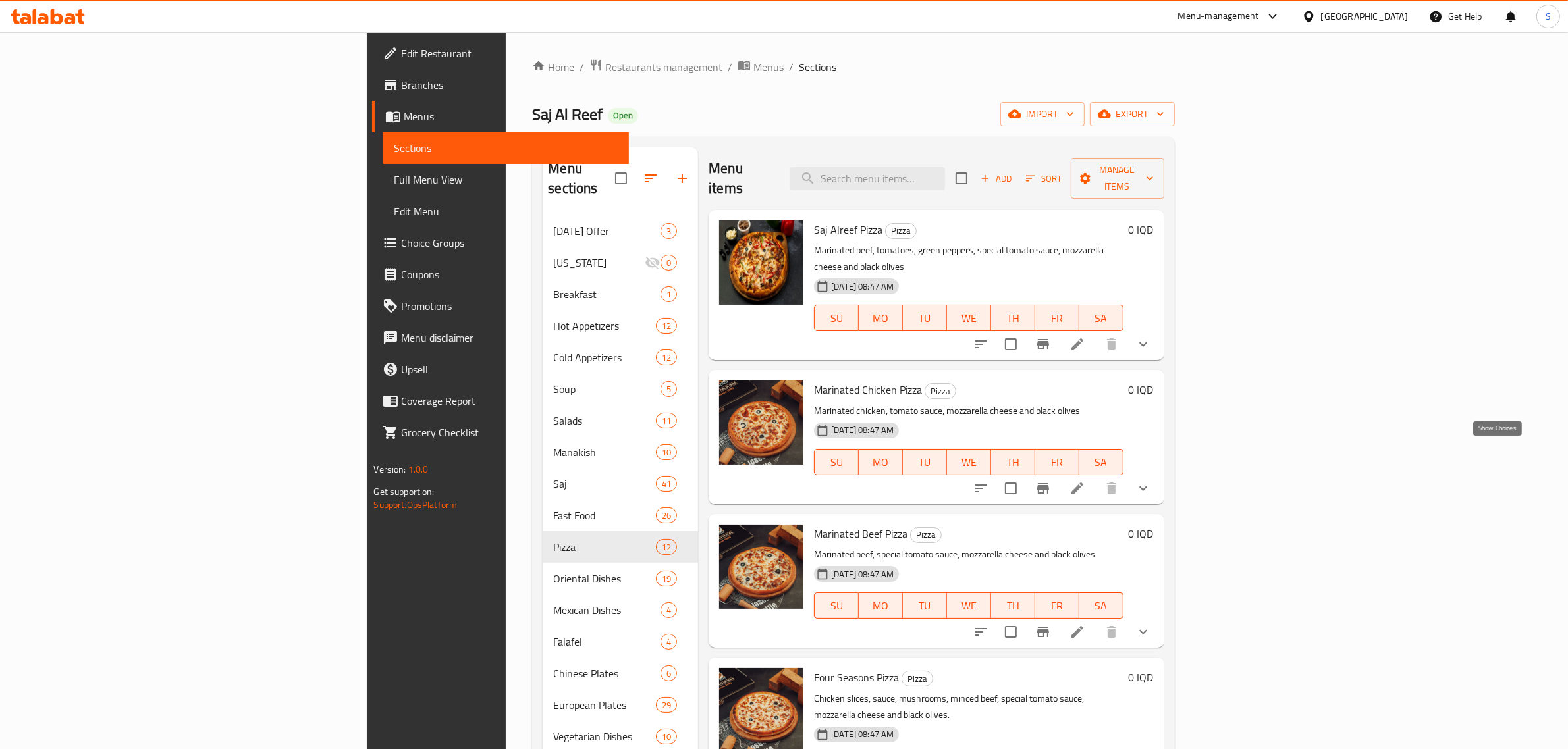
click at [1151, 481] on icon "show more" at bounding box center [1143, 488] width 16 height 16
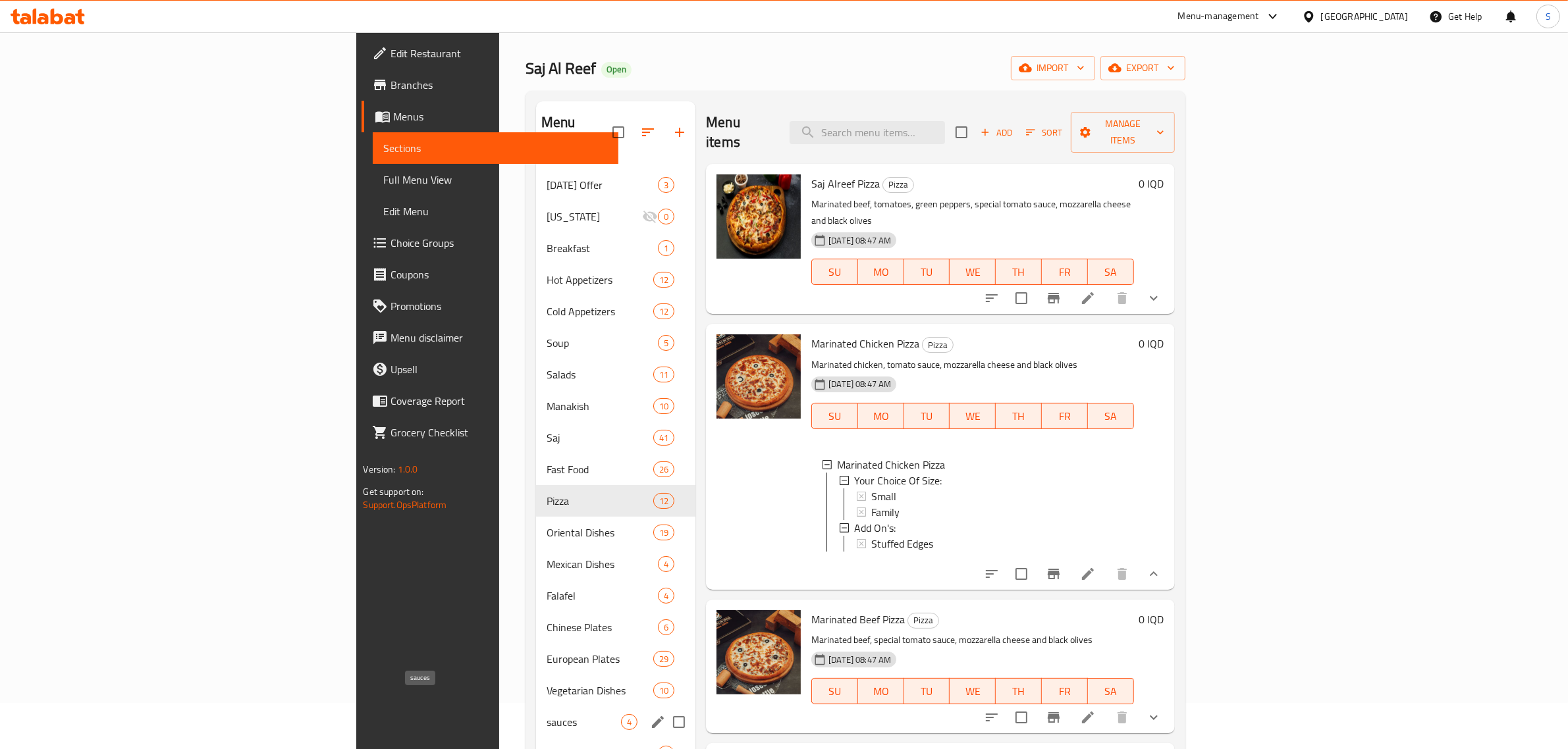
scroll to position [278, 0]
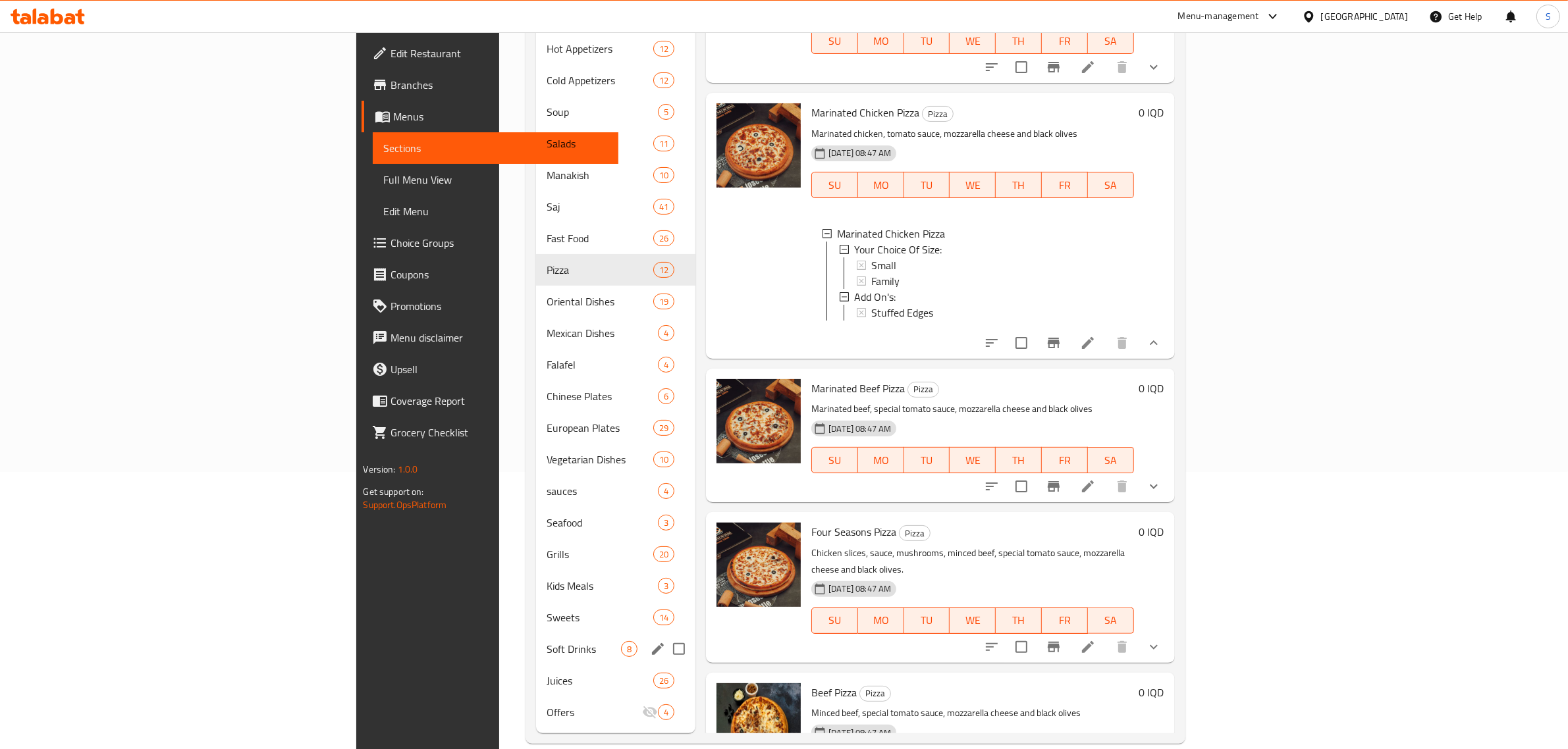
click at [547, 642] on span "Soft Drinks" at bounding box center [584, 649] width 75 height 16
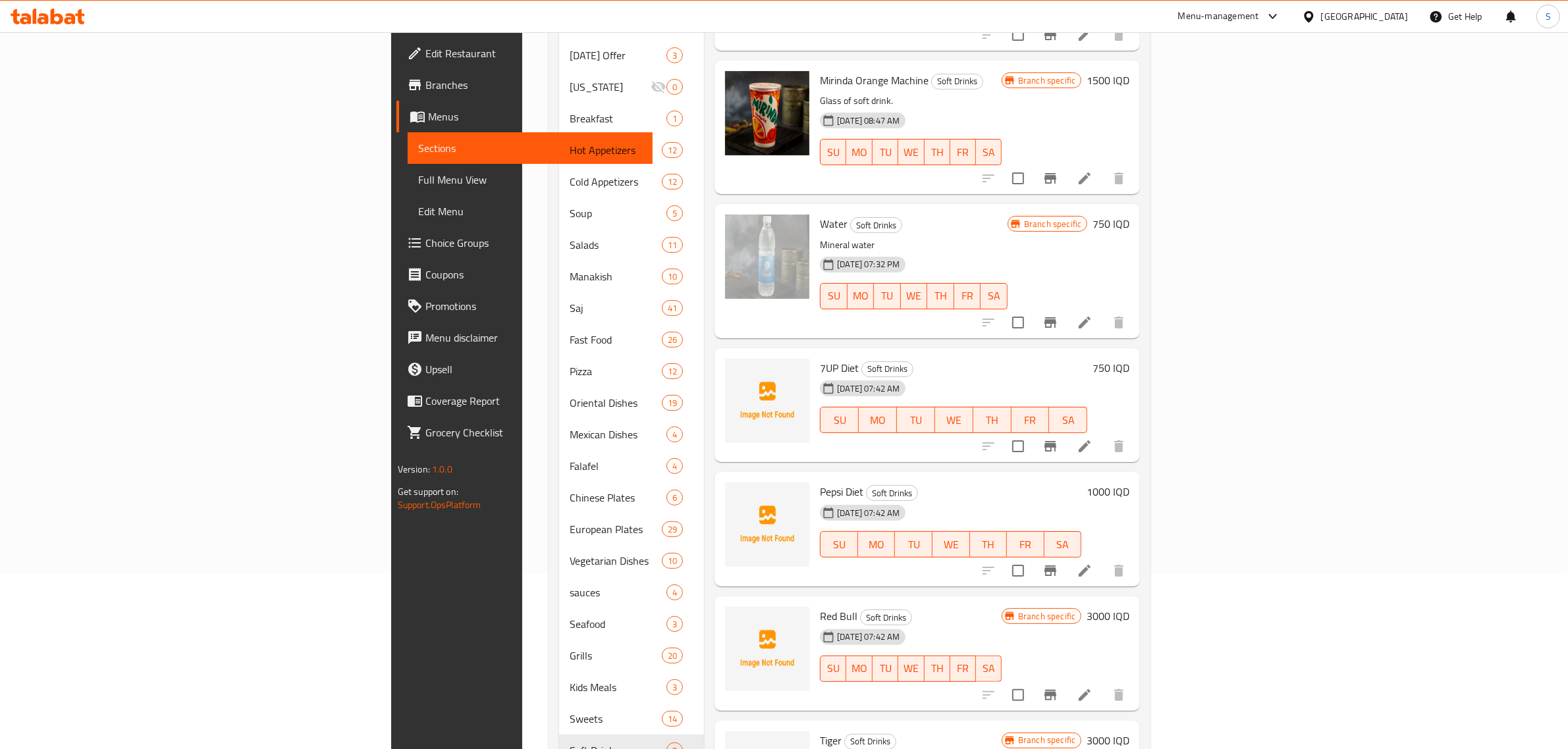
scroll to position [278, 0]
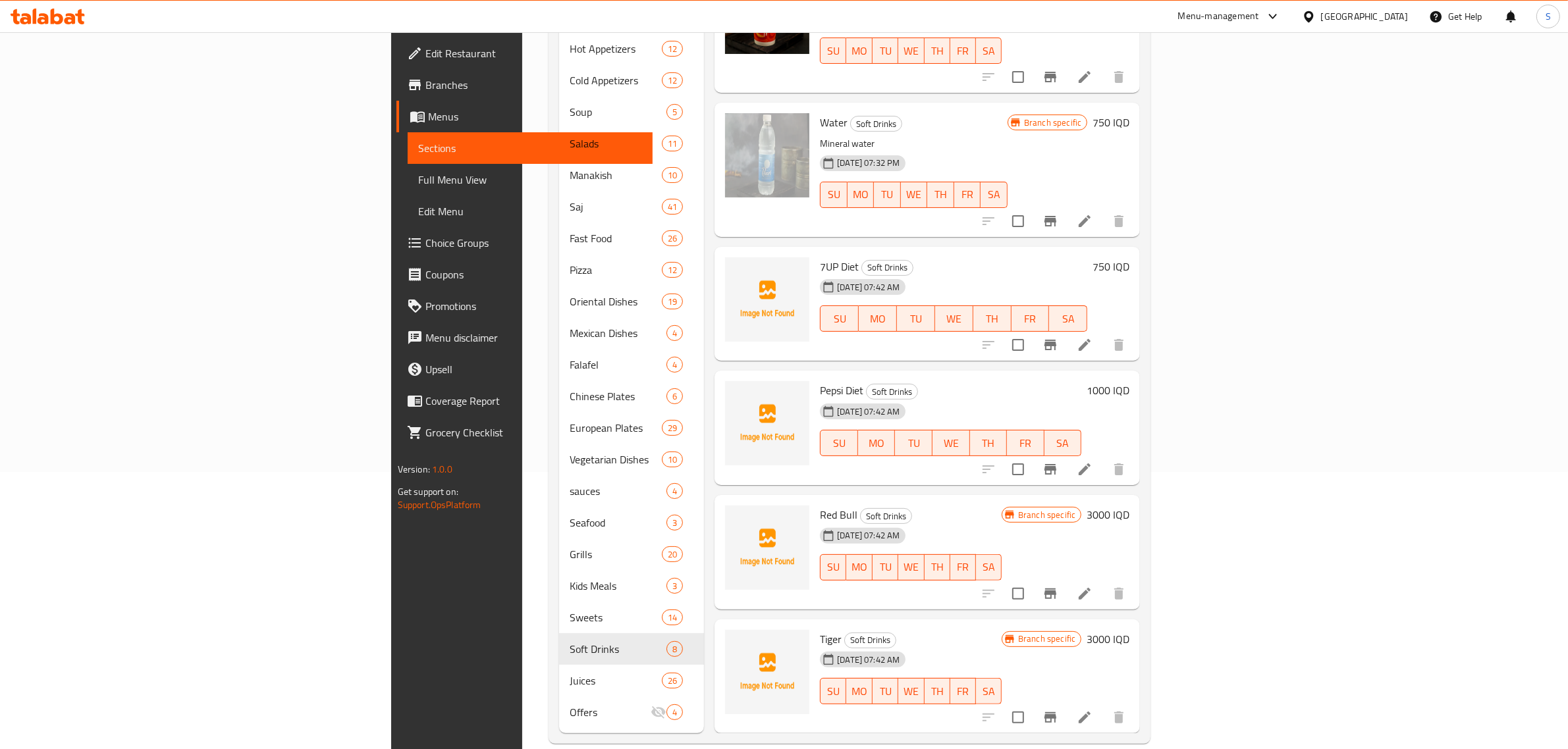
click at [1129, 257] on div "750 IQD" at bounding box center [1109, 267] width 42 height 19
click at [1129, 257] on h6 "750 IQD" at bounding box center [1112, 267] width 37 height 19
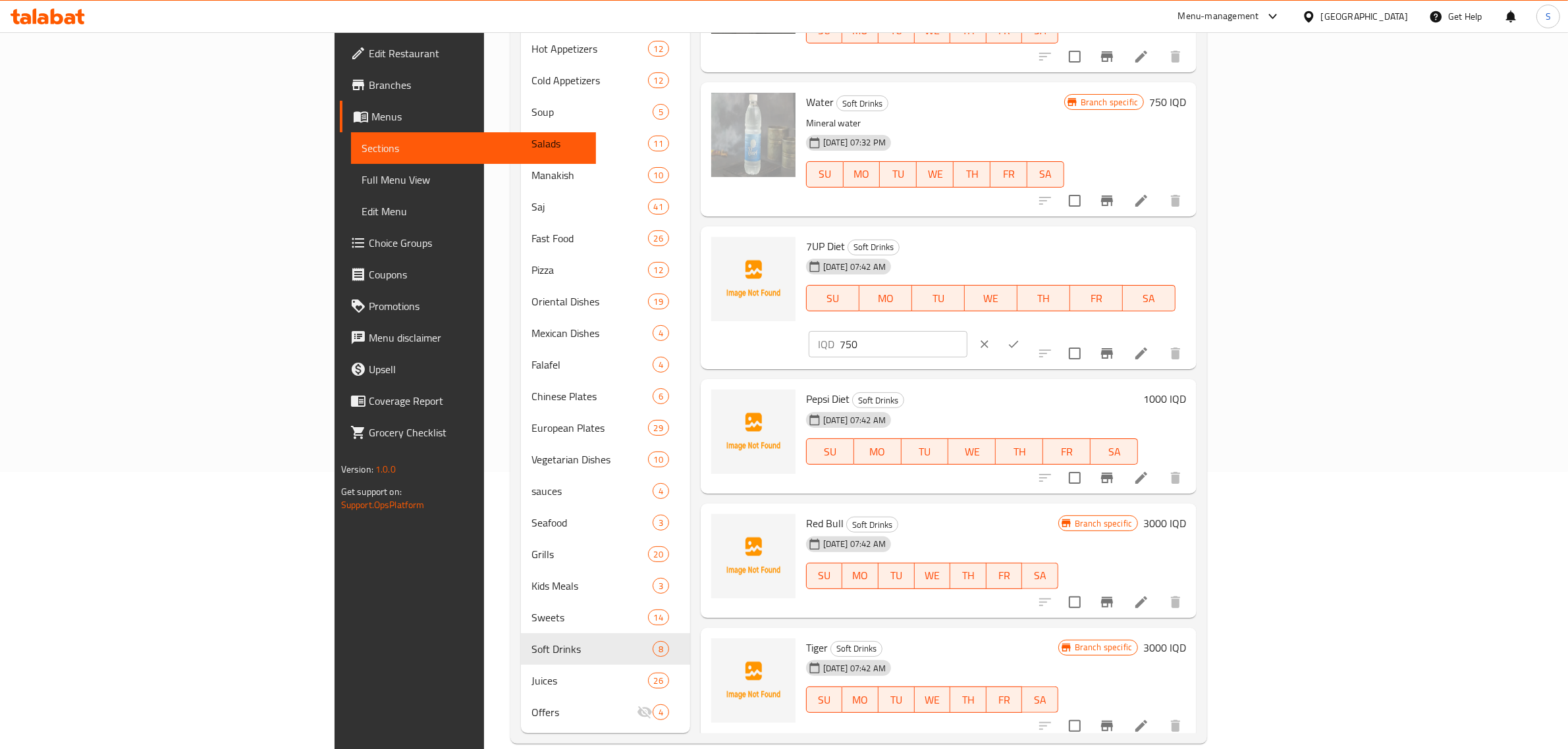
click at [968, 331] on input "750" at bounding box center [903, 344] width 128 height 26
type input "1000"
click at [1020, 338] on icon "ok" at bounding box center [1014, 344] width 14 height 14
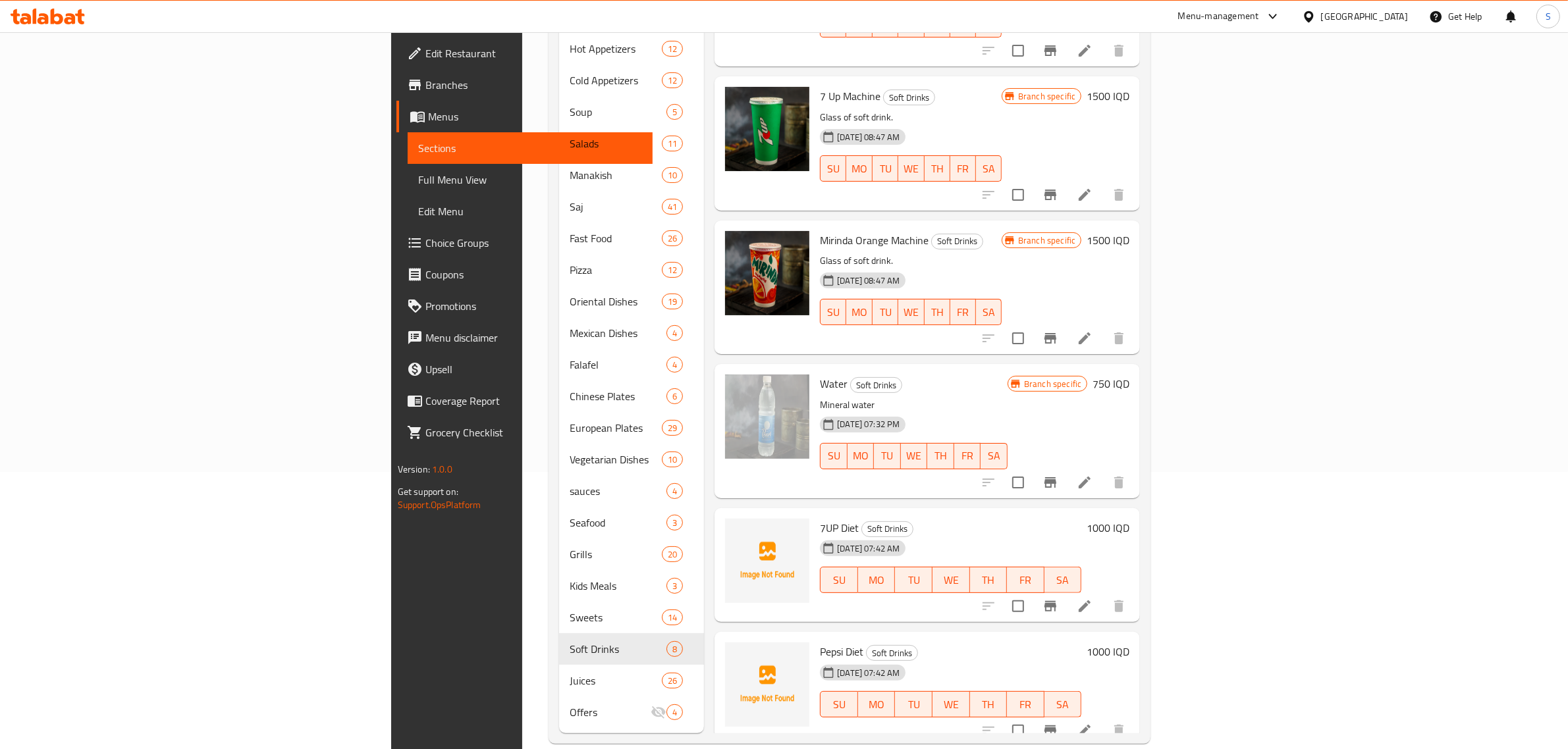
scroll to position [0, 0]
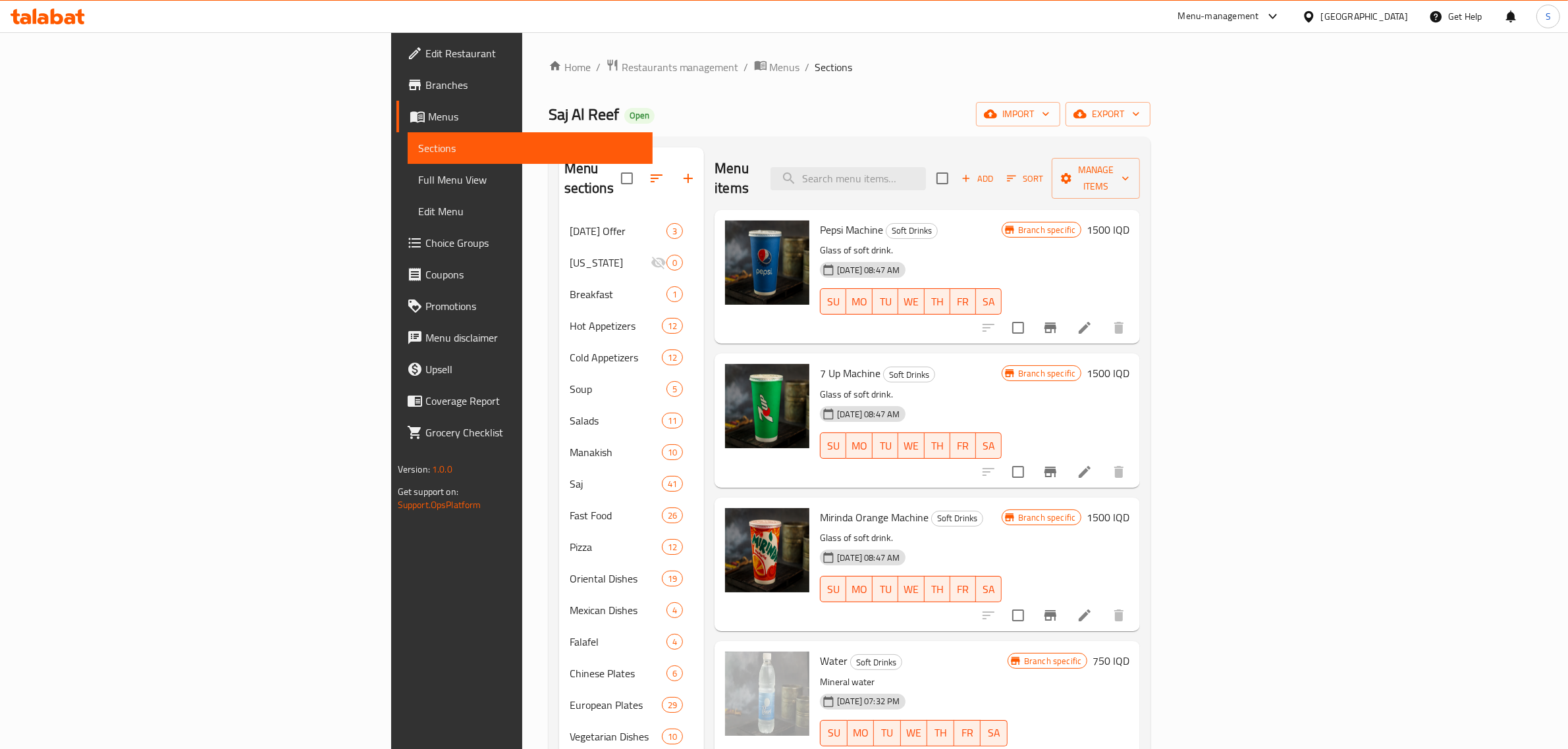
click at [1260, 14] on div "Menu-management" at bounding box center [1219, 16] width 81 height 16
click at [1246, 141] on div "Restaurant-Management" at bounding box center [1219, 146] width 103 height 14
